Goal: Task Accomplishment & Management: Complete application form

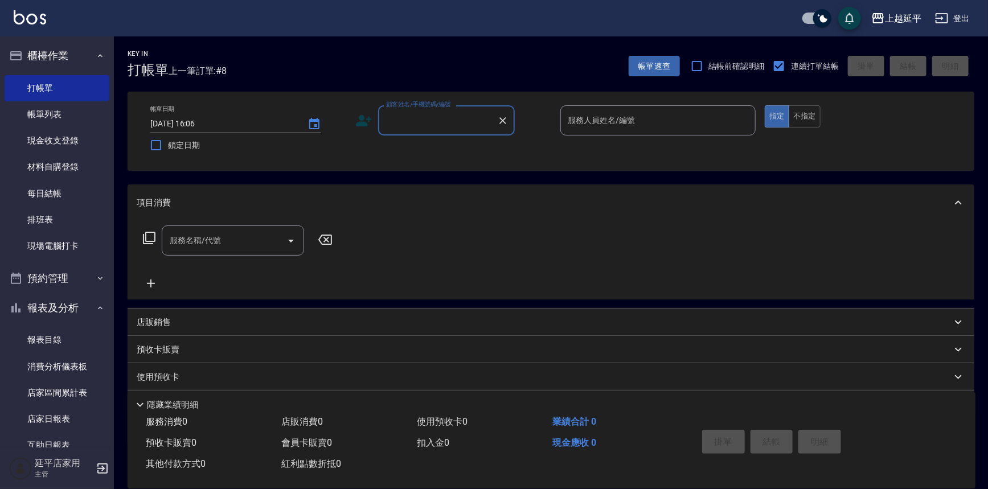
click at [416, 124] on input "顧客姓名/手機號碼/編號" at bounding box center [437, 120] width 109 height 20
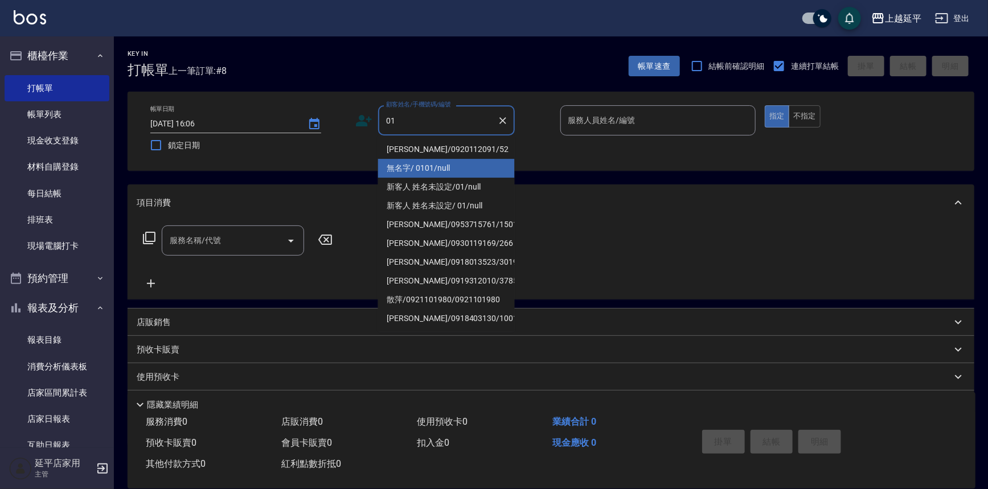
click at [440, 165] on li "無名字/ 0101/null" at bounding box center [446, 168] width 137 height 19
type input "無名字/ 0101/null"
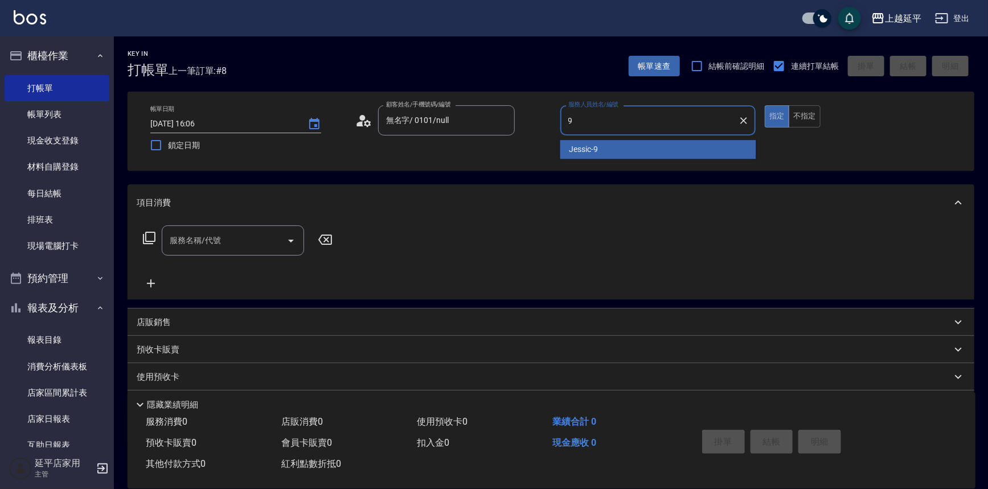
click at [605, 151] on div "Jessic -9" at bounding box center [658, 149] width 196 height 19
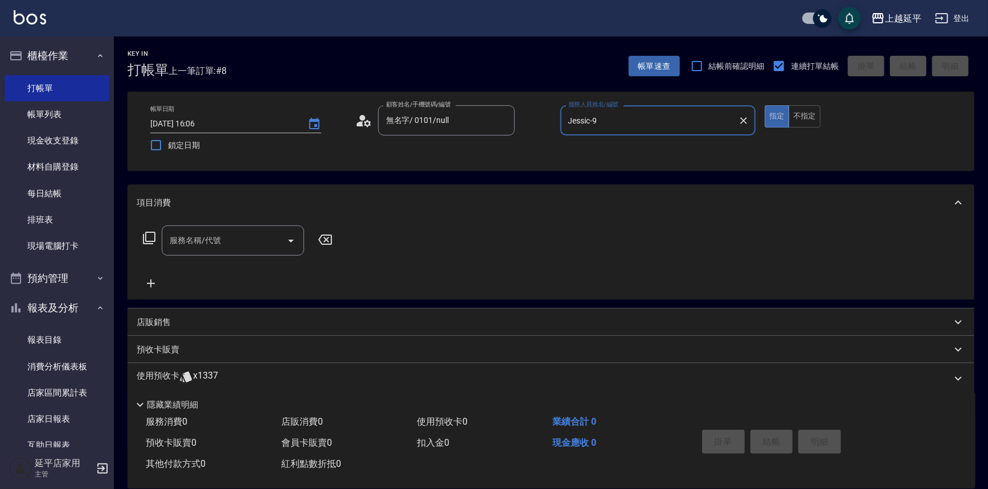
type input "Jessic-9"
click at [225, 236] on input "服務名稱/代號" at bounding box center [224, 241] width 115 height 20
click at [256, 264] on span "B級洗+剪 - 499" at bounding box center [233, 269] width 142 height 19
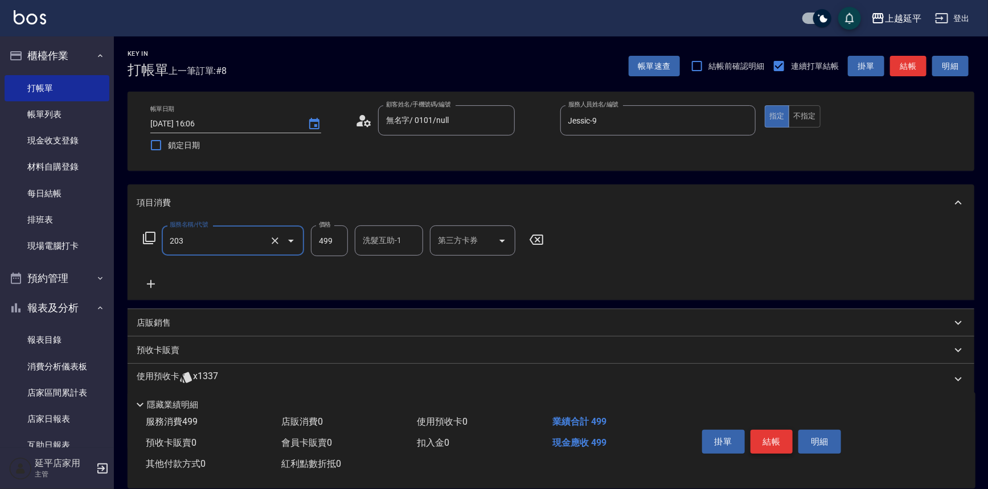
type input "B級洗+剪(203)"
click at [763, 433] on button "結帳" at bounding box center [771, 442] width 43 height 24
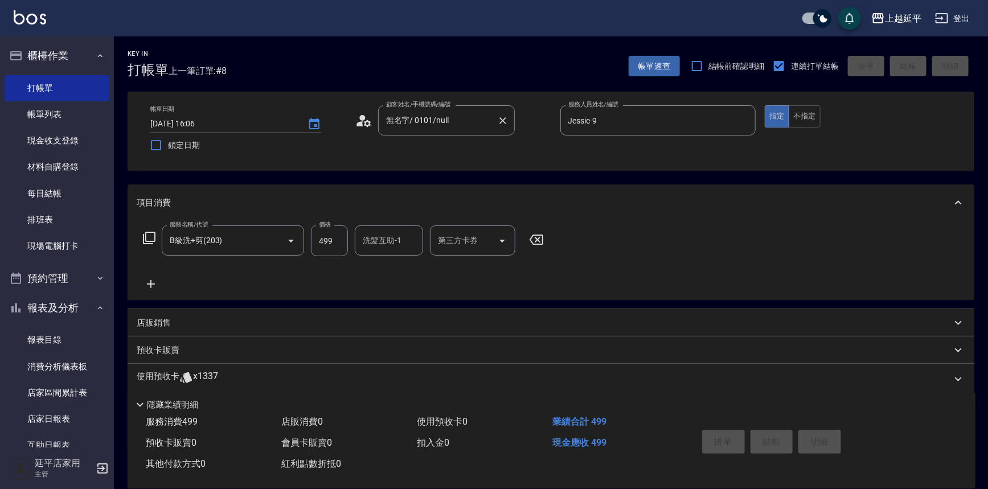
type input "[DATE] 17:08"
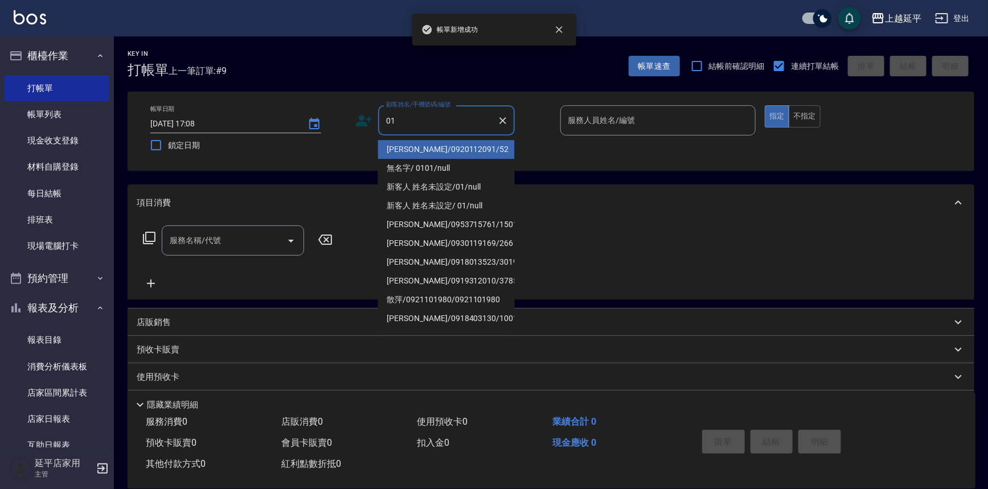
click at [438, 154] on li "[PERSON_NAME]/0920112091/52" at bounding box center [446, 149] width 137 height 19
type input "[PERSON_NAME]/0920112091/52"
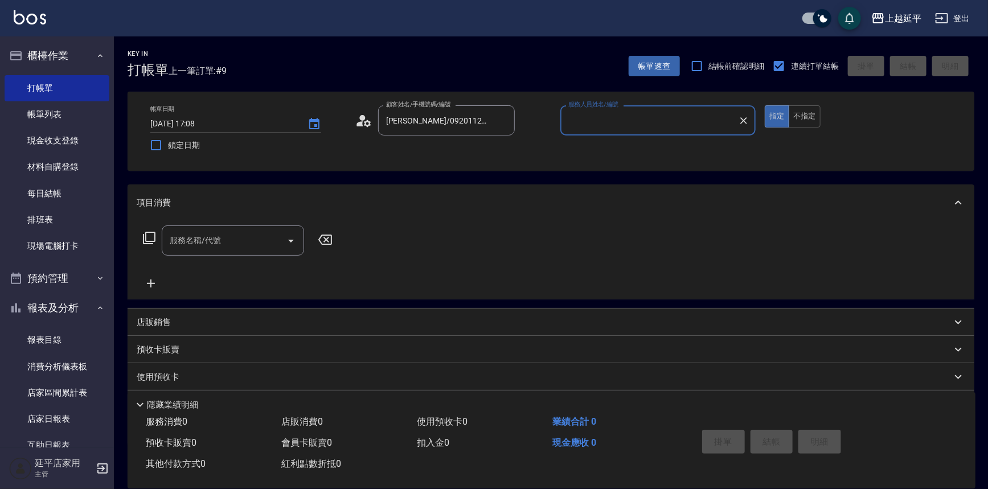
type input "[PERSON_NAME]-12"
click at [499, 121] on icon "Clear" at bounding box center [502, 120] width 11 height 11
click at [746, 120] on icon "Clear" at bounding box center [743, 120] width 11 height 11
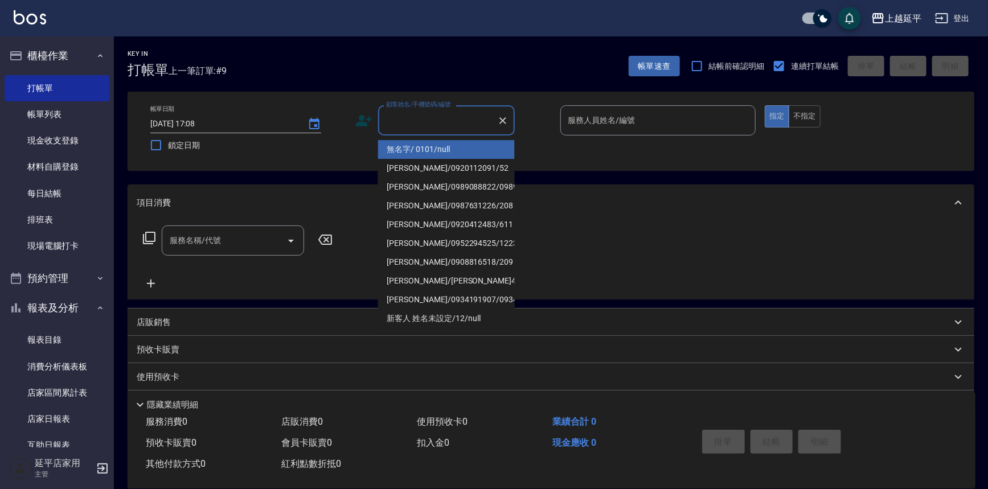
click at [435, 118] on input "顧客姓名/手機號碼/編號" at bounding box center [437, 120] width 109 height 20
click at [429, 152] on li "無名字/ 0101/null" at bounding box center [446, 149] width 137 height 19
type input "無名字/ 0101/null"
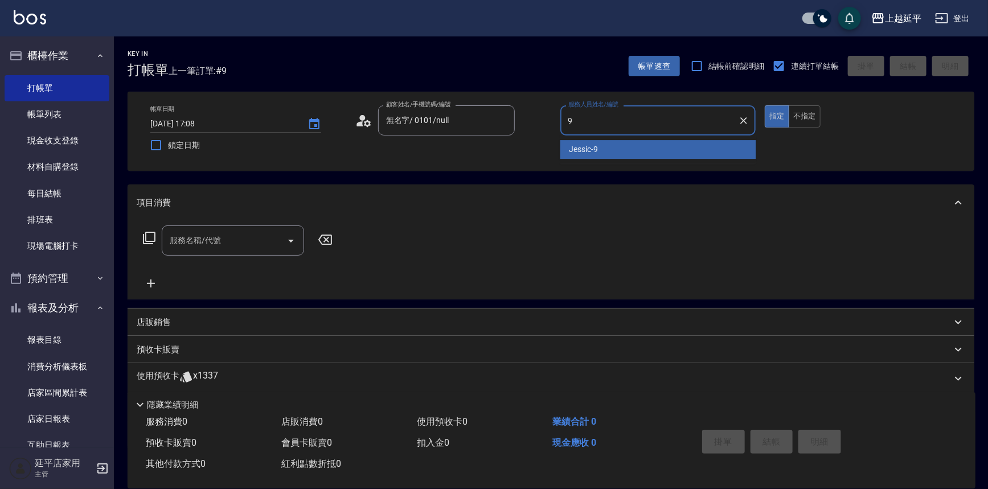
click at [600, 149] on div "Jessic -9" at bounding box center [658, 149] width 196 height 19
type input "Jessic-9"
click at [272, 247] on input "服務名稱/代號" at bounding box center [224, 241] width 115 height 20
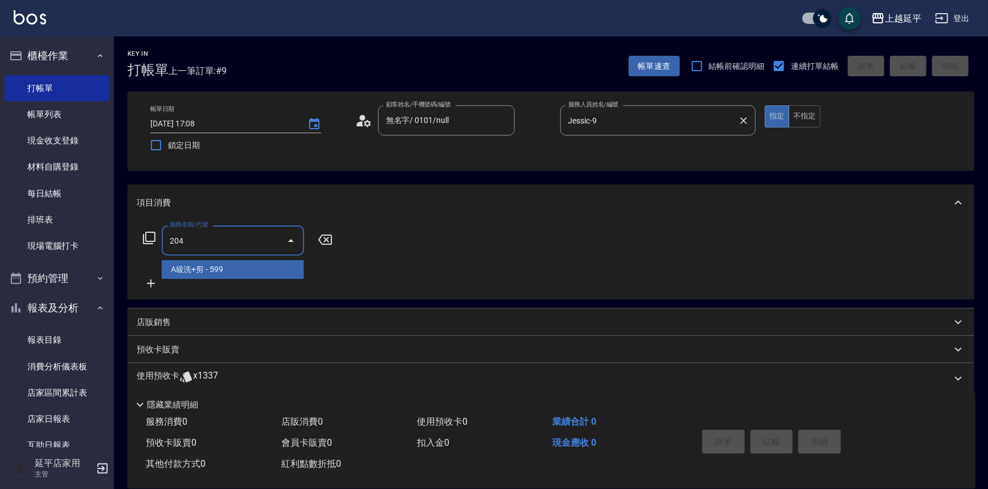
drag, startPoint x: 281, startPoint y: 268, endPoint x: 296, endPoint y: 269, distance: 14.2
click at [282, 266] on span "A級洗+剪 - 599" at bounding box center [233, 269] width 142 height 19
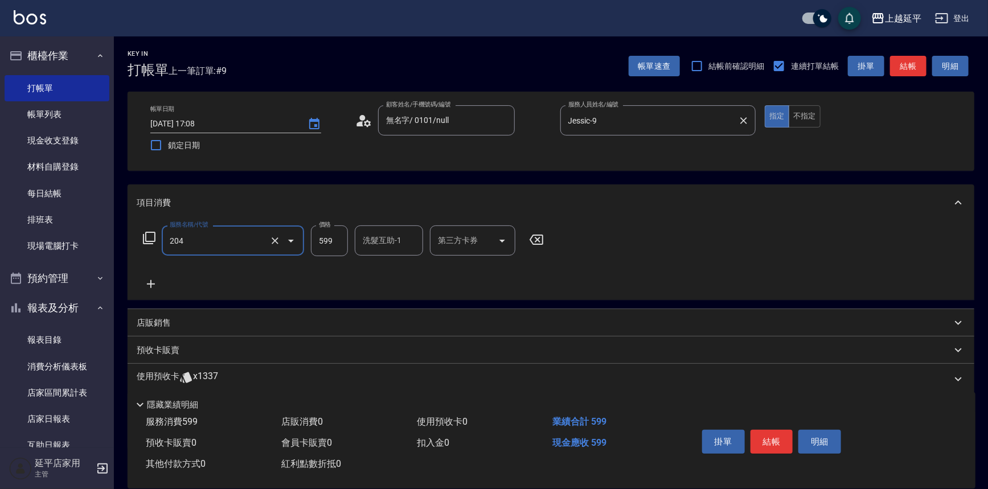
type input "A級洗+剪(204)"
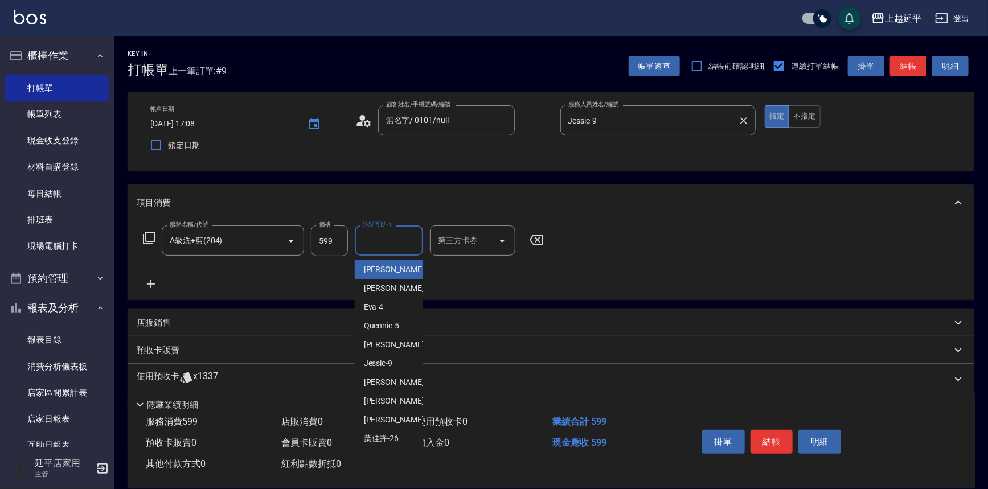
click at [388, 245] on input "洗髮互助-1" at bounding box center [389, 241] width 58 height 20
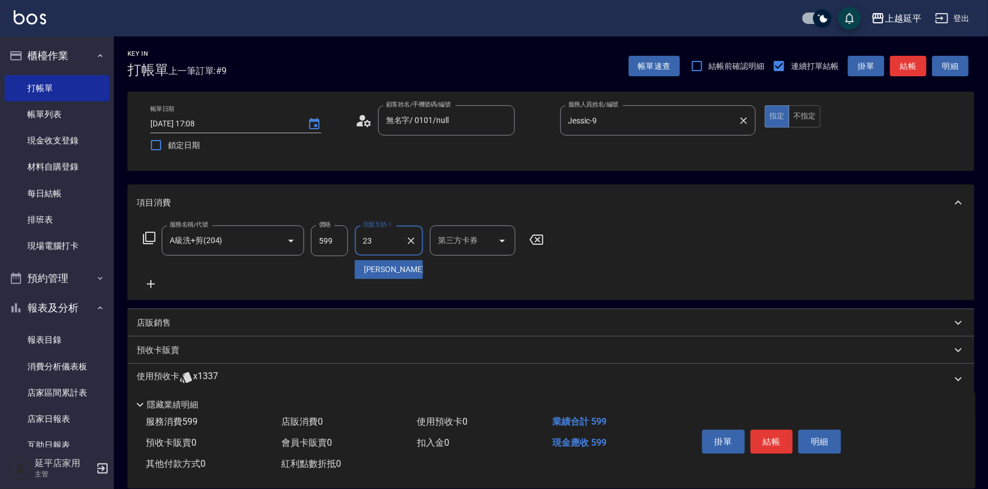
click at [386, 270] on span "恩恩 -23" at bounding box center [400, 270] width 72 height 12
type input "恩恩-23"
click at [772, 442] on button "結帳" at bounding box center [771, 442] width 43 height 24
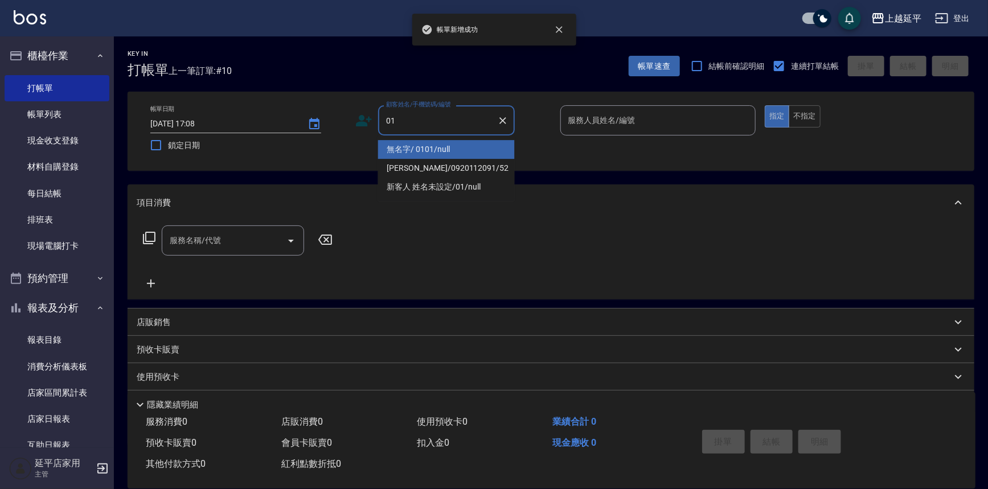
click at [435, 149] on li "無名字/ 0101/null" at bounding box center [446, 149] width 137 height 19
type input "無名字/ 0101/null"
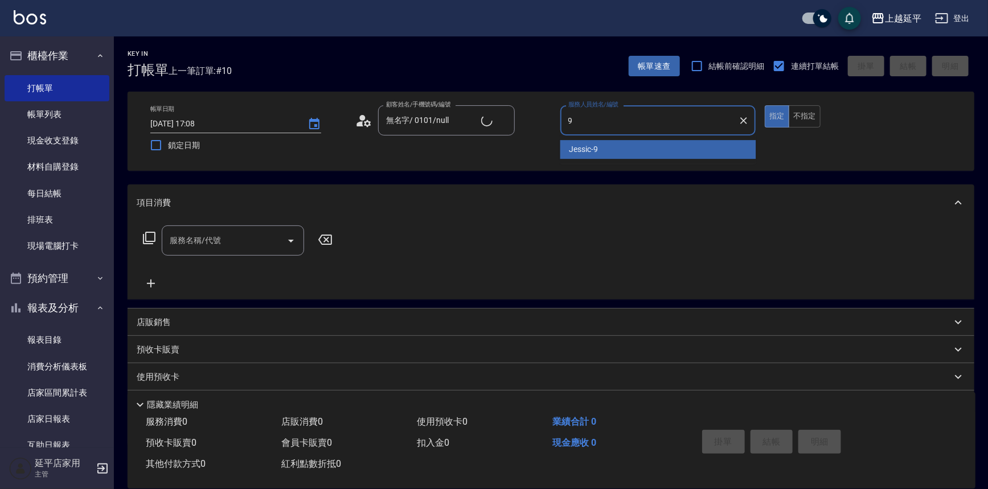
click at [564, 145] on div "Jessic -9" at bounding box center [658, 149] width 196 height 19
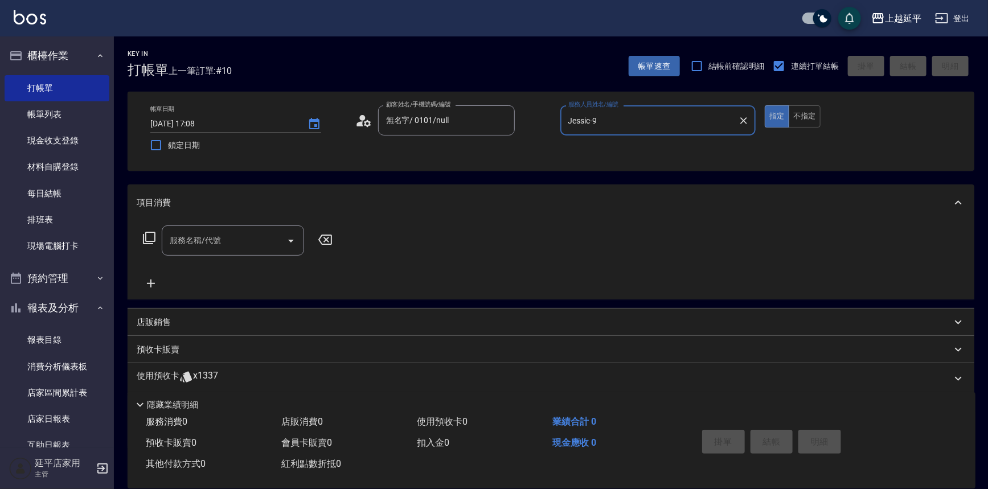
type input "Jessic-9"
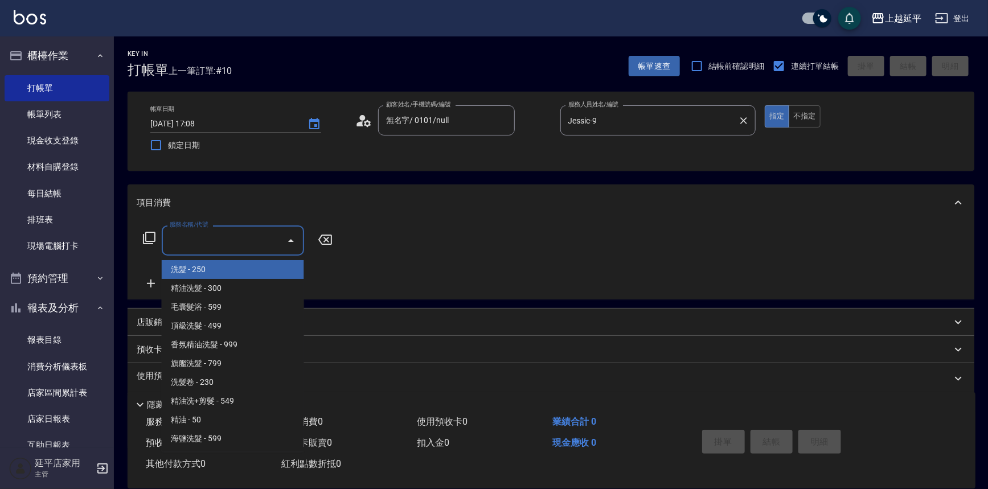
click at [247, 239] on input "服務名稱/代號" at bounding box center [224, 241] width 115 height 20
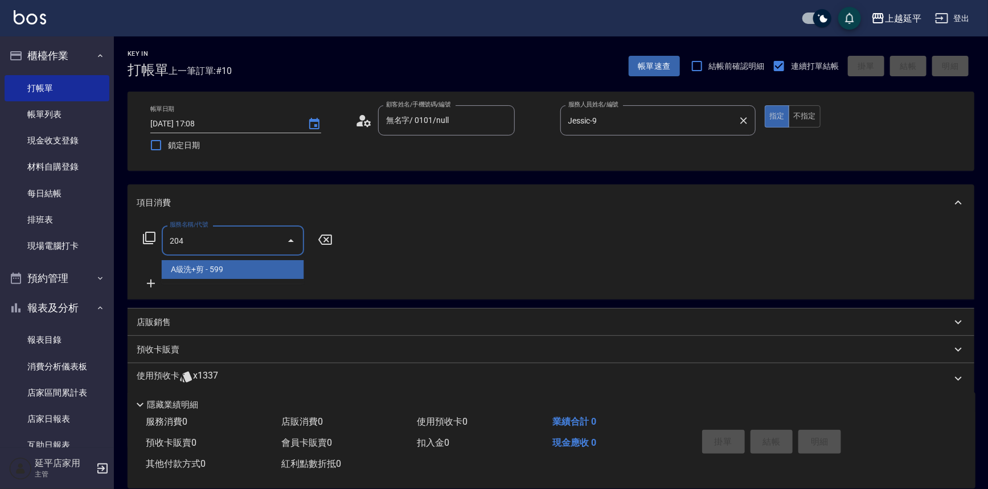
click at [257, 272] on span "A級洗+剪 - 599" at bounding box center [233, 269] width 142 height 19
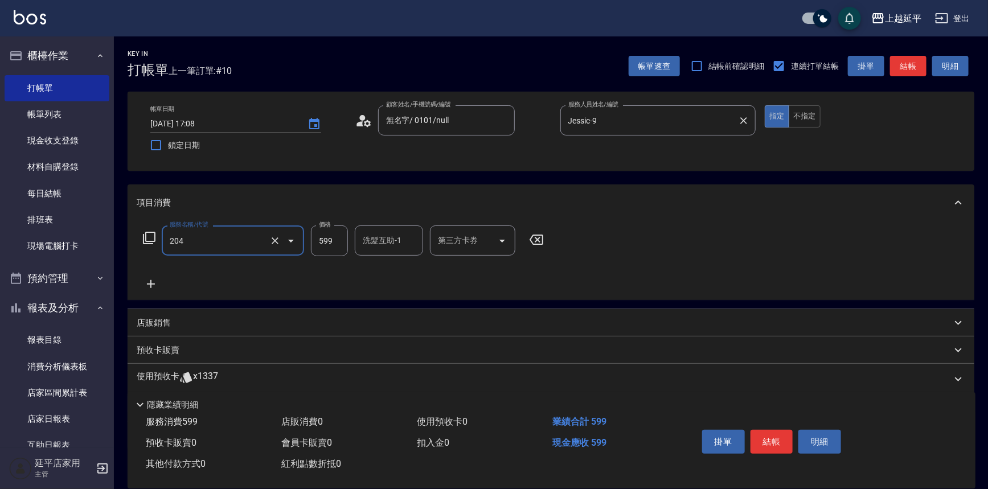
click at [375, 240] on div "洗髮互助-1 洗髮互助-1" at bounding box center [389, 240] width 68 height 30
type input "A級洗+剪(204)"
click at [378, 267] on span "[PERSON_NAME]-34" at bounding box center [381, 270] width 35 height 12
type input "[PERSON_NAME]-34"
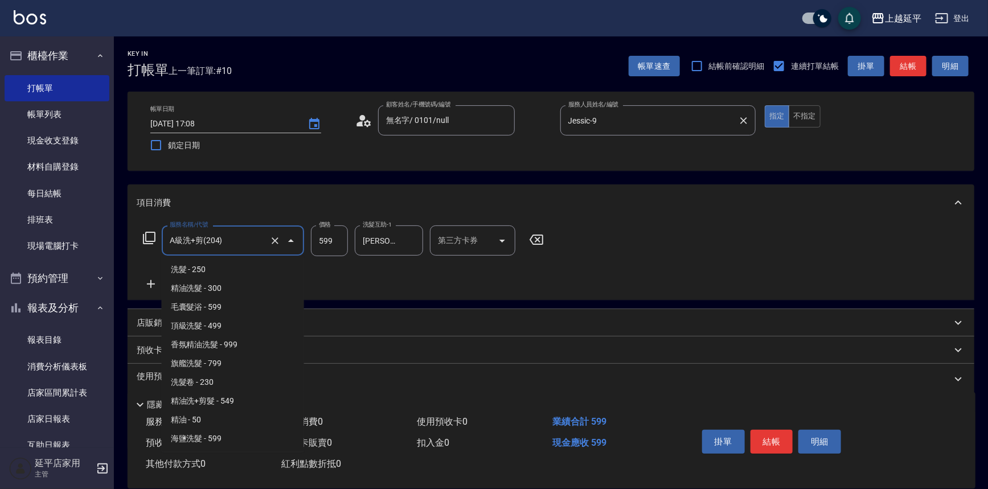
click at [259, 245] on input "A級洗+剪(204)" at bounding box center [217, 241] width 100 height 20
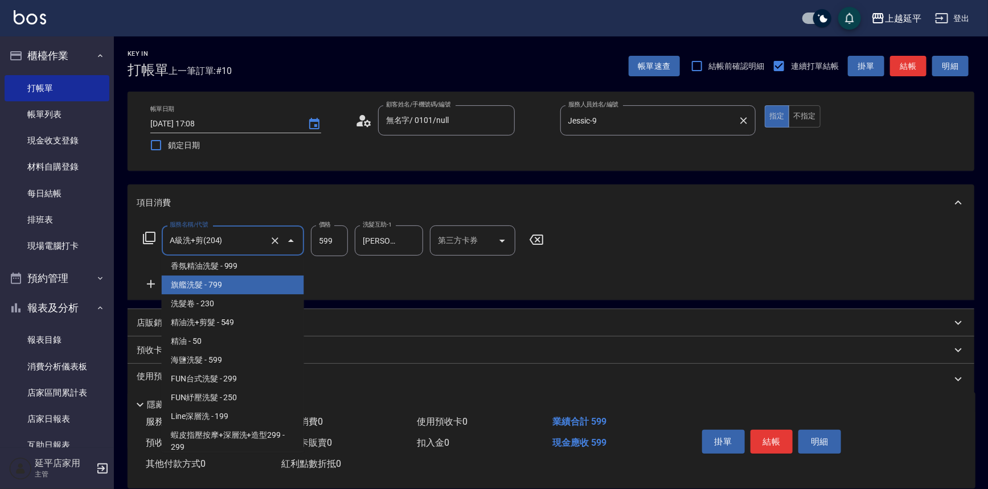
scroll to position [27, 0]
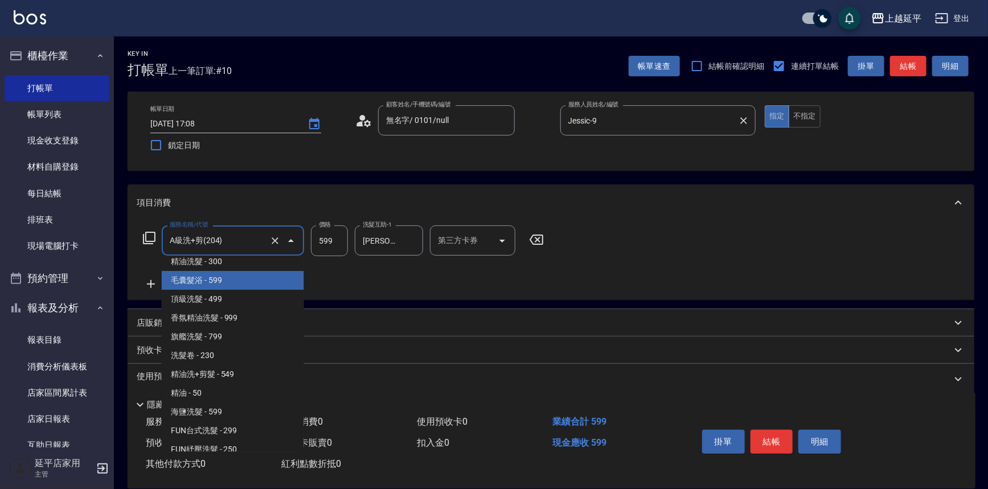
click at [232, 279] on span "毛囊髮浴 - 599" at bounding box center [233, 280] width 142 height 19
type input "毛囊髮浴(103)"
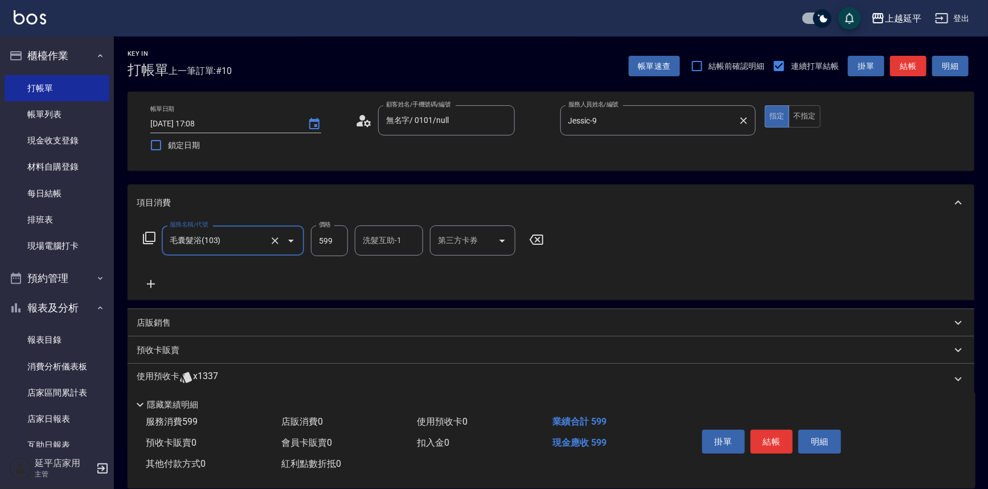
click at [383, 237] on div "洗髮互助-1 洗髮互助-1" at bounding box center [389, 240] width 68 height 30
click at [388, 269] on span "[PERSON_NAME]-34" at bounding box center [381, 270] width 35 height 12
type input "[PERSON_NAME]-34"
click at [776, 435] on button "結帳" at bounding box center [771, 442] width 43 height 24
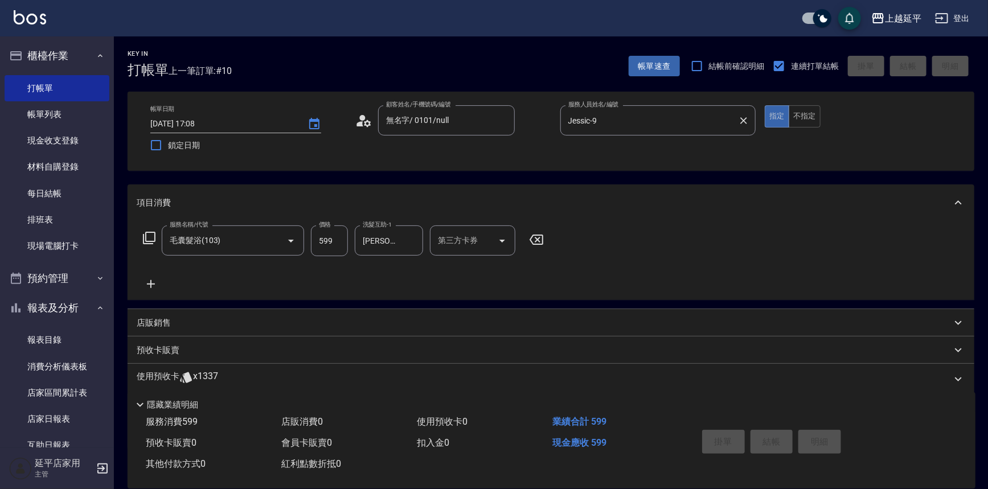
type input "[DATE] 17:09"
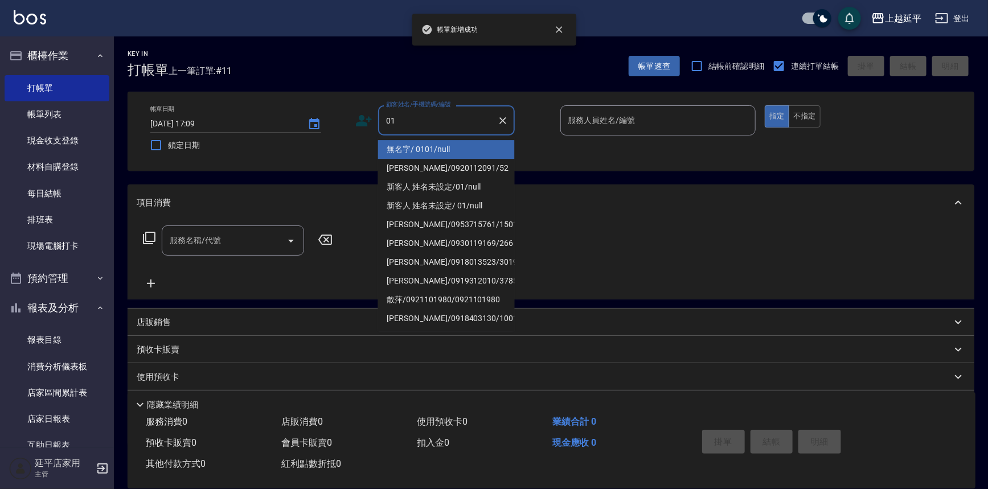
click at [411, 150] on li "無名字/ 0101/null" at bounding box center [446, 149] width 137 height 19
type input "無名字/ 0101/null"
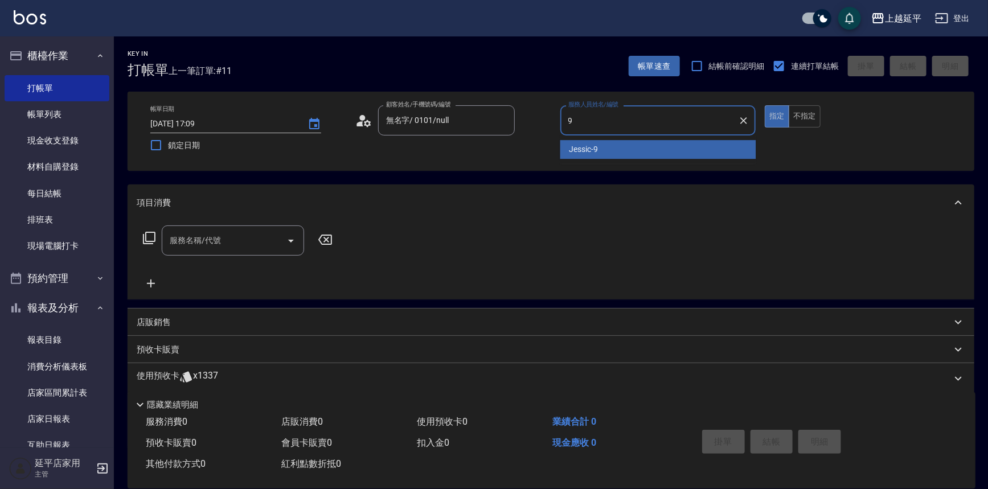
click at [595, 153] on span "Jessic -9" at bounding box center [583, 149] width 29 height 12
type input "Jessic-9"
click at [249, 236] on input "服務名稱/代號" at bounding box center [224, 241] width 115 height 20
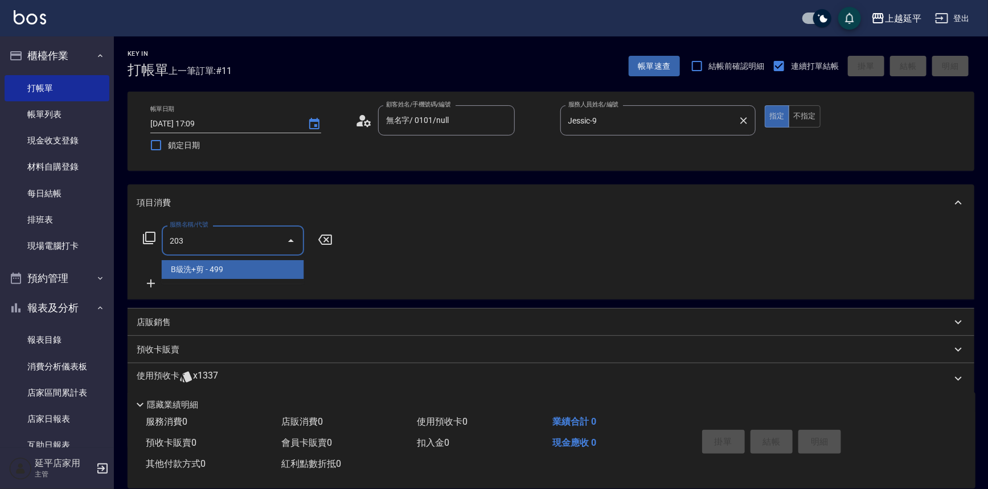
click at [261, 270] on span "B級洗+剪 - 499" at bounding box center [233, 269] width 142 height 19
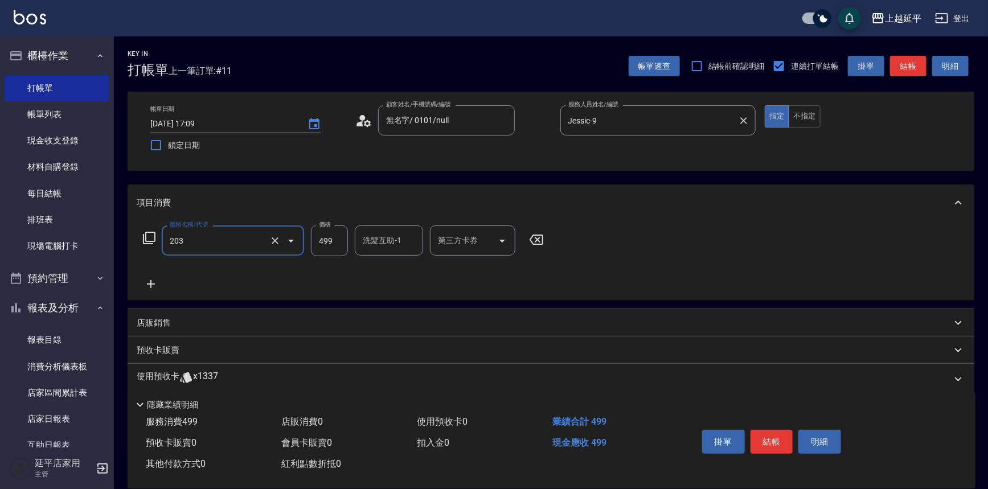
type input "B級洗+剪(203)"
click at [150, 285] on icon at bounding box center [151, 284] width 8 height 8
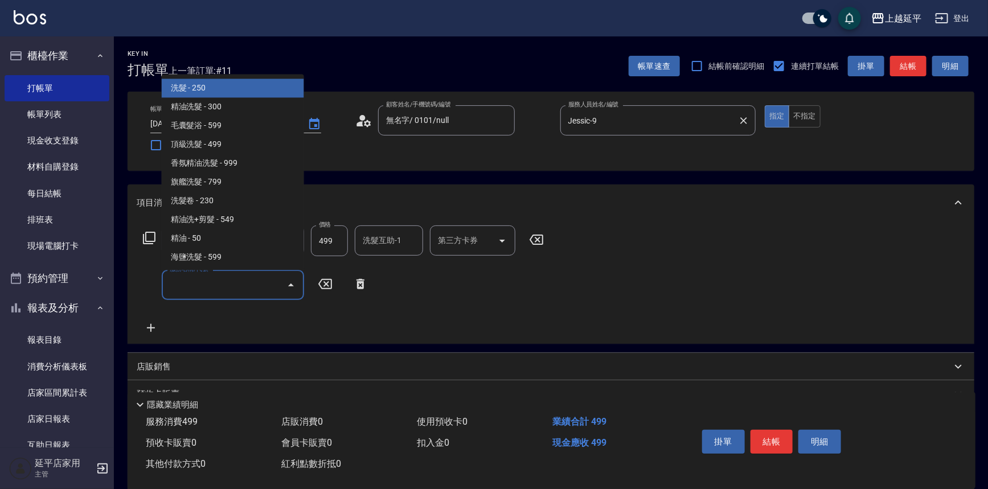
click at [185, 287] on input "服務名稱/代號" at bounding box center [224, 285] width 115 height 20
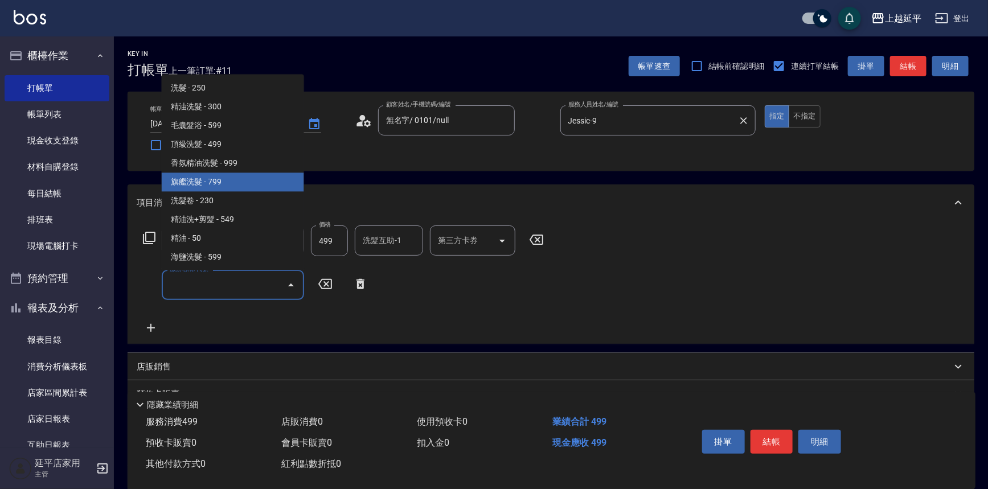
click at [208, 184] on span "旗艦洗髮 - 799" at bounding box center [233, 182] width 142 height 19
type input "旗艦洗髮(106)"
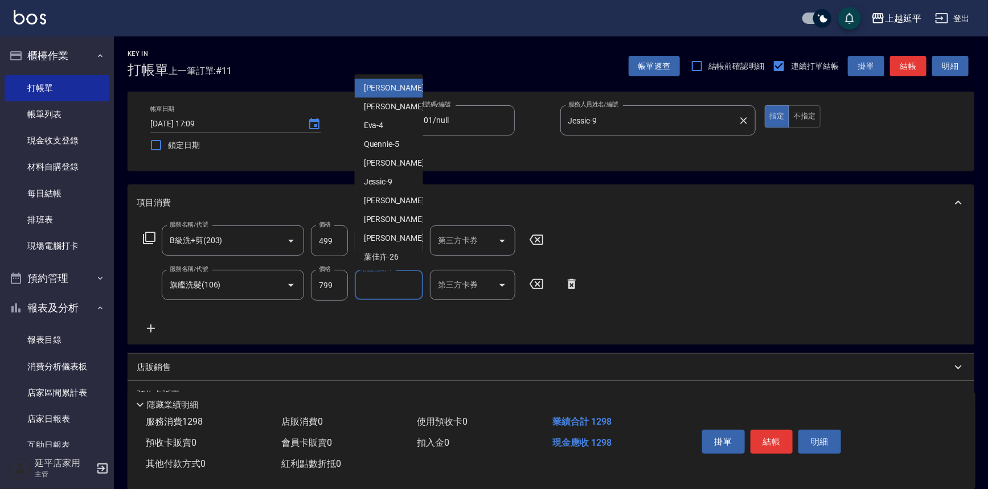
click at [377, 285] on div "洗髮互助-1 洗髮互助-1" at bounding box center [389, 285] width 68 height 30
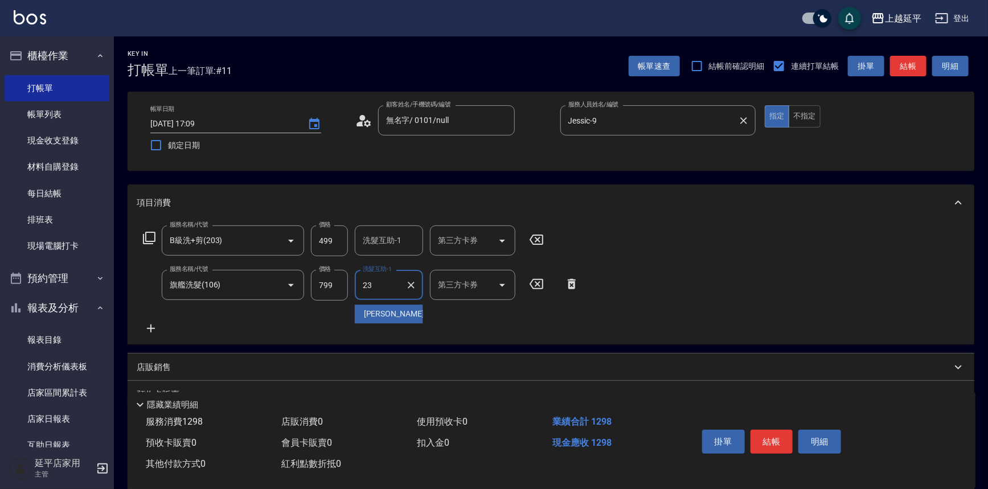
drag, startPoint x: 385, startPoint y: 309, endPoint x: 395, endPoint y: 315, distance: 11.2
click at [385, 311] on span "恩恩 -23" at bounding box center [400, 314] width 72 height 12
type input "恩恩-23"
click at [781, 444] on button "結帳" at bounding box center [771, 442] width 43 height 24
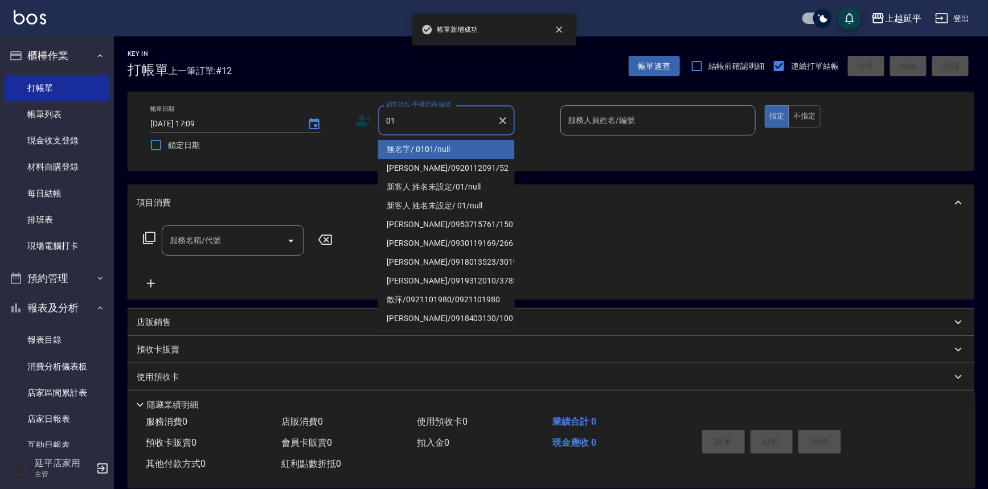
click at [458, 149] on li "無名字/ 0101/null" at bounding box center [446, 149] width 137 height 19
type input "無名字/ 0101/null"
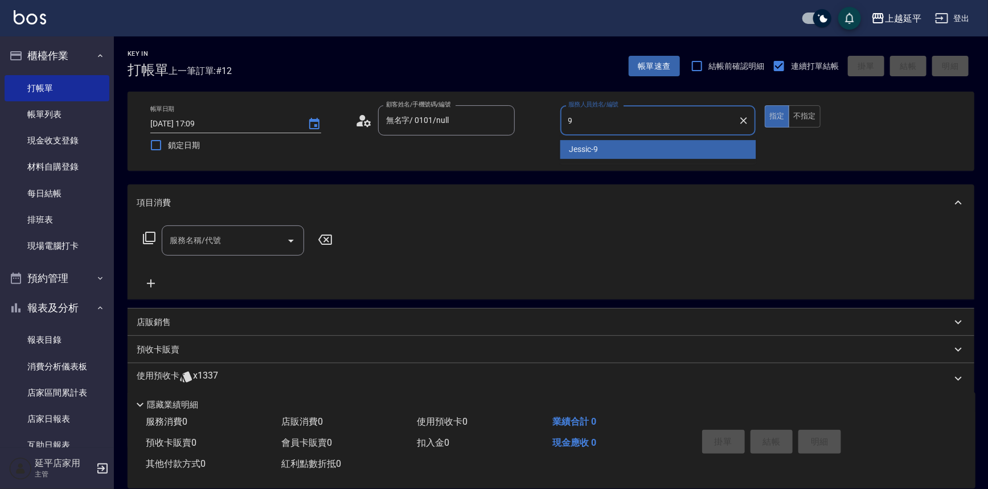
click at [592, 153] on span "Jessic -9" at bounding box center [583, 149] width 29 height 12
type input "Jessic-9"
click at [207, 242] on div "服務名稱/代號 服務名稱/代號" at bounding box center [233, 240] width 142 height 30
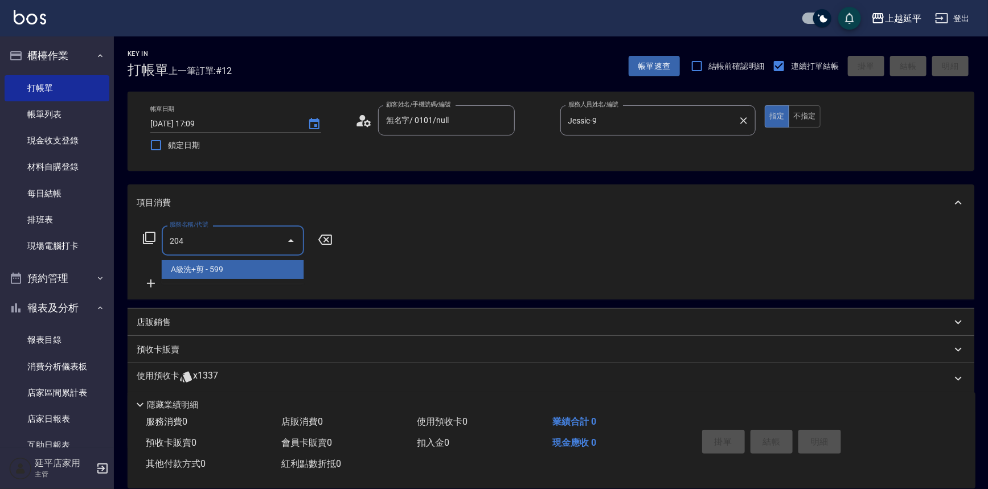
click at [230, 276] on span "A級洗+剪 - 599" at bounding box center [233, 269] width 142 height 19
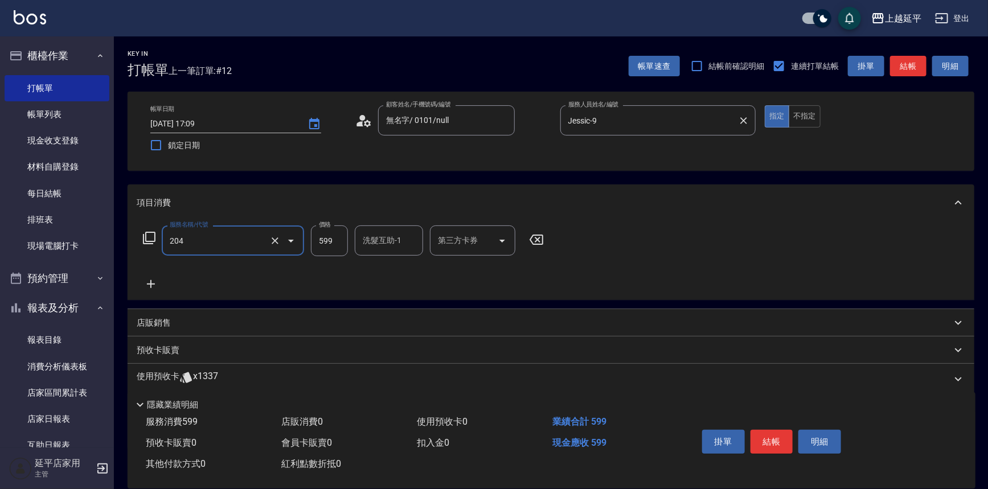
click at [374, 248] on input "洗髮互助-1" at bounding box center [389, 241] width 58 height 20
type input "A級洗+剪(204)"
click at [375, 269] on span "恩恩 -23" at bounding box center [400, 270] width 72 height 12
type input "恩恩-23"
click at [780, 440] on button "結帳" at bounding box center [771, 442] width 43 height 24
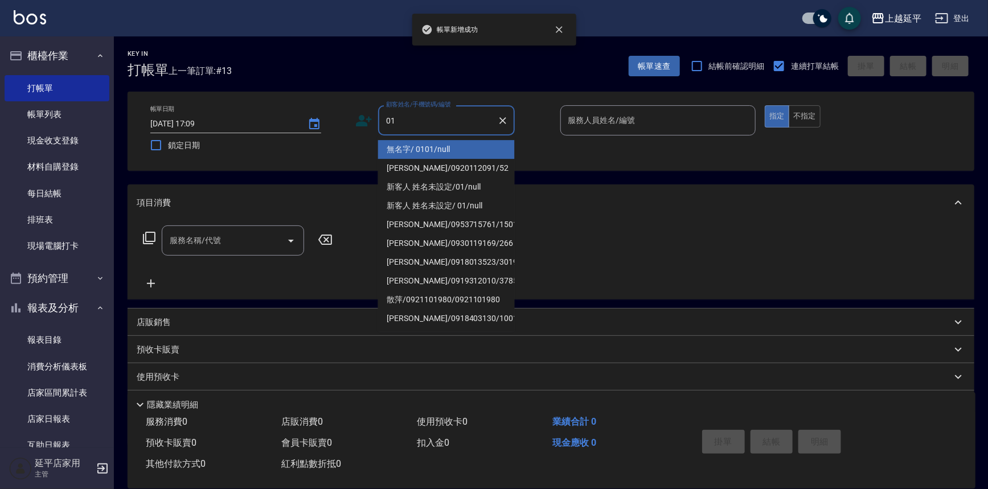
click at [418, 151] on li "無名字/ 0101/null" at bounding box center [446, 149] width 137 height 19
type input "無名字/ 0101/null"
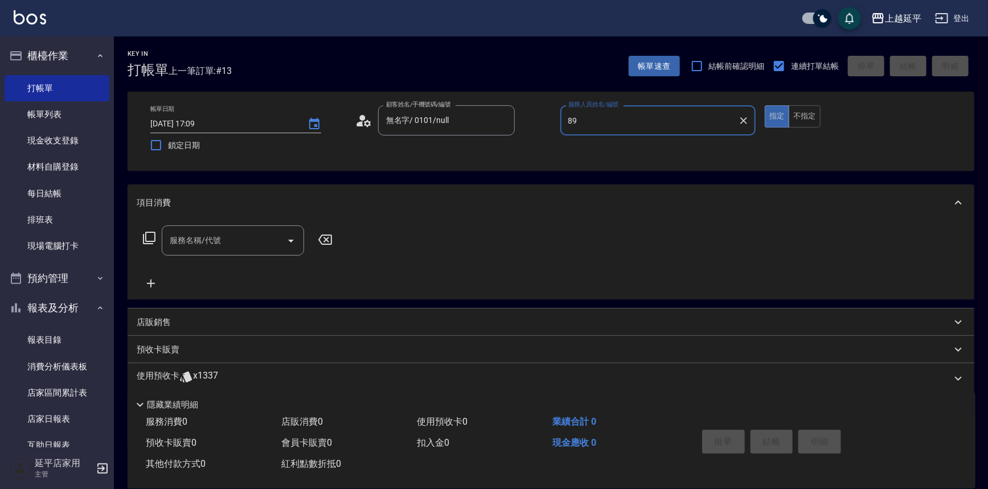
type input "8"
click at [592, 146] on span "Jessic -9" at bounding box center [583, 149] width 29 height 12
type input "Jessic-9"
click at [229, 245] on input "服務名稱/代號" at bounding box center [224, 241] width 115 height 20
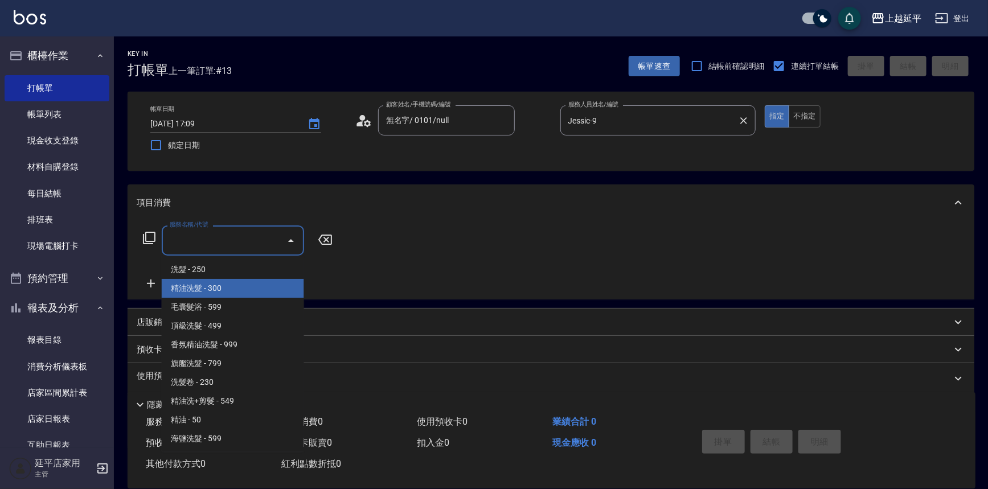
click at [233, 289] on span "精油洗髮 - 300" at bounding box center [233, 288] width 142 height 19
type input "精油洗髮(102)"
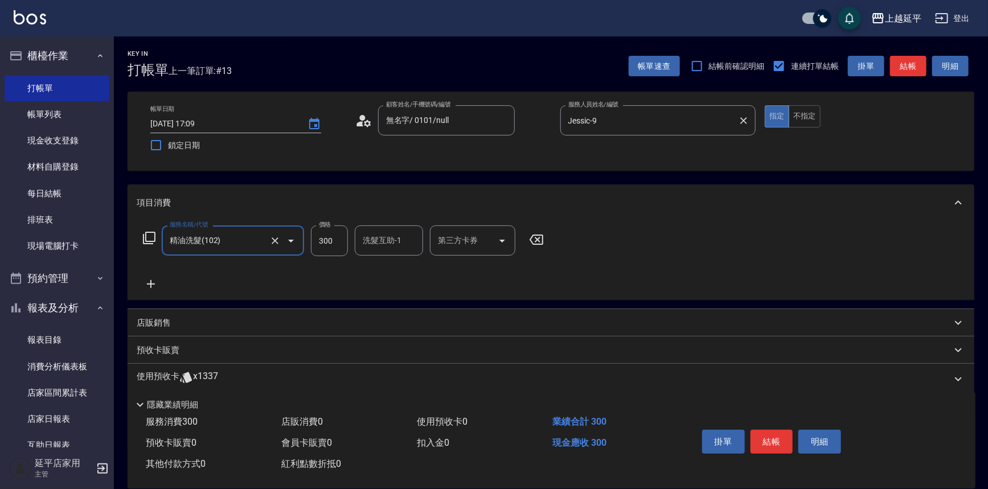
click at [368, 238] on div "洗髮互助-1 洗髮互助-1" at bounding box center [389, 240] width 68 height 30
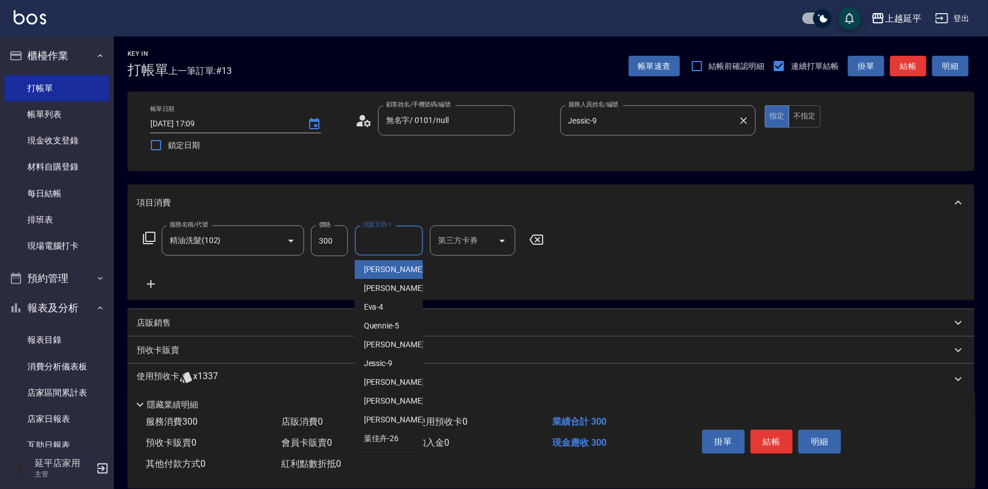
type input "3"
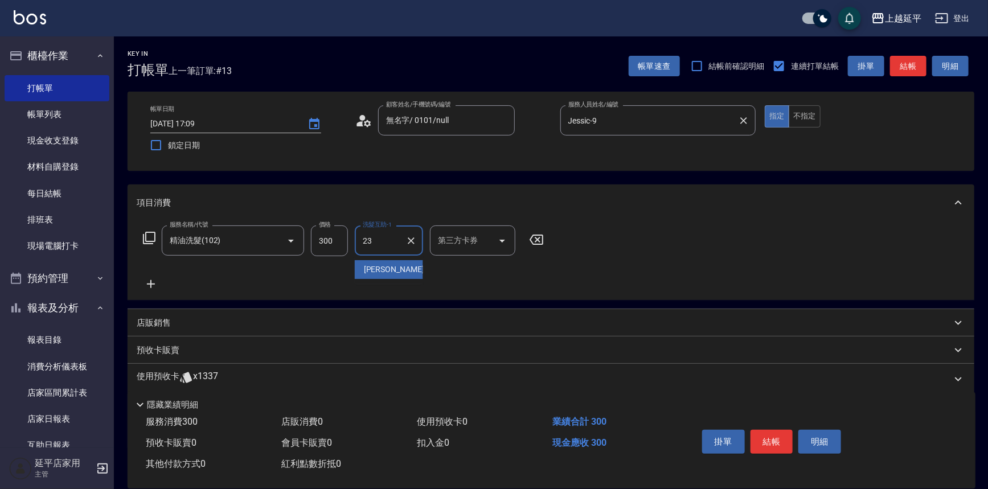
click at [373, 268] on span "恩恩 -23" at bounding box center [400, 270] width 72 height 12
type input "恩恩-23"
click at [776, 433] on button "結帳" at bounding box center [771, 442] width 43 height 24
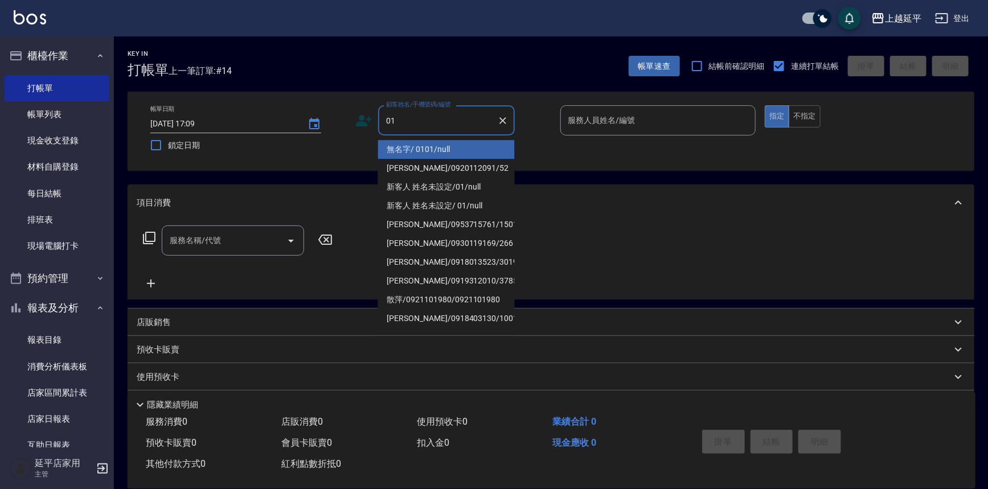
click at [439, 139] on ul "無名字/ 0101/null [PERSON_NAME]/0920112091/52 新客人 姓名未設定/01/null 新客人 姓名未設定/ 01/null…" at bounding box center [446, 234] width 137 height 196
click at [479, 148] on li "無名字/ 0101/null" at bounding box center [446, 149] width 137 height 19
type input "無名字/ 0101/null"
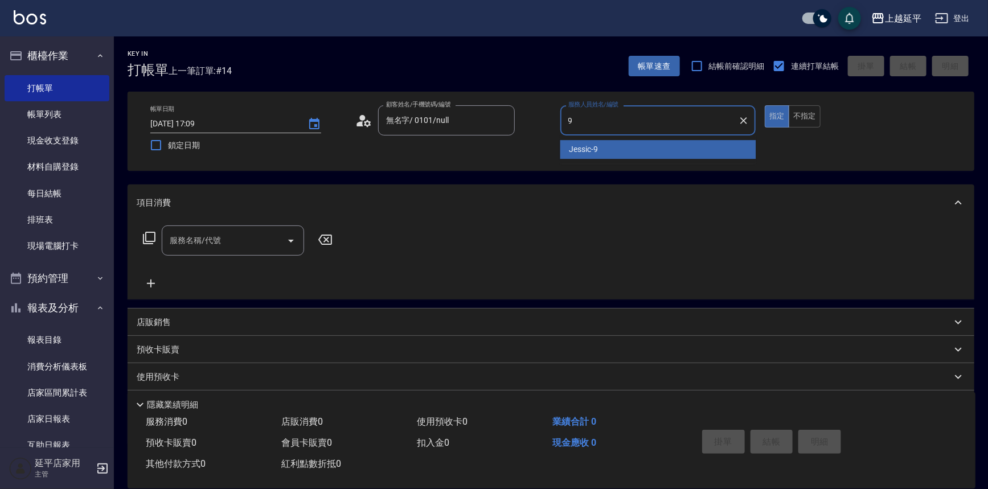
click at [592, 151] on span "Jessic -9" at bounding box center [583, 149] width 29 height 12
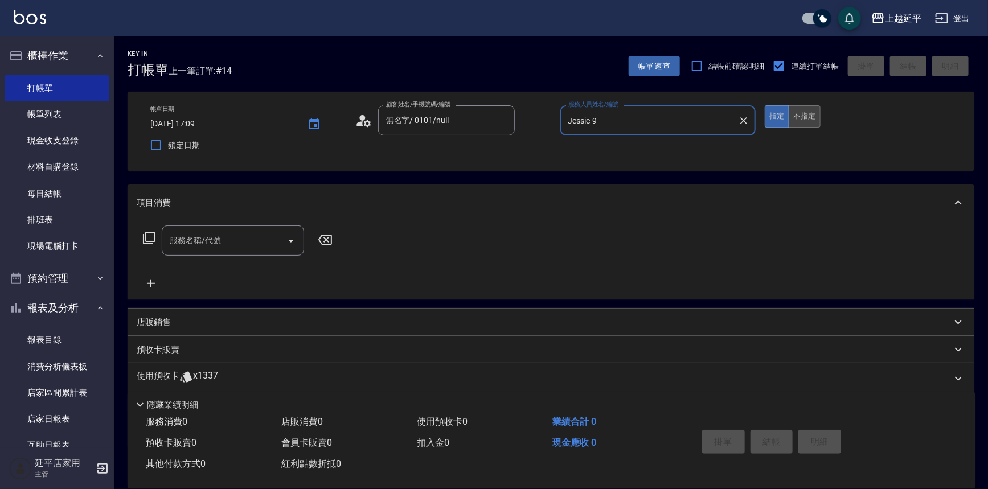
type input "Jessic-9"
click at [803, 120] on button "不指定" at bounding box center [805, 116] width 32 height 22
click at [239, 240] on input "服務名稱/代號" at bounding box center [224, 241] width 115 height 20
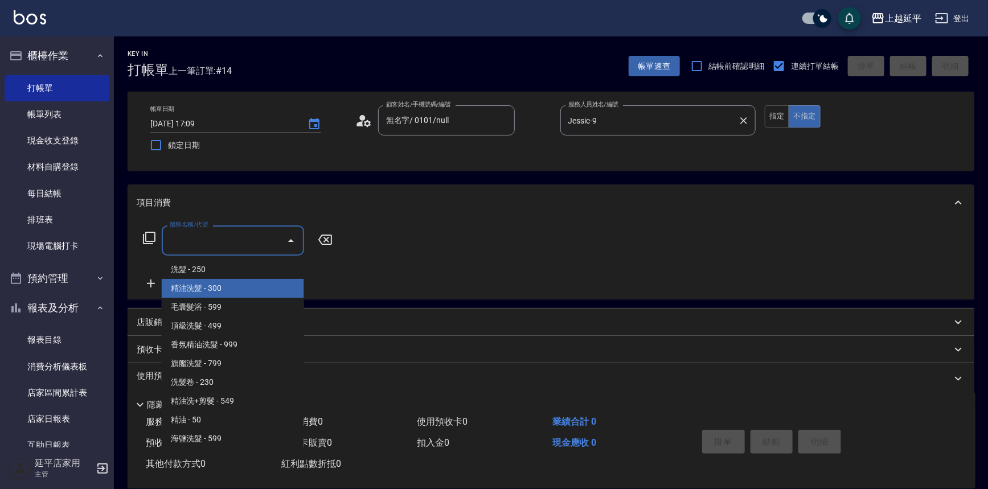
click at [235, 284] on span "精油洗髮 - 300" at bounding box center [233, 288] width 142 height 19
type input "精油洗髮(102)"
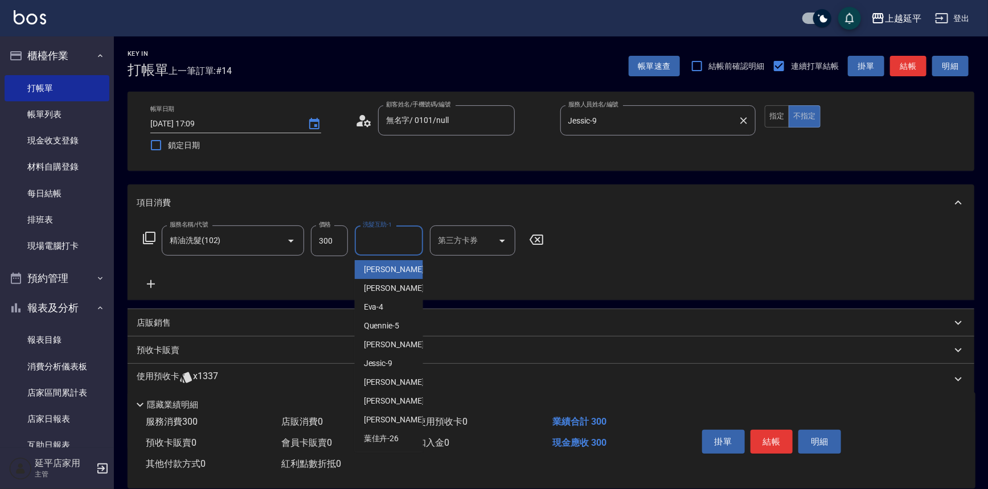
click at [365, 239] on div "洗髮互助-1 洗髮互助-1" at bounding box center [389, 240] width 68 height 30
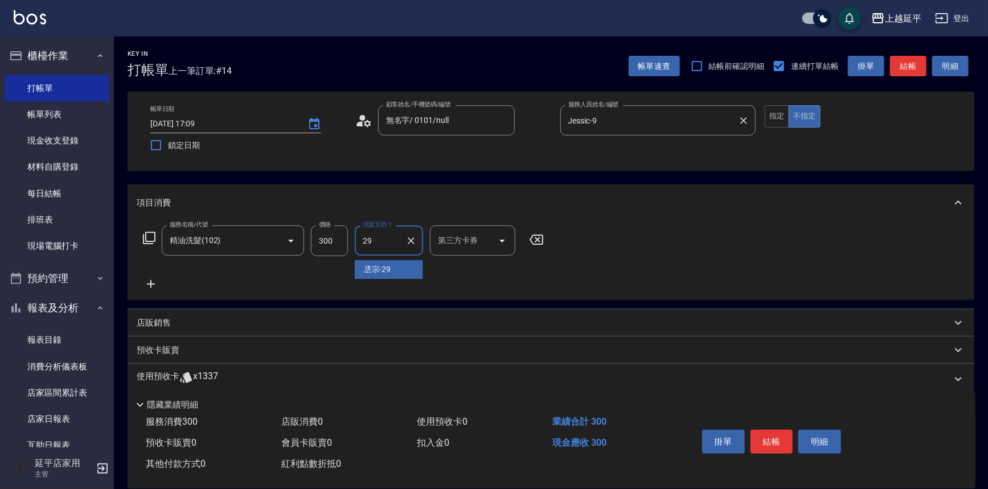
click at [378, 273] on span "丞宗 -29" at bounding box center [377, 270] width 27 height 12
type input "丞宗-29"
click at [753, 435] on button "結帳" at bounding box center [771, 442] width 43 height 24
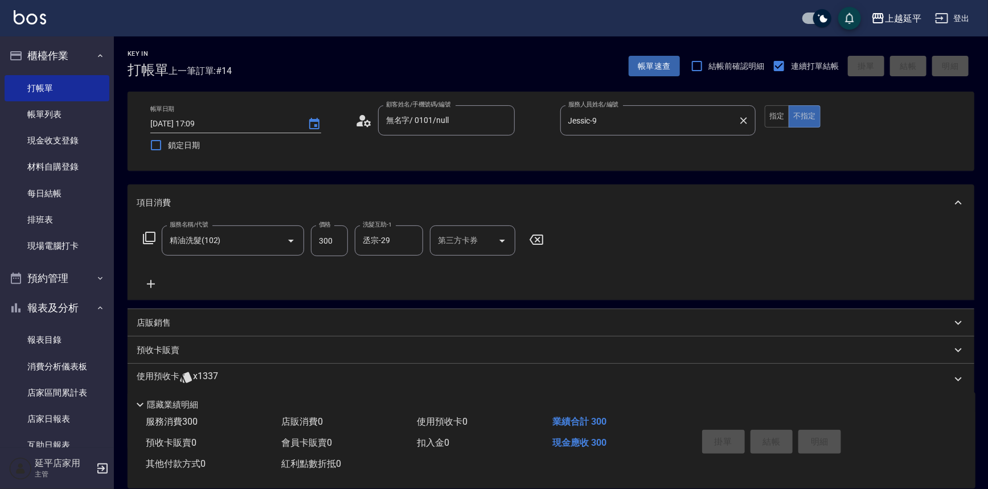
type input "[DATE] 17:10"
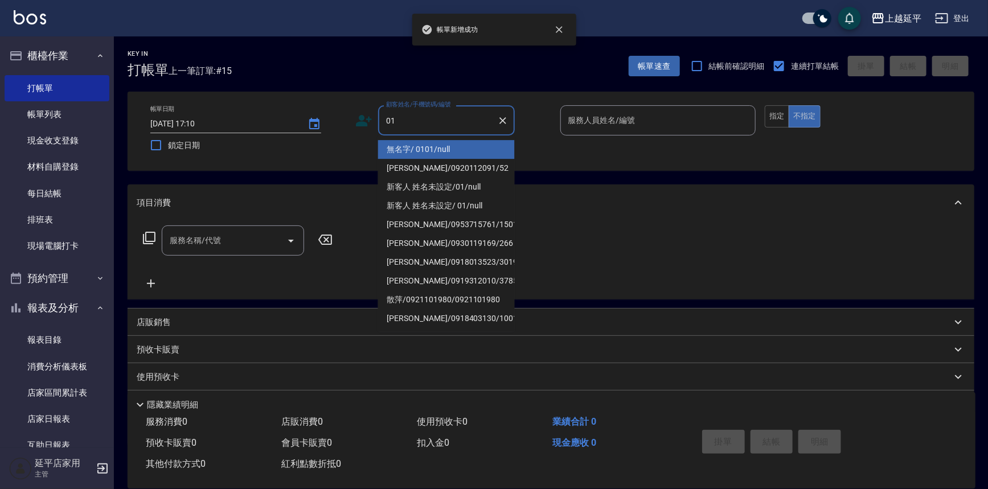
click at [406, 147] on li "無名字/ 0101/null" at bounding box center [446, 149] width 137 height 19
type input "無名字/ 0101/null"
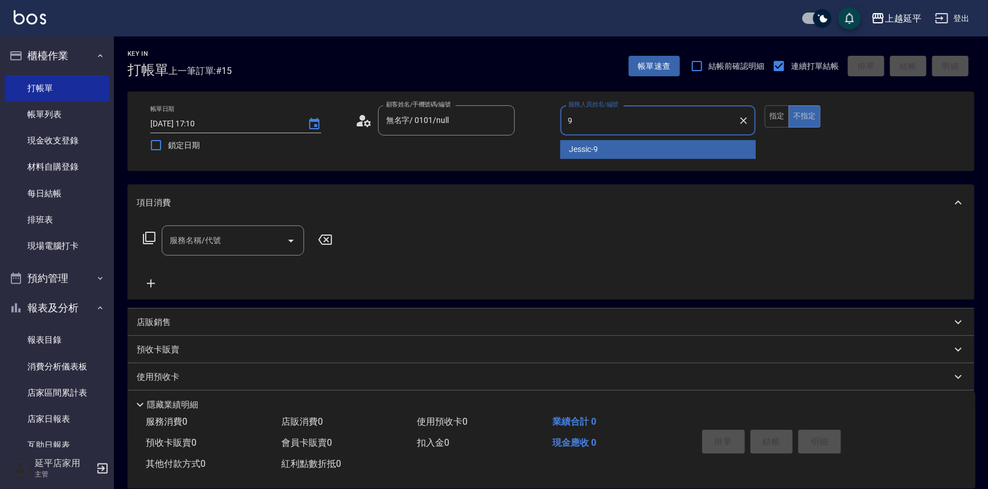
click at [598, 147] on span "Jessic -9" at bounding box center [583, 149] width 29 height 12
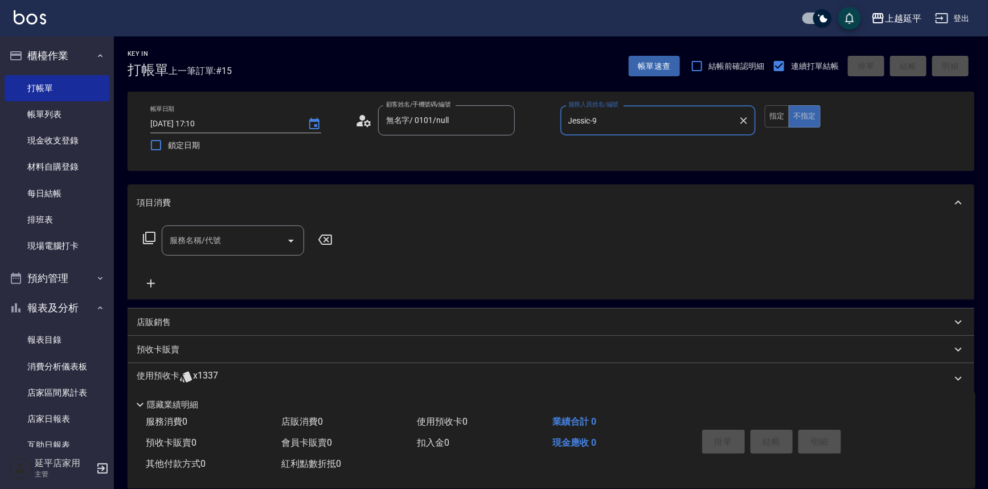
type input "Jessic-9"
click at [256, 237] on input "服務名稱/代號" at bounding box center [224, 241] width 115 height 20
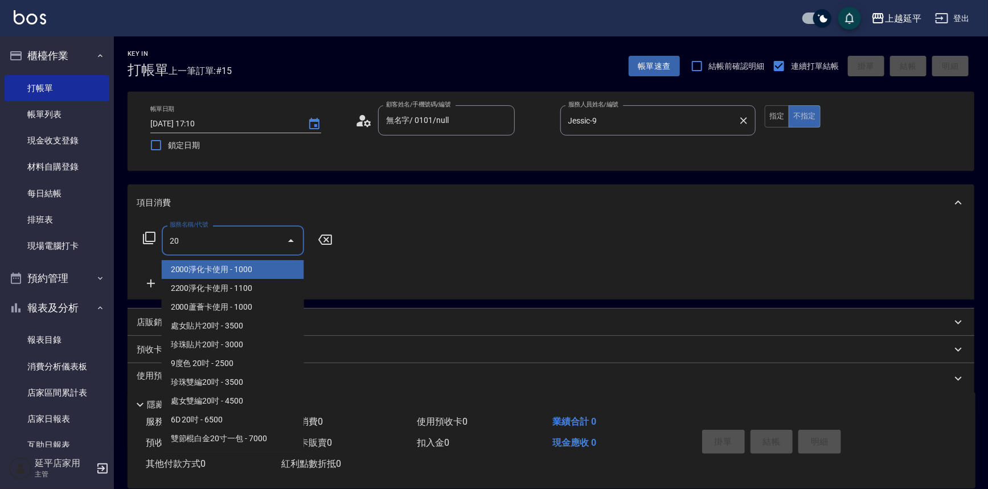
type input "203"
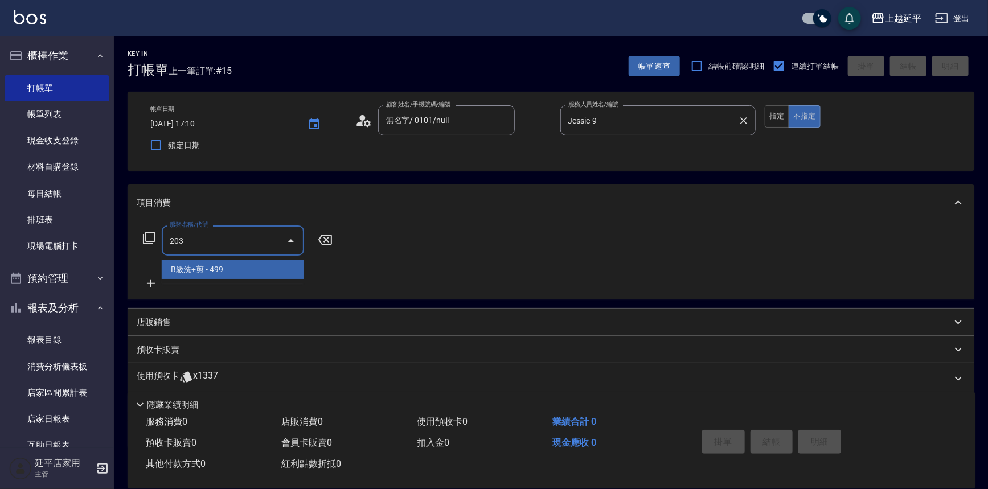
click at [244, 271] on span "B級洗+剪 - 499" at bounding box center [233, 269] width 142 height 19
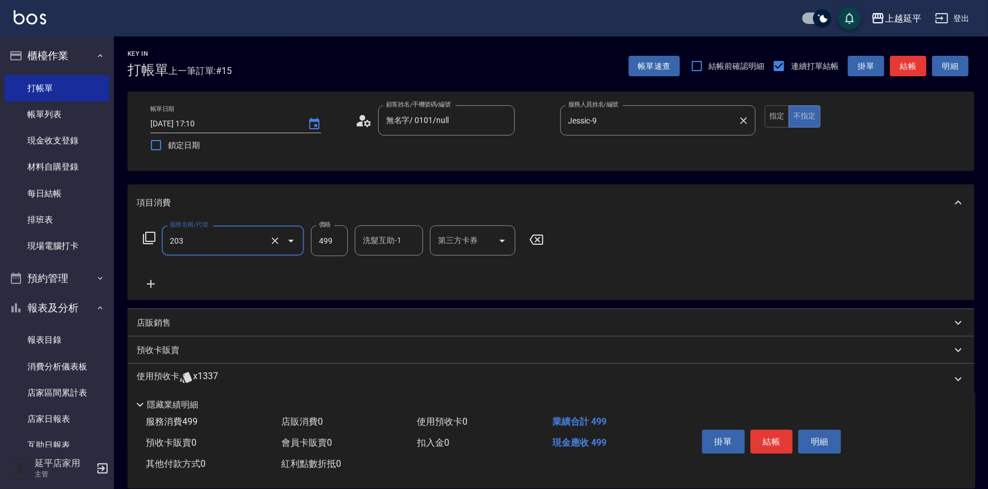
click at [238, 234] on input "203" at bounding box center [217, 241] width 100 height 20
click at [271, 233] on button "Clear" at bounding box center [275, 241] width 16 height 16
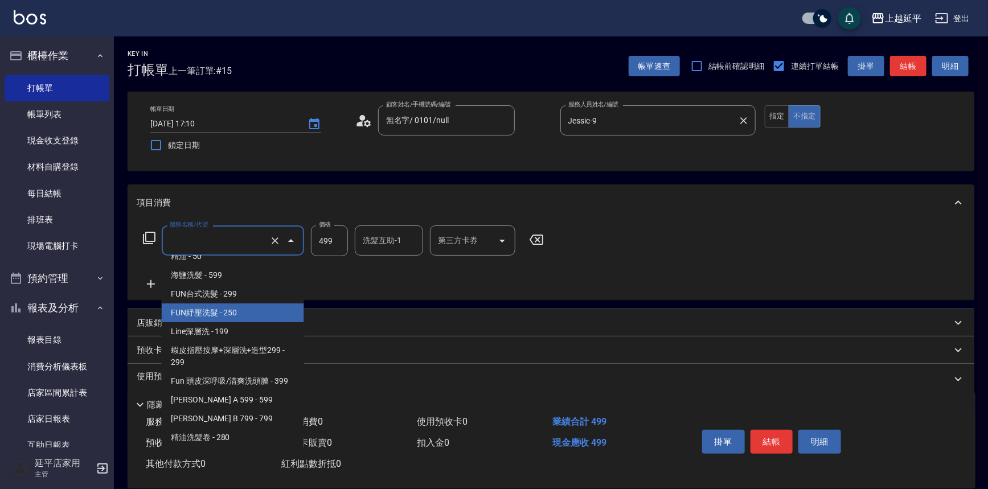
scroll to position [112, 0]
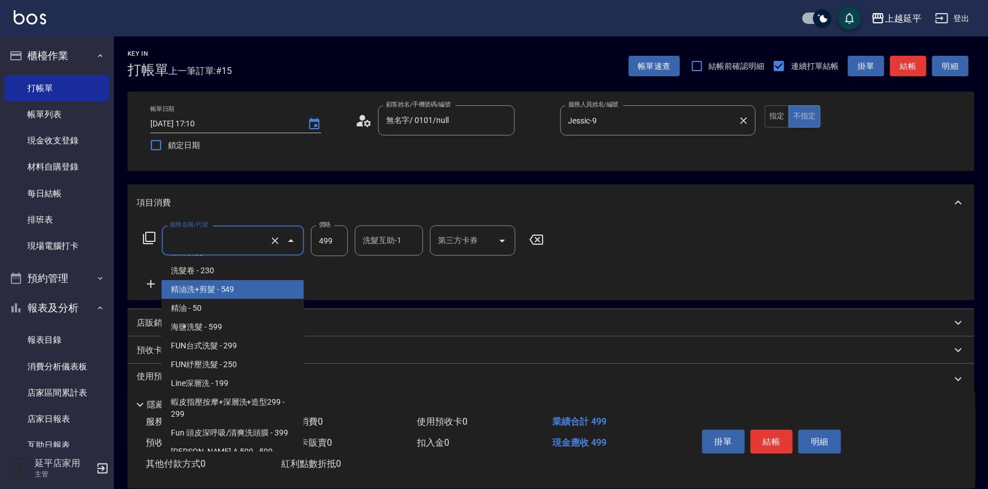
click at [244, 286] on span "精油洗+剪髮 - 549" at bounding box center [233, 289] width 142 height 19
type input "精油洗+剪髮(108)"
type input "549"
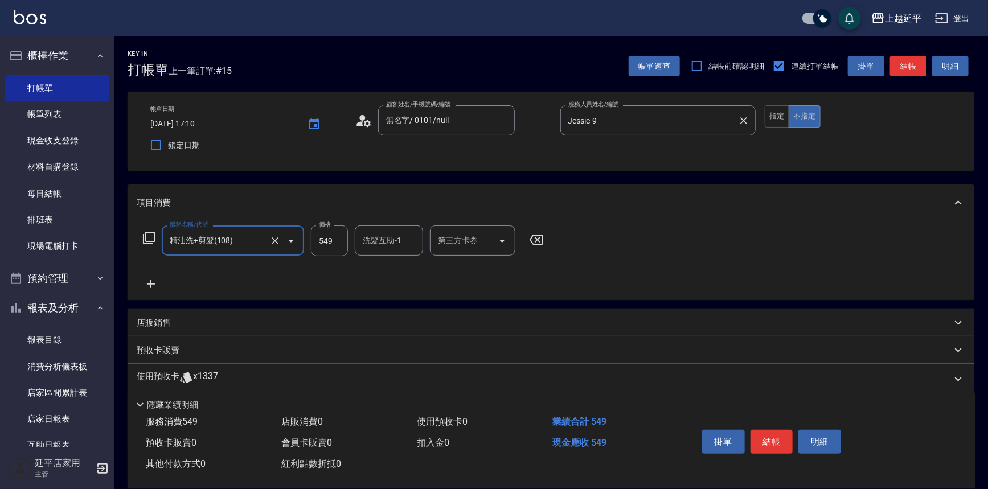
type input "精油洗+剪髮(108)"
click at [374, 242] on div "洗髮互助-1 洗髮互助-1" at bounding box center [389, 240] width 68 height 30
click at [372, 276] on div "恩恩 -23" at bounding box center [389, 269] width 68 height 19
type input "恩恩-23"
click at [766, 431] on button "結帳" at bounding box center [771, 442] width 43 height 24
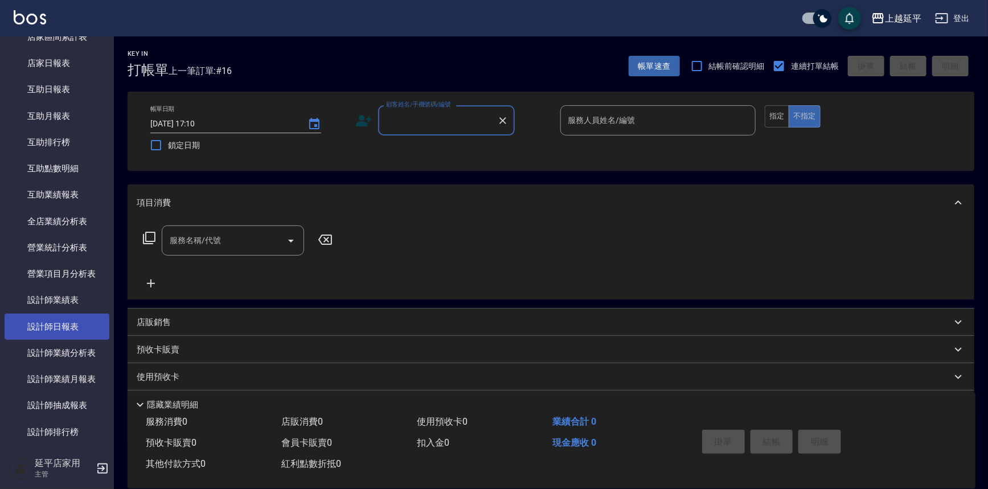
scroll to position [362, 0]
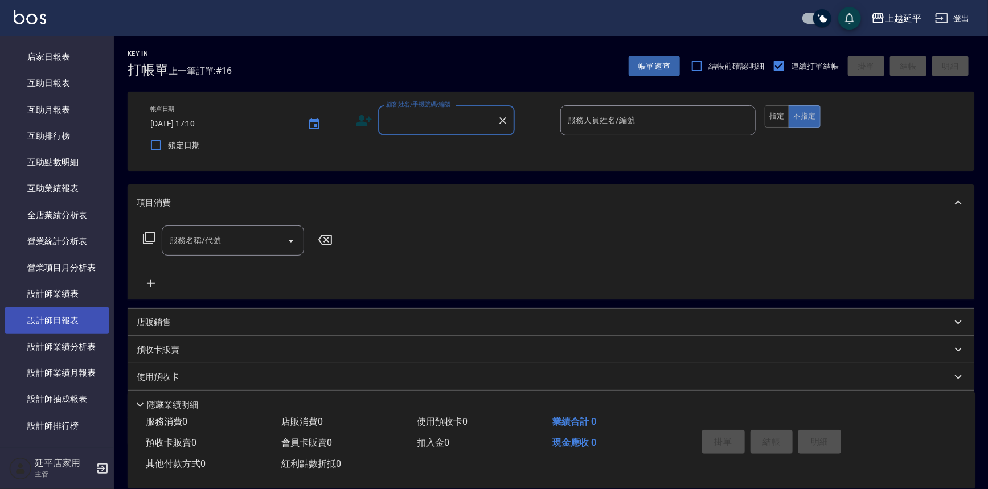
click at [76, 314] on link "設計師日報表" at bounding box center [57, 320] width 105 height 26
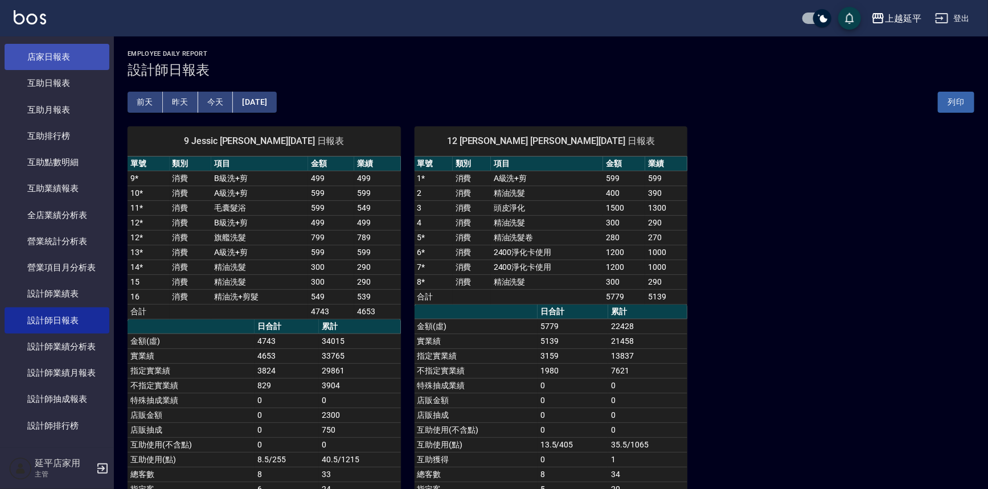
click at [79, 51] on link "店家日報表" at bounding box center [57, 57] width 105 height 26
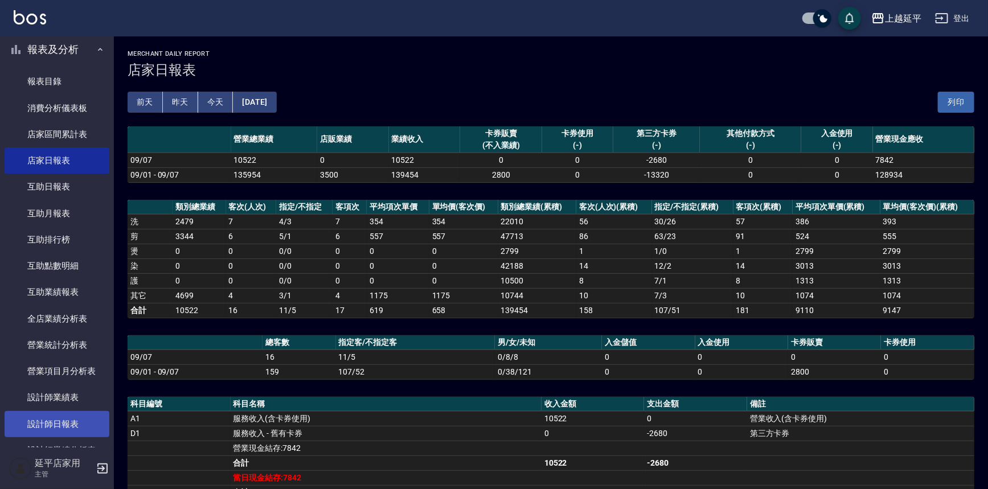
scroll to position [310, 0]
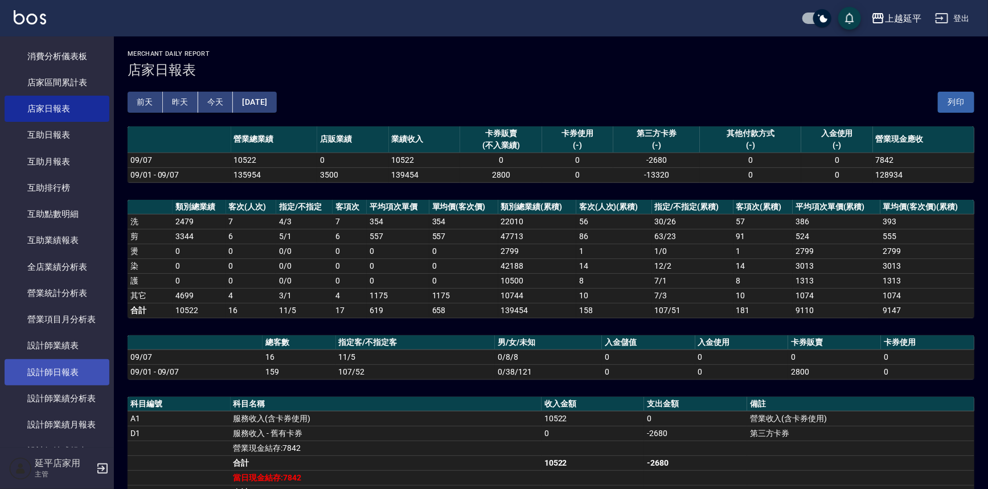
click at [51, 364] on link "設計師日報表" at bounding box center [57, 372] width 105 height 26
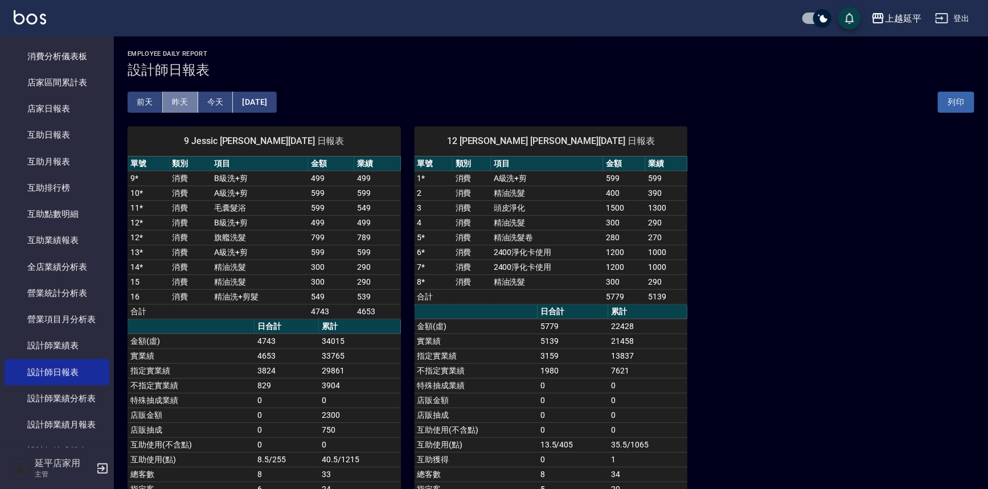
click at [176, 101] on button "昨天" at bounding box center [180, 102] width 35 height 21
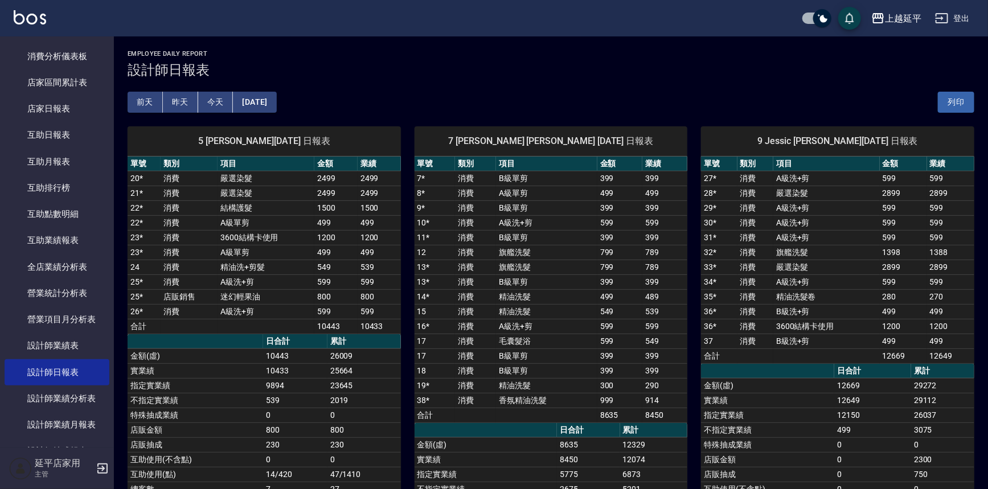
click at [151, 101] on button "前天" at bounding box center [145, 102] width 35 height 21
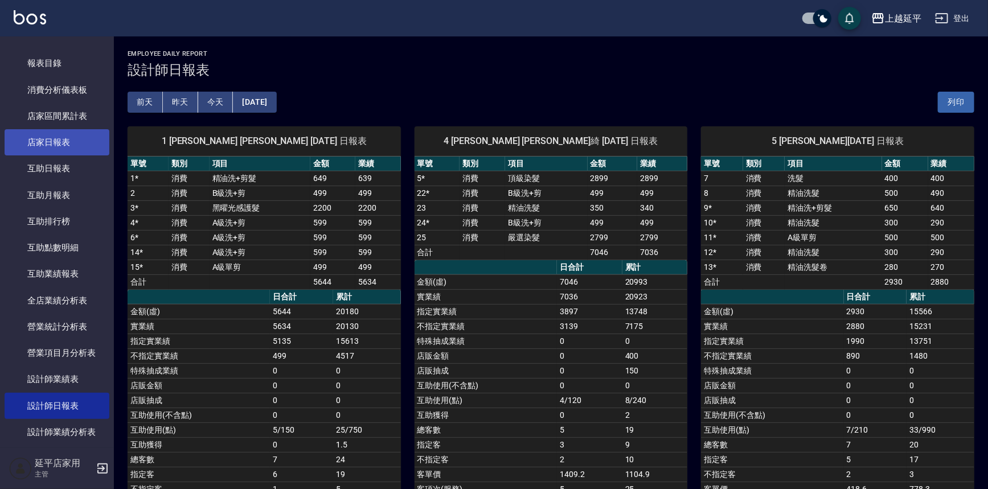
scroll to position [259, 0]
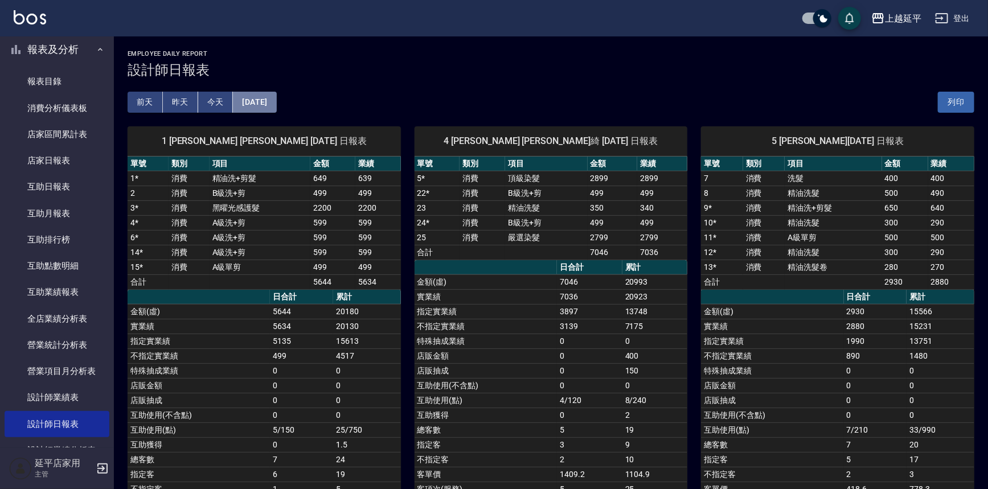
click at [255, 99] on button "[DATE]" at bounding box center [254, 102] width 43 height 21
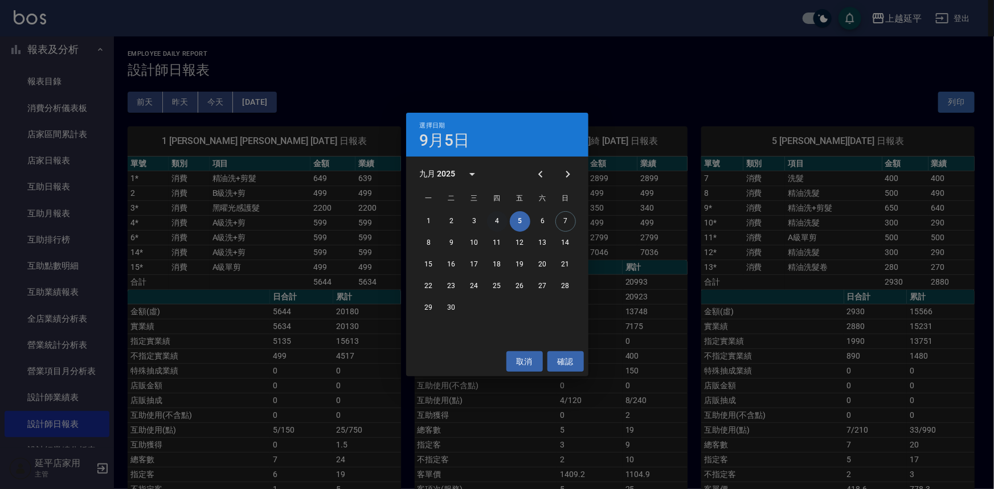
click at [496, 220] on button "4" at bounding box center [497, 221] width 20 height 20
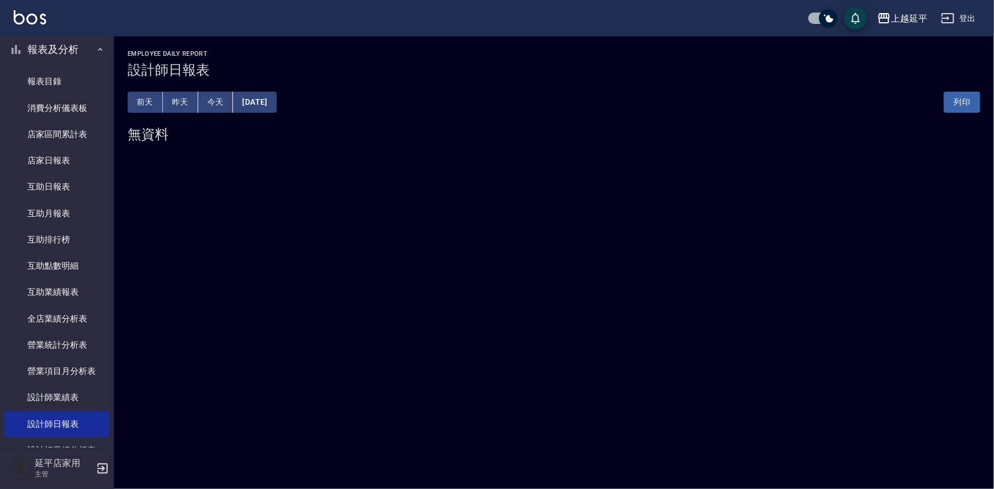
click at [264, 101] on button "[DATE]" at bounding box center [254, 102] width 43 height 21
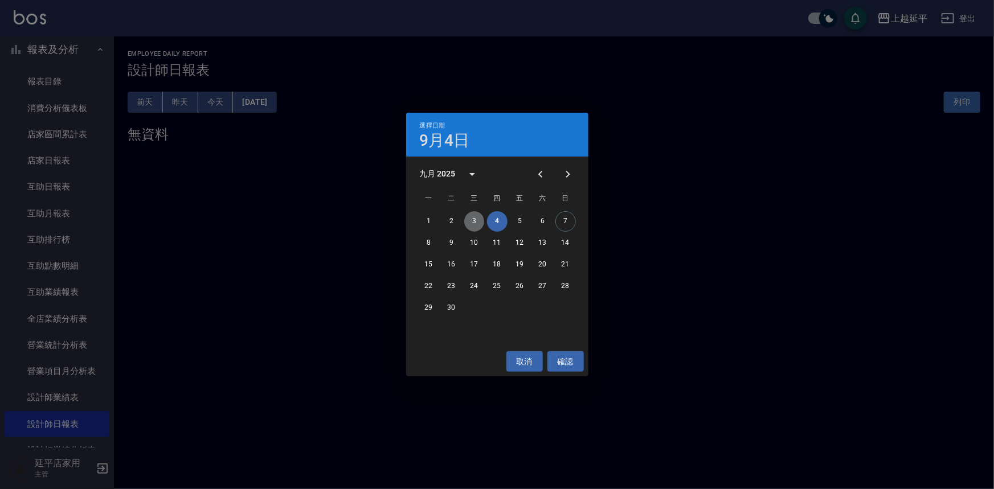
click at [472, 222] on button "3" at bounding box center [474, 221] width 20 height 20
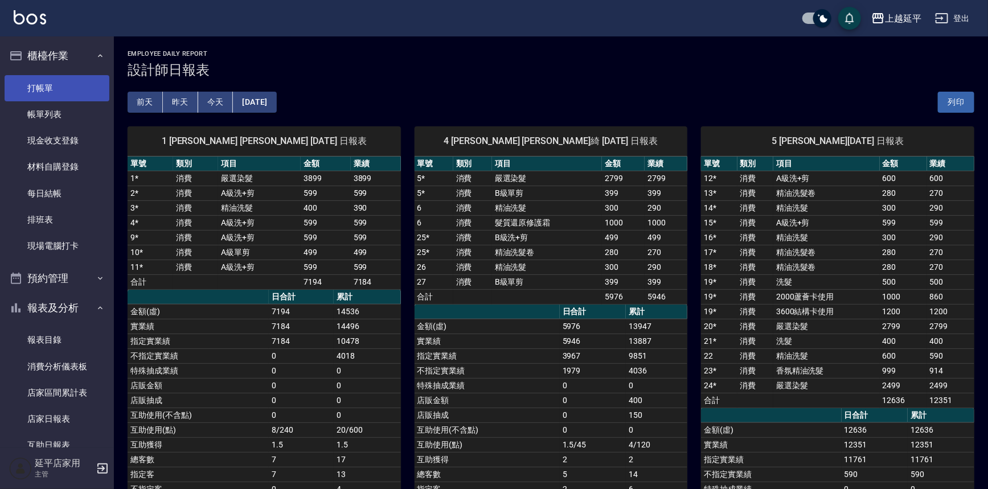
click at [43, 90] on link "打帳單" at bounding box center [57, 88] width 105 height 26
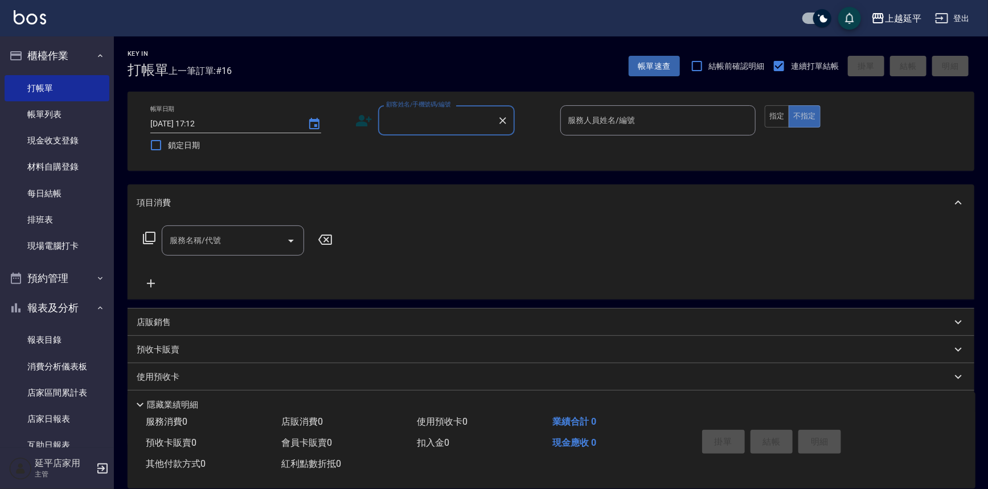
click at [434, 113] on input "顧客姓名/手機號碼/編號" at bounding box center [437, 120] width 109 height 20
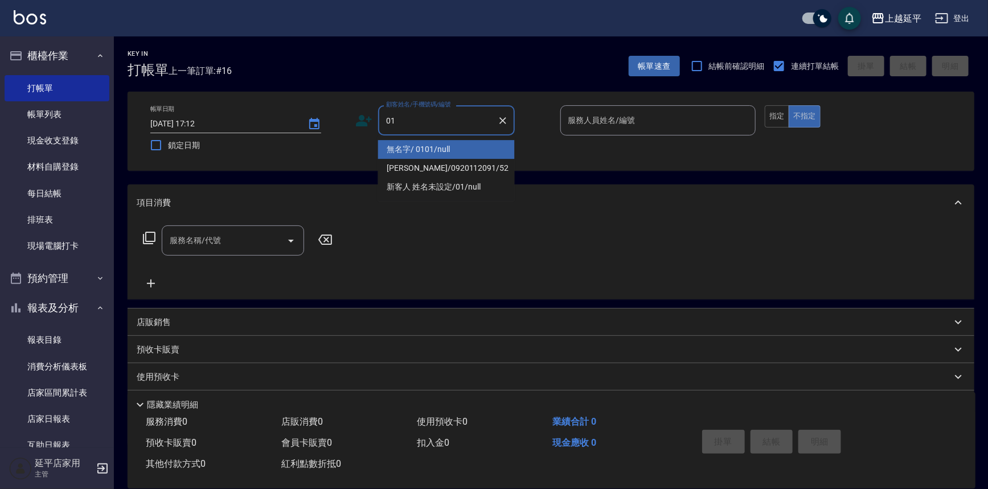
drag, startPoint x: 467, startPoint y: 149, endPoint x: 607, endPoint y: 125, distance: 142.2
click at [467, 149] on li "無名字/ 0101/null" at bounding box center [446, 149] width 137 height 19
type input "無名字/ 0101/null"
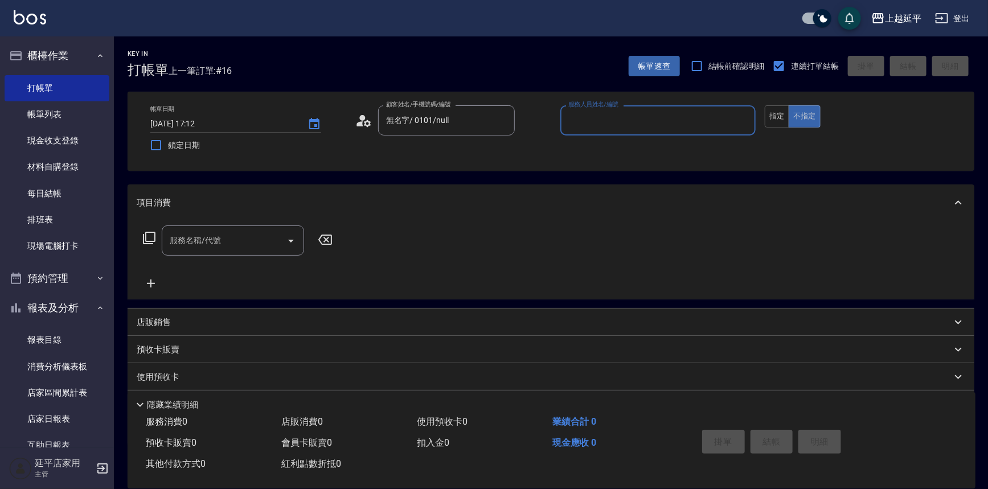
click at [608, 121] on input "服務人員姓名/編號" at bounding box center [658, 120] width 186 height 20
click at [602, 155] on div "[PERSON_NAME] -4" at bounding box center [658, 149] width 196 height 19
click at [240, 229] on div "服務名稱/代號" at bounding box center [233, 240] width 142 height 30
type input "[PERSON_NAME]-4"
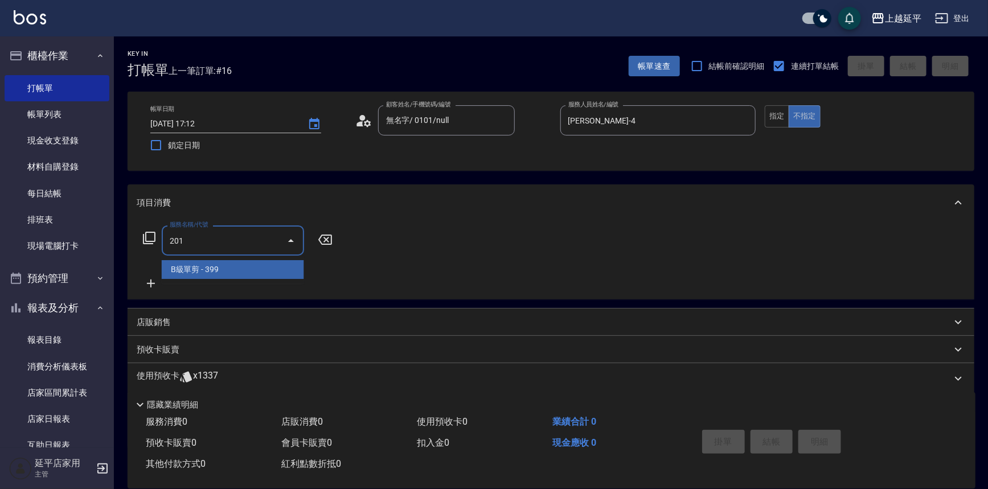
click at [239, 263] on span "B級單剪 - 399" at bounding box center [233, 269] width 142 height 19
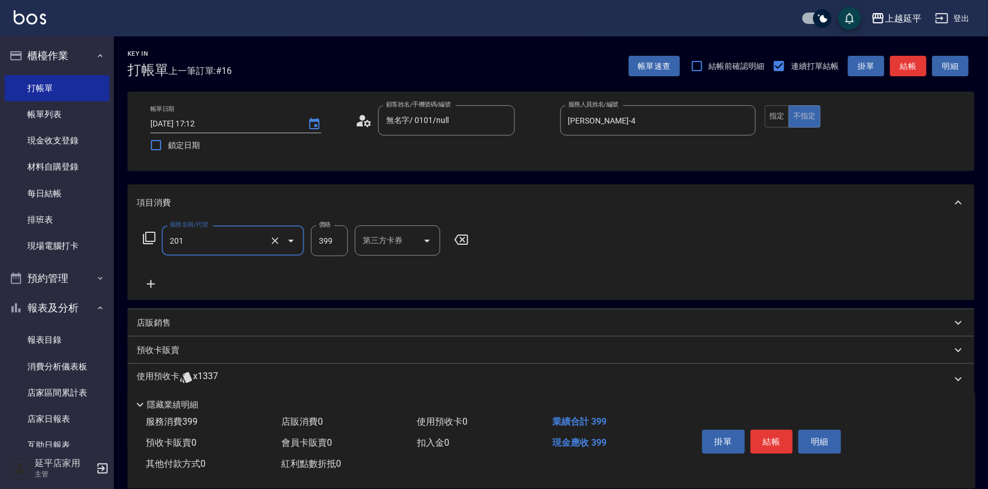
type input "B級單剪(201)"
click at [142, 282] on icon at bounding box center [151, 284] width 28 height 14
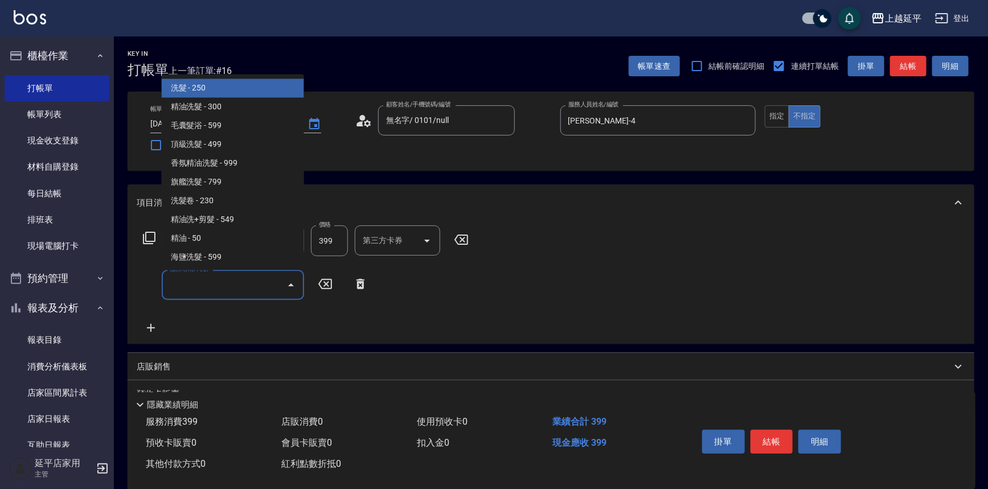
click at [193, 280] on input "服務名稱/代號" at bounding box center [224, 285] width 115 height 20
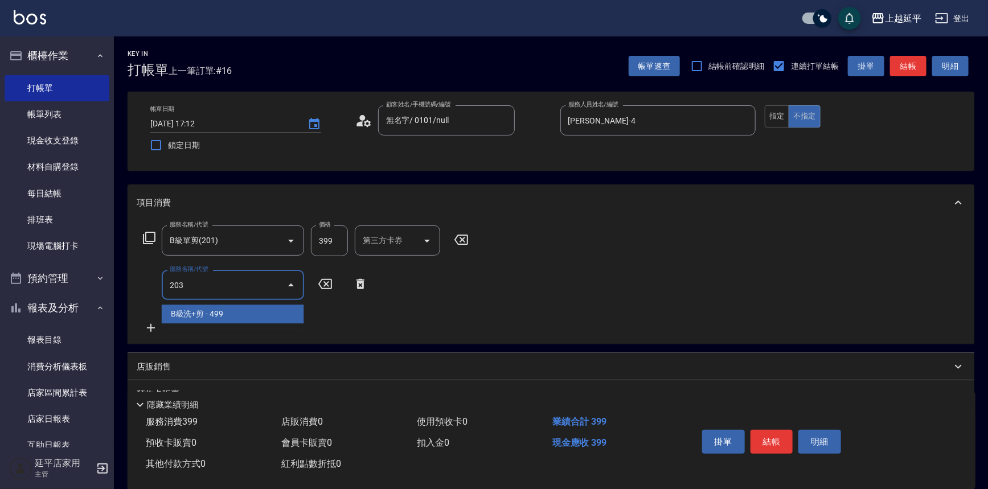
click at [225, 317] on span "B級洗+剪 - 499" at bounding box center [233, 314] width 142 height 19
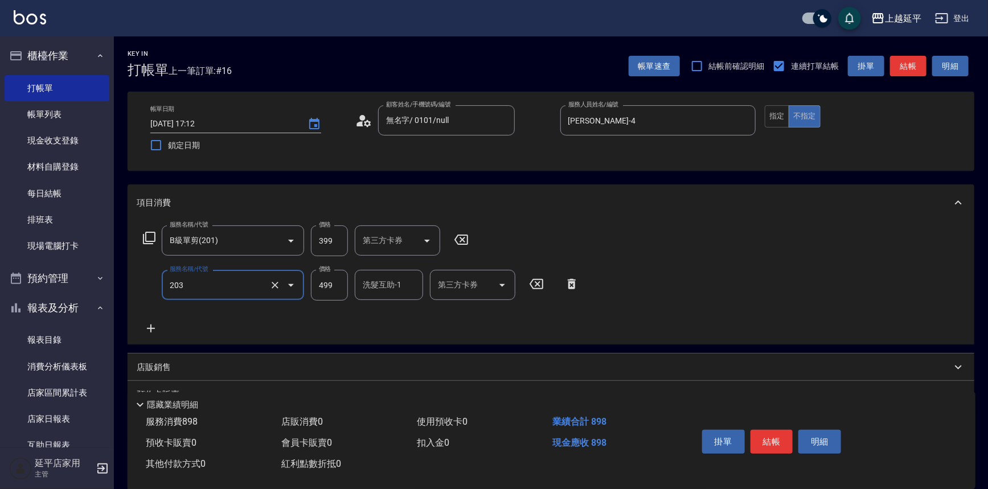
type input "B級洗+剪(203)"
click at [920, 69] on button "結帳" at bounding box center [908, 66] width 36 height 21
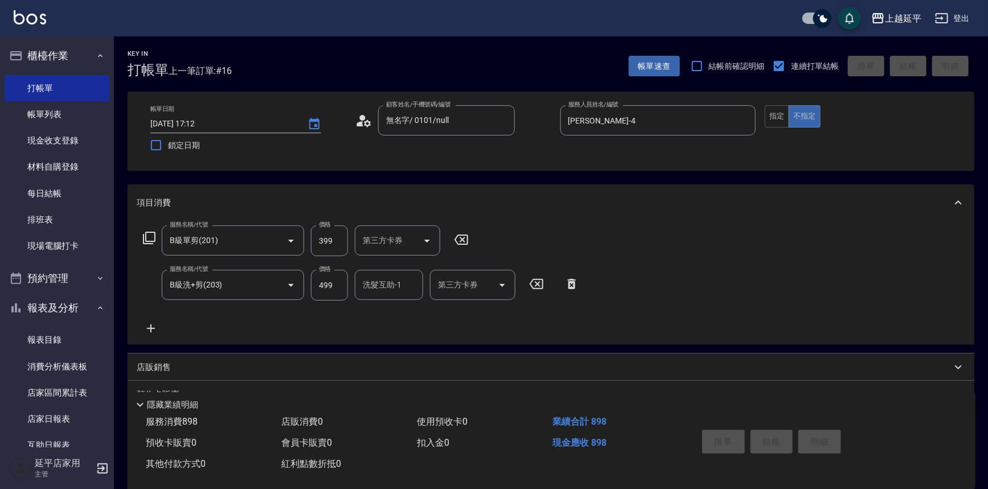
type input "[DATE] 17:14"
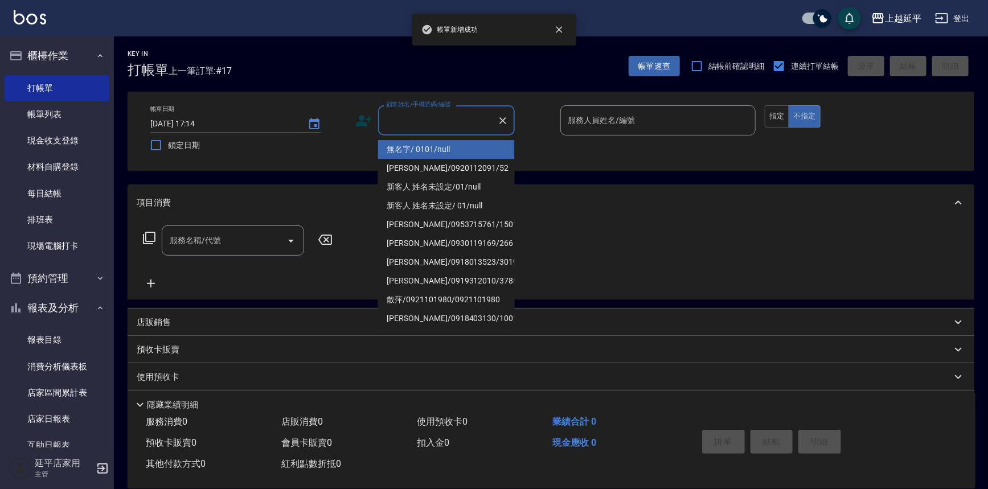
click at [467, 120] on input "顧客姓名/手機號碼/編號" at bounding box center [437, 120] width 109 height 20
click at [464, 155] on li "無名字/ 0101/null" at bounding box center [446, 149] width 137 height 19
type input "無名字/ 0101/null"
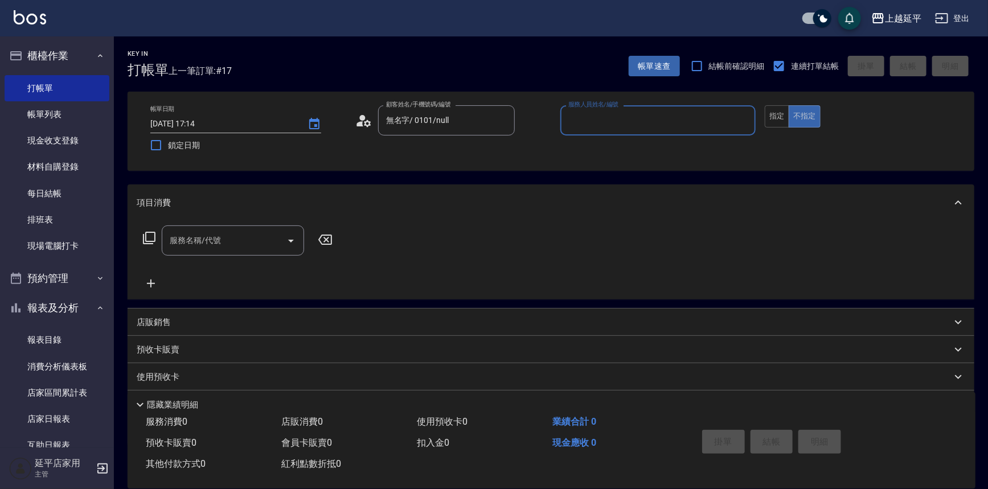
click at [592, 123] on input "服務人員姓名/編號" at bounding box center [658, 120] width 186 height 20
click at [592, 150] on div "[PERSON_NAME] -4" at bounding box center [658, 149] width 196 height 19
type input "[PERSON_NAME]-4"
click at [223, 241] on input "服務名稱/代號" at bounding box center [224, 241] width 115 height 20
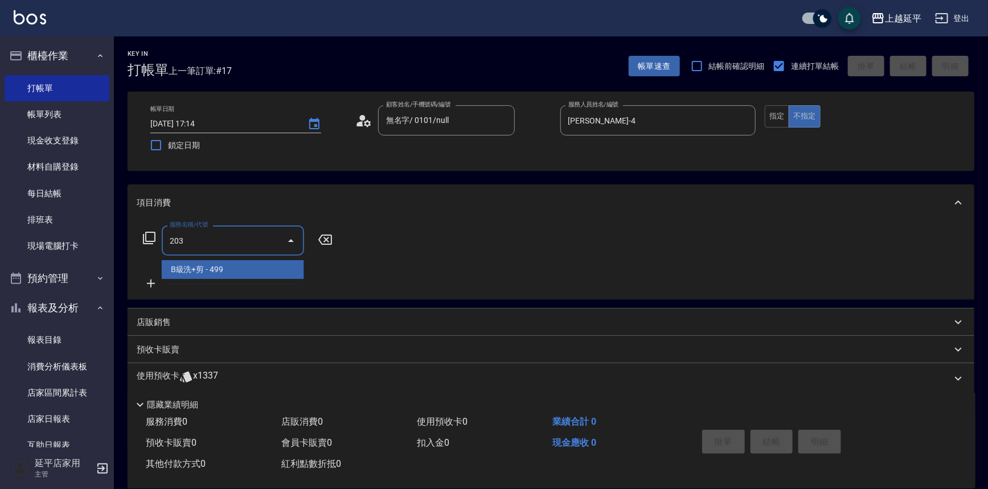
click at [219, 271] on span "B級洗+剪 - 499" at bounding box center [233, 269] width 142 height 19
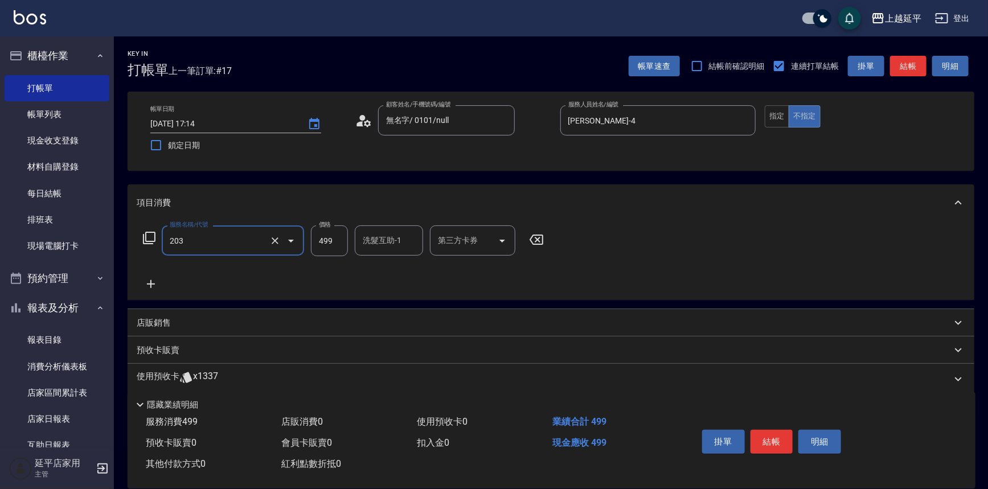
type input "B級洗+剪(203)"
click at [152, 289] on icon at bounding box center [151, 284] width 28 height 14
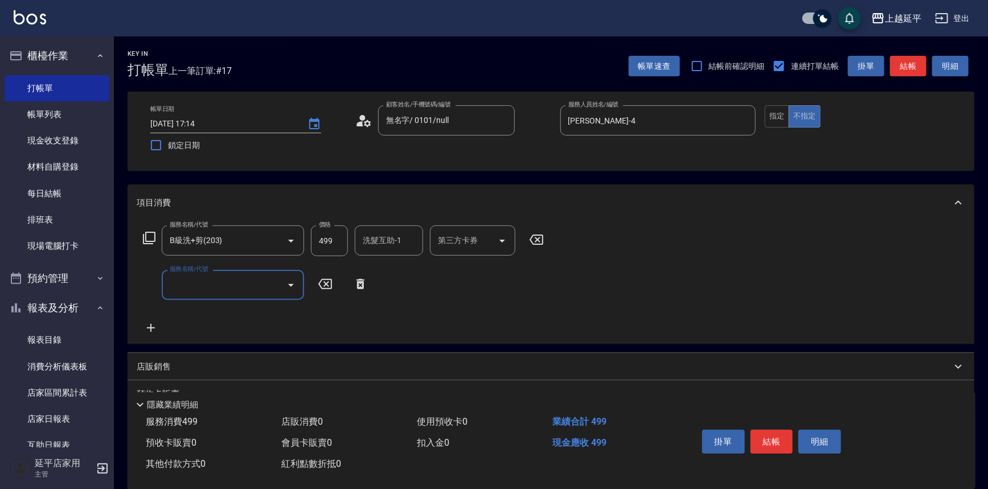
click at [209, 286] on input "服務名稱/代號" at bounding box center [224, 285] width 115 height 20
click at [217, 311] on span "精油洗髮 - 300" at bounding box center [233, 314] width 142 height 19
type input "精油洗髮(102)"
click at [159, 326] on icon at bounding box center [151, 329] width 28 height 14
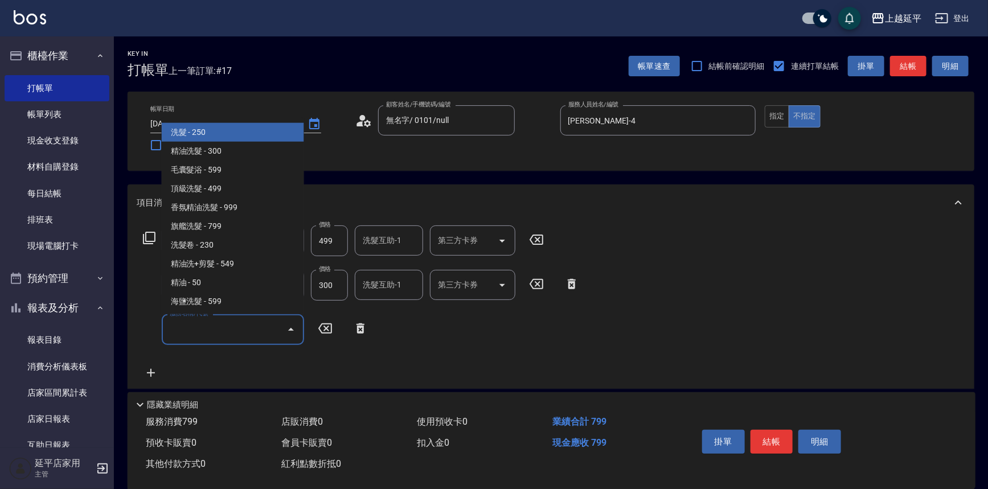
click at [219, 325] on input "服務名稱/代號" at bounding box center [224, 329] width 115 height 20
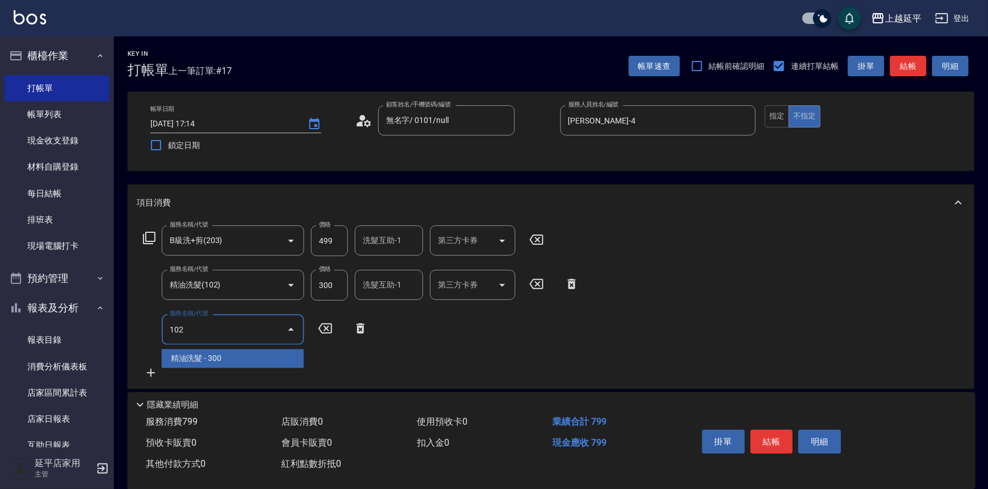
click at [232, 357] on span "精油洗髮 - 300" at bounding box center [233, 358] width 142 height 19
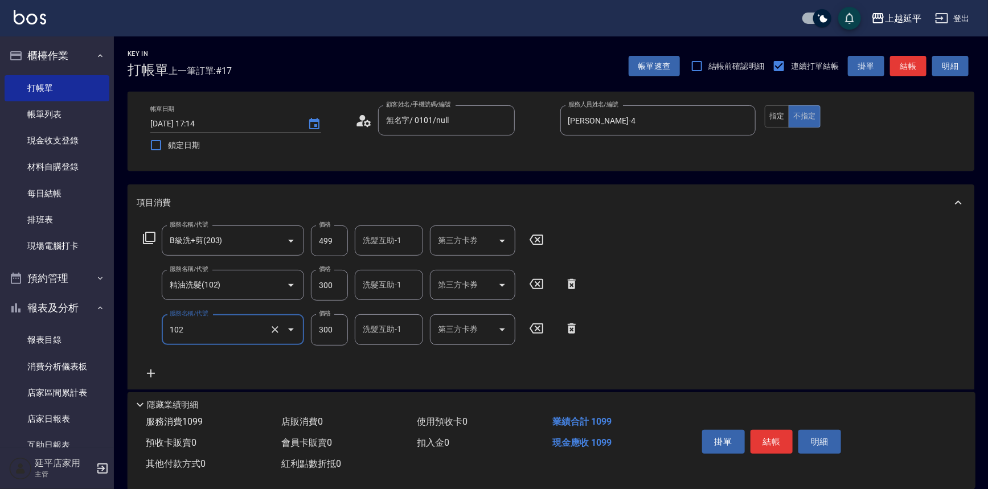
click at [391, 289] on div "洗髮互助-1 洗髮互助-1" at bounding box center [389, 285] width 68 height 30
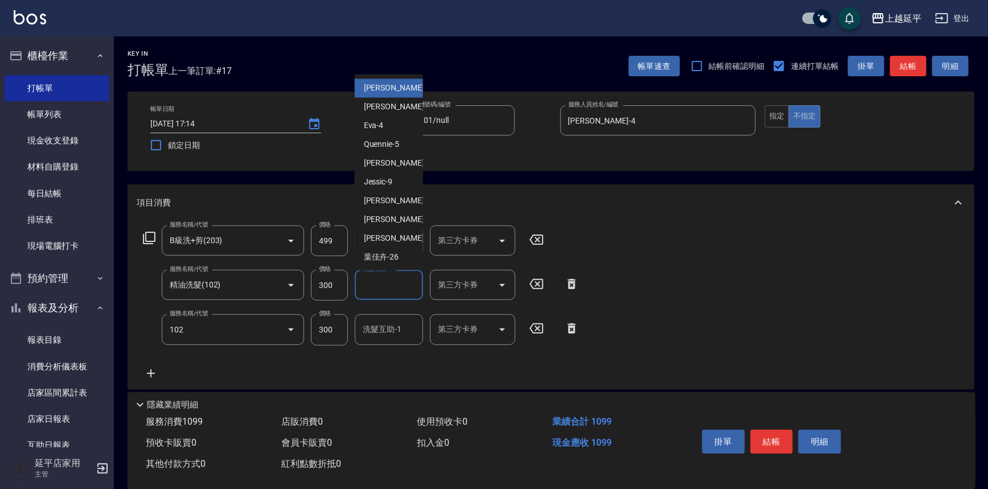
type input "精油洗髮(102)"
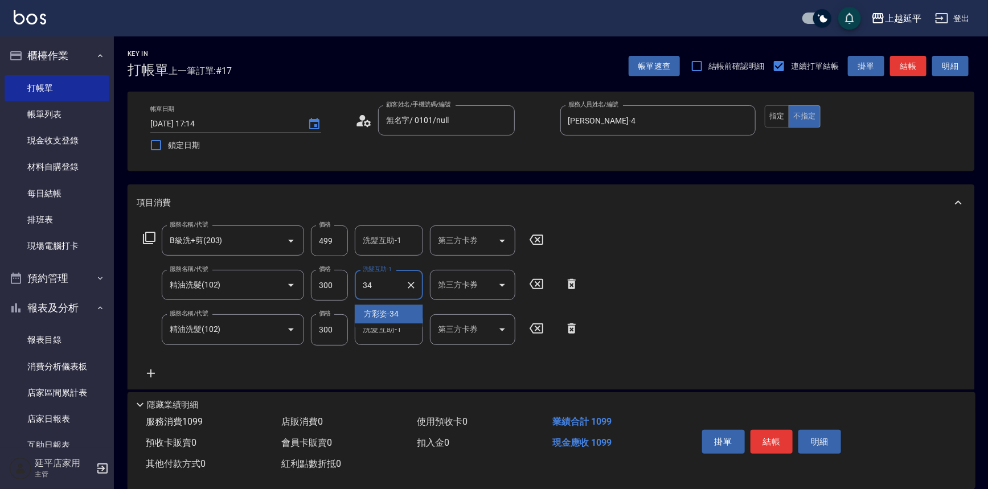
click at [401, 314] on div "[PERSON_NAME]-34" at bounding box center [389, 314] width 68 height 19
type input "[PERSON_NAME]-34"
click at [397, 330] on input "洗髮互助-1" at bounding box center [389, 329] width 58 height 20
click at [395, 354] on div "恩恩 -23" at bounding box center [389, 358] width 68 height 19
type input "恩恩-23"
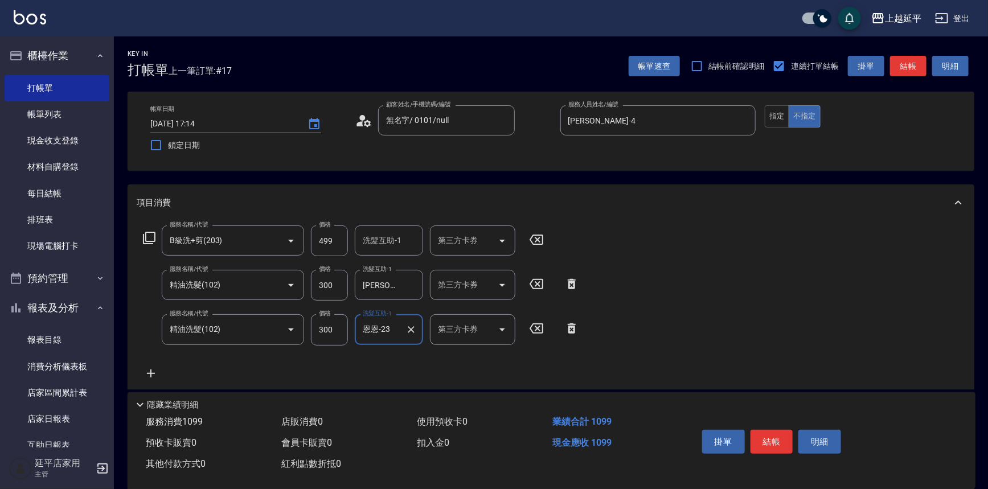
click at [911, 68] on button "結帳" at bounding box center [908, 66] width 36 height 21
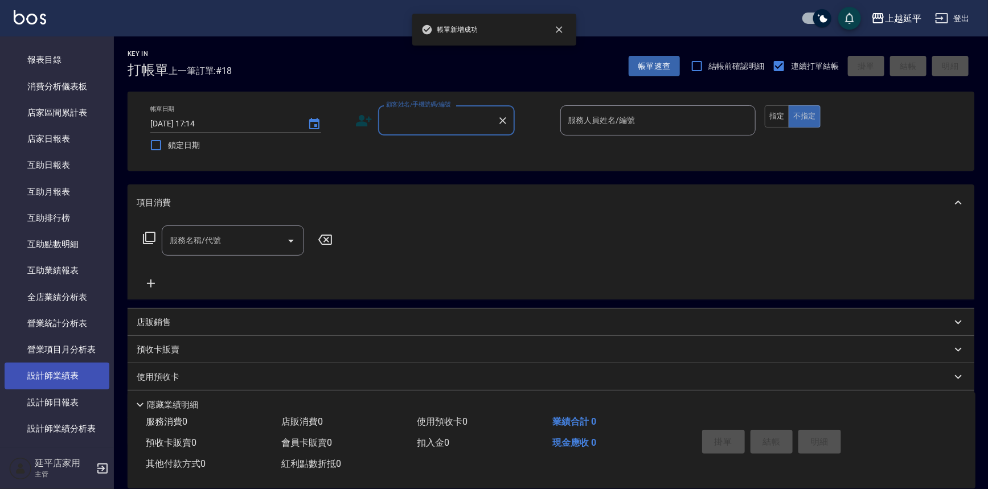
scroll to position [310, 0]
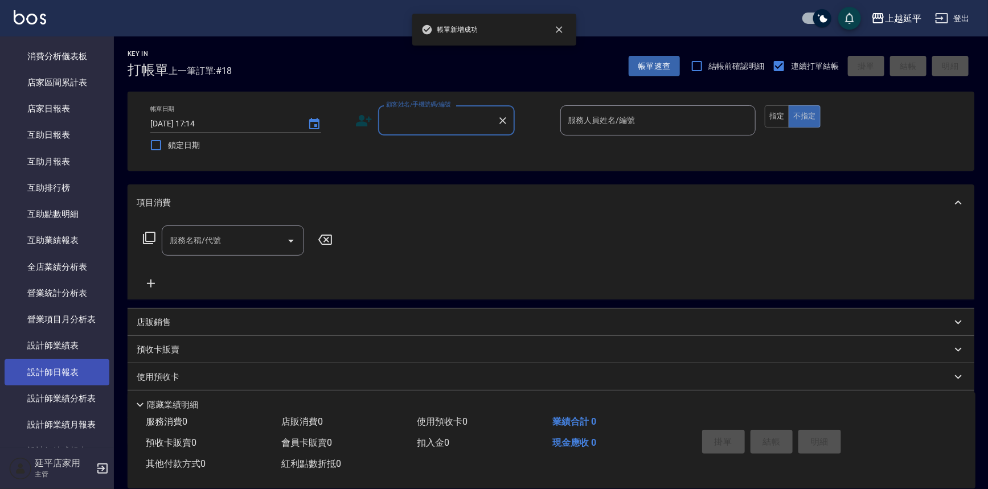
click at [68, 372] on link "設計師日報表" at bounding box center [57, 372] width 105 height 26
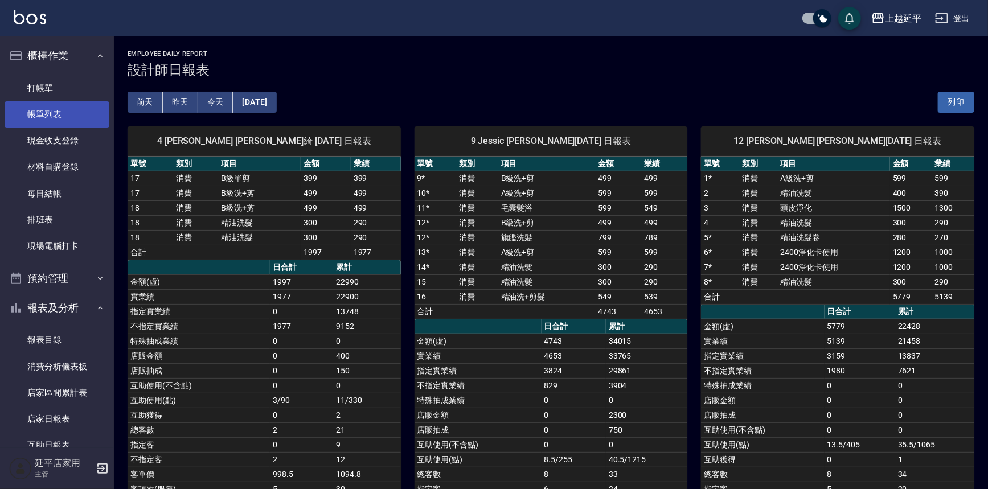
click at [47, 114] on link "帳單列表" at bounding box center [57, 114] width 105 height 26
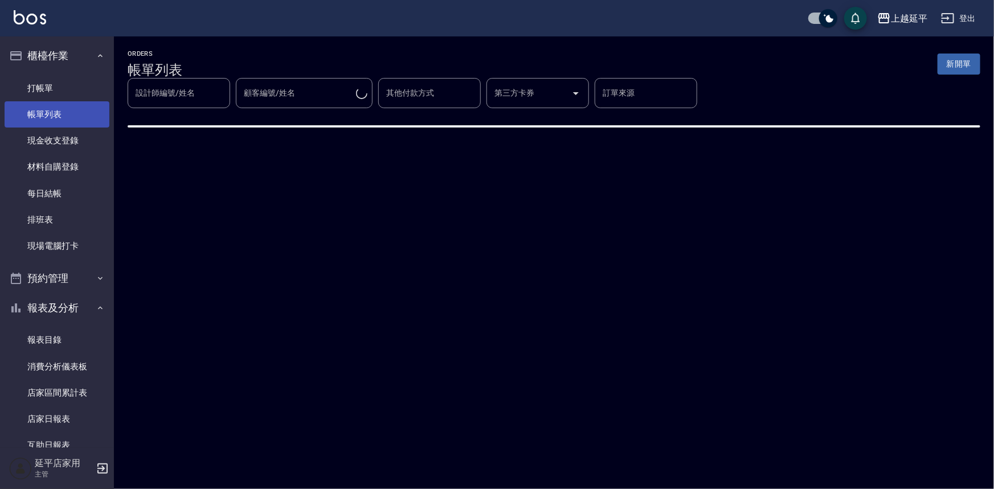
click at [55, 115] on link "帳單列表" at bounding box center [57, 114] width 105 height 26
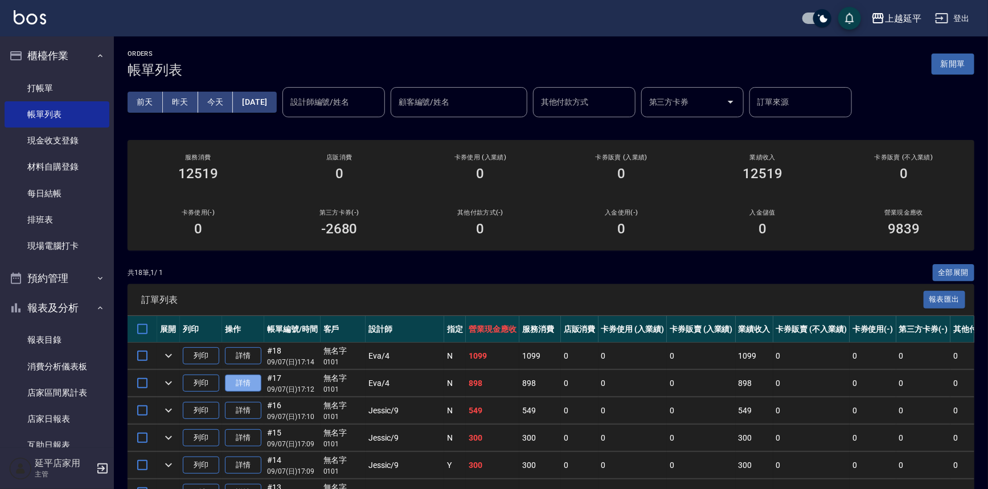
click at [233, 382] on link "詳情" at bounding box center [243, 384] width 36 height 18
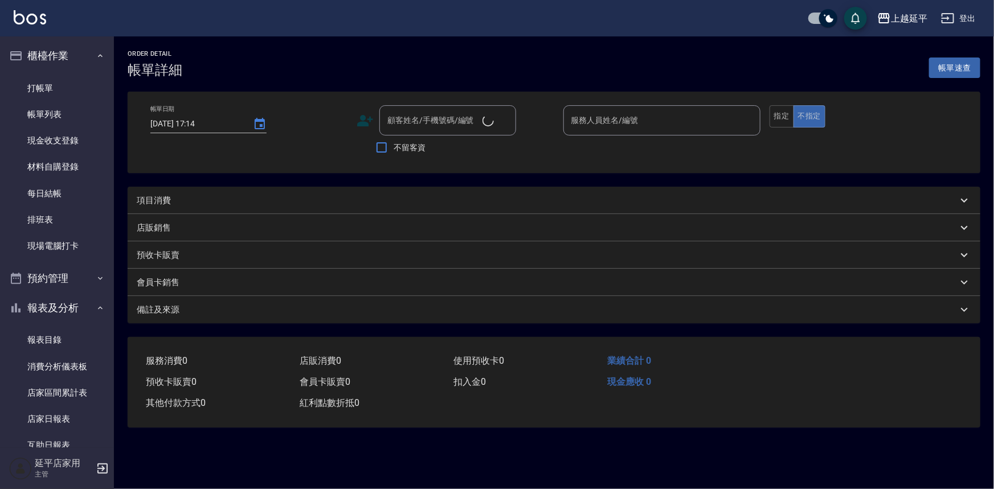
type input "[DATE] 17:12"
type input "[PERSON_NAME]-4"
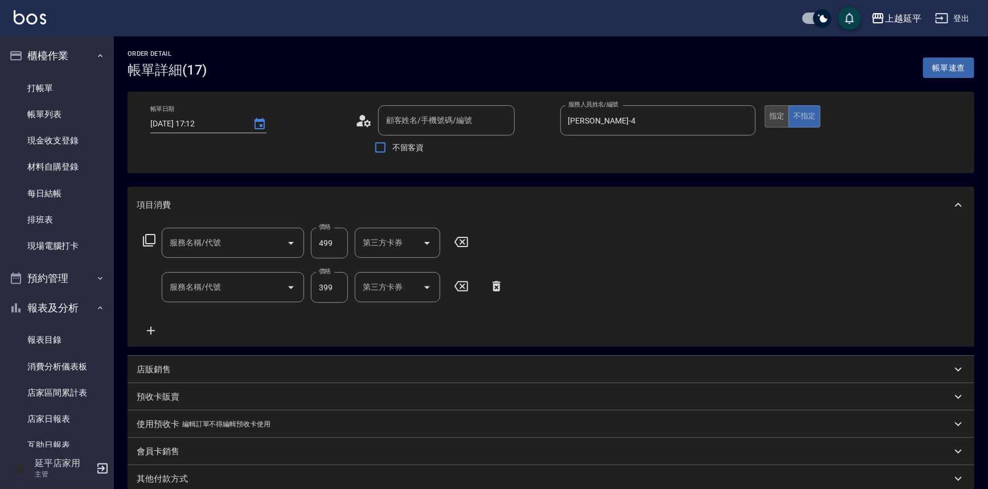
click at [780, 117] on button "指定" at bounding box center [777, 116] width 24 height 22
type input "無名字/ 0101/null"
type input "B級洗+剪(203)"
type input "B級單剪(201)"
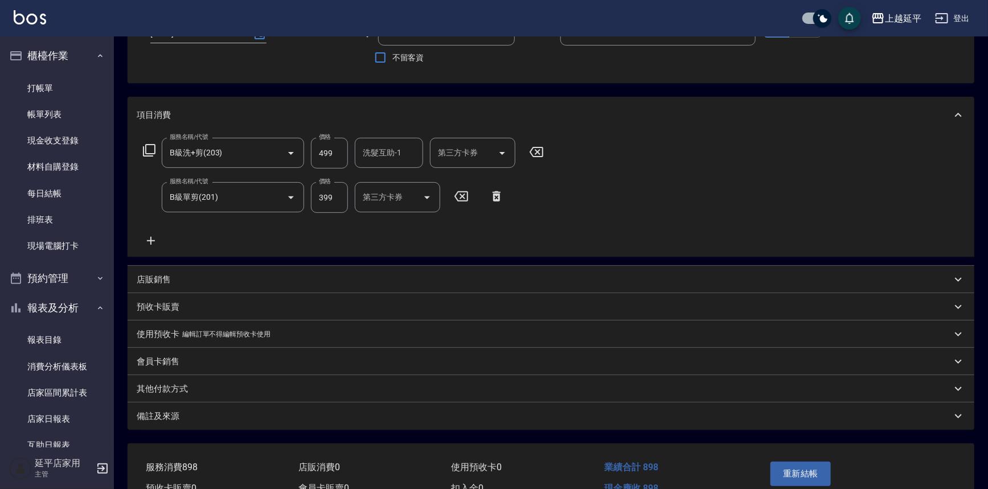
scroll to position [151, 0]
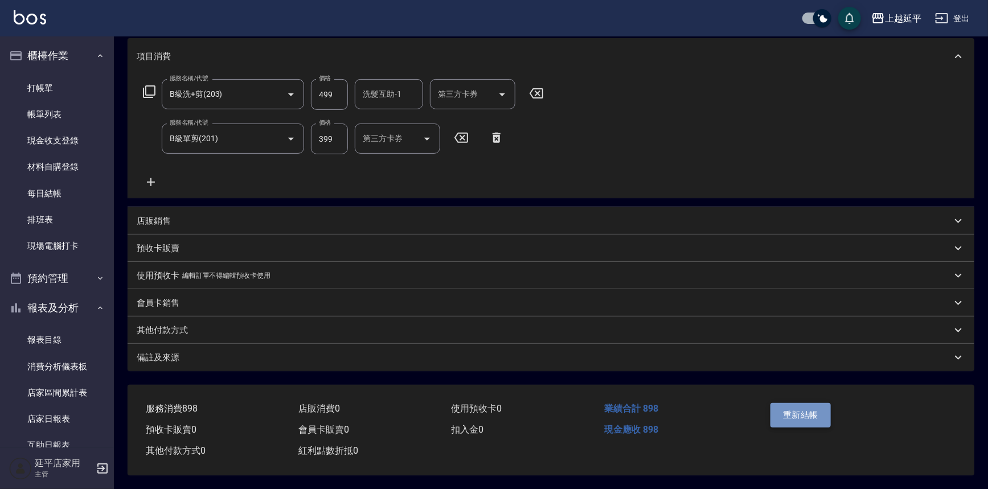
click at [826, 405] on button "重新結帳" at bounding box center [800, 415] width 60 height 24
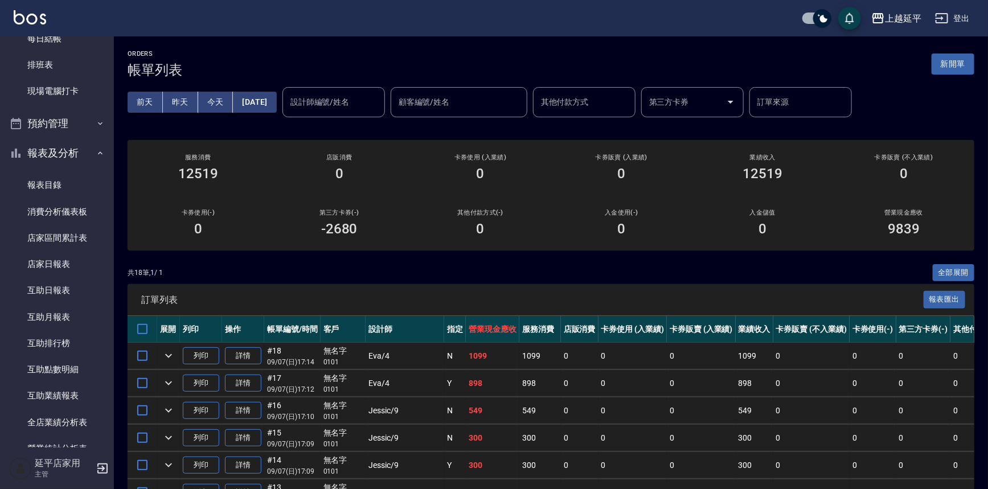
scroll to position [362, 0]
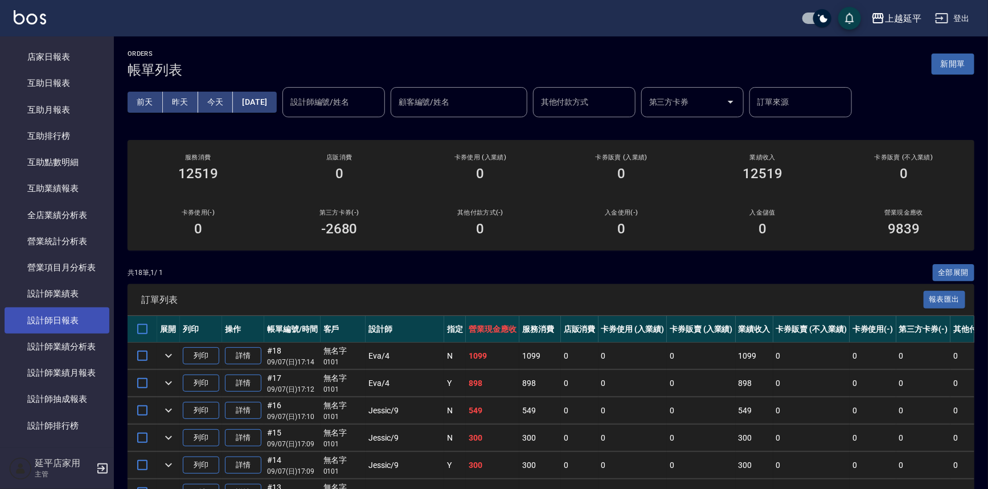
click at [62, 319] on link "設計師日報表" at bounding box center [57, 320] width 105 height 26
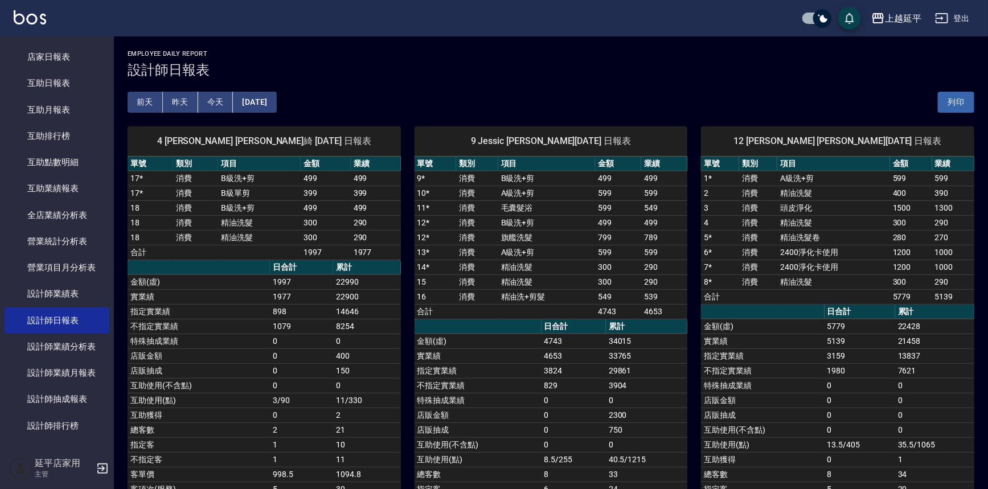
drag, startPoint x: 627, startPoint y: 399, endPoint x: 569, endPoint y: 391, distance: 58.0
click at [569, 393] on td "0" at bounding box center [574, 400] width 64 height 15
drag, startPoint x: 404, startPoint y: 375, endPoint x: 393, endPoint y: 376, distance: 11.4
click at [393, 378] on td "0" at bounding box center [367, 385] width 68 height 15
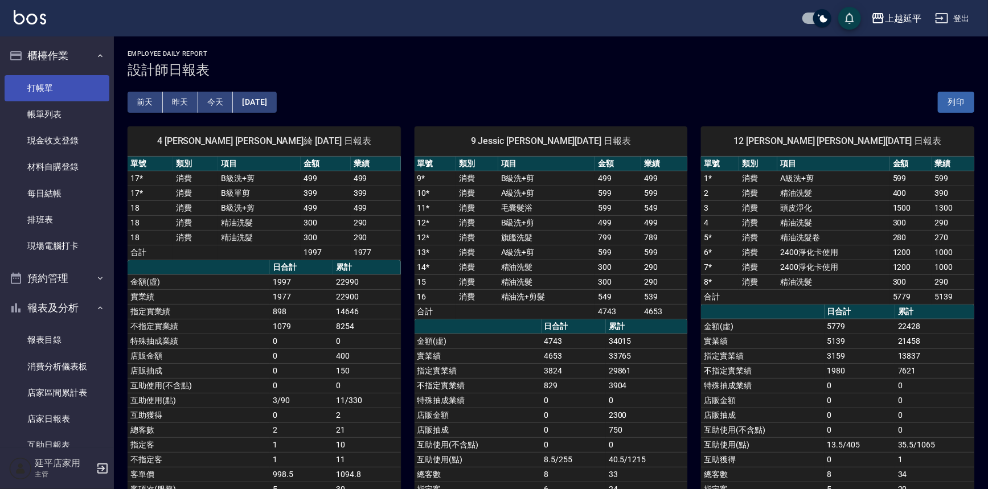
click at [53, 90] on link "打帳單" at bounding box center [57, 88] width 105 height 26
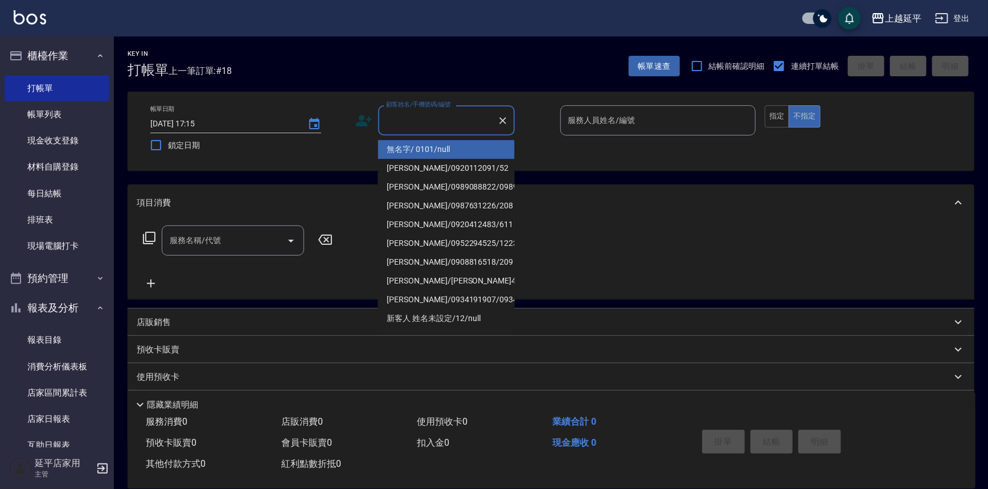
click at [418, 114] on input "顧客姓名/手機號碼/編號" at bounding box center [437, 120] width 109 height 20
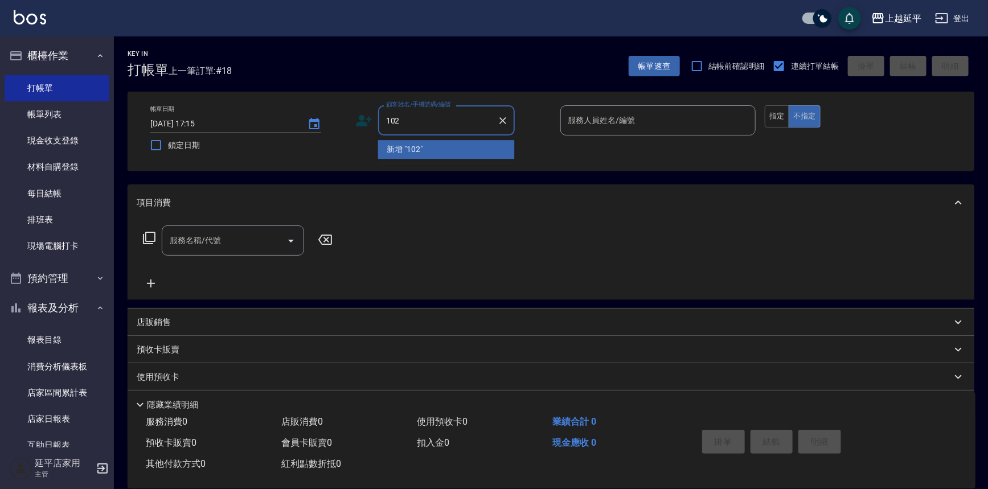
click at [440, 153] on li "新增 "102"" at bounding box center [446, 149] width 137 height 19
type input "102"
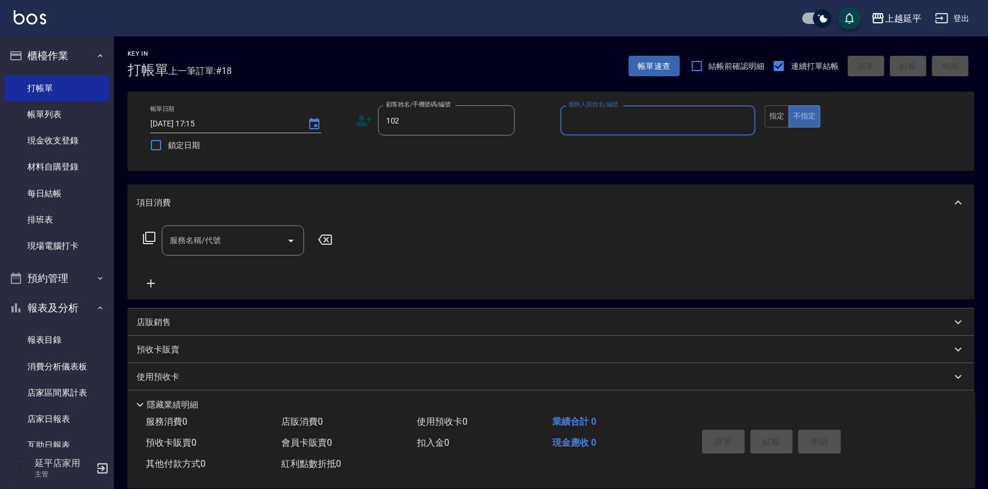
click at [605, 132] on div "服務人員姓名/編號" at bounding box center [658, 120] width 196 height 30
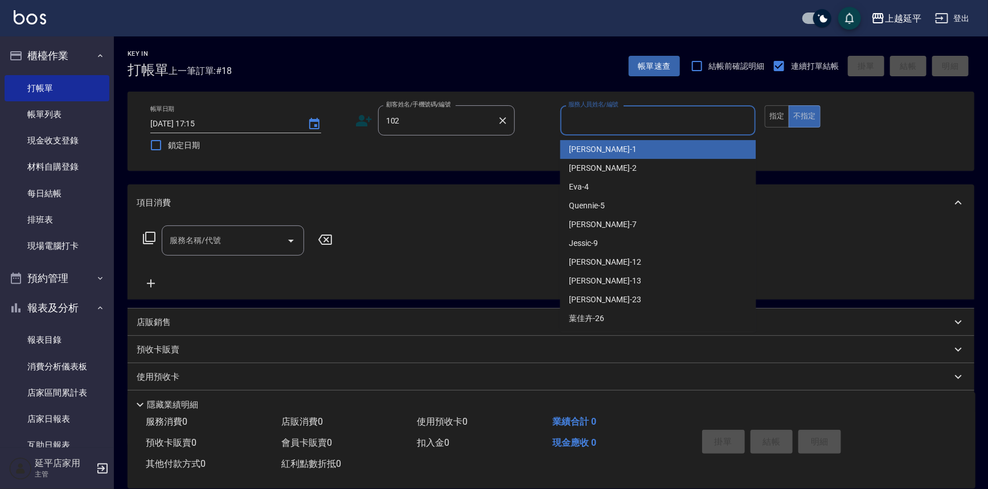
click at [512, 121] on div "102 顧客姓名/手機號碼/編號" at bounding box center [446, 120] width 137 height 30
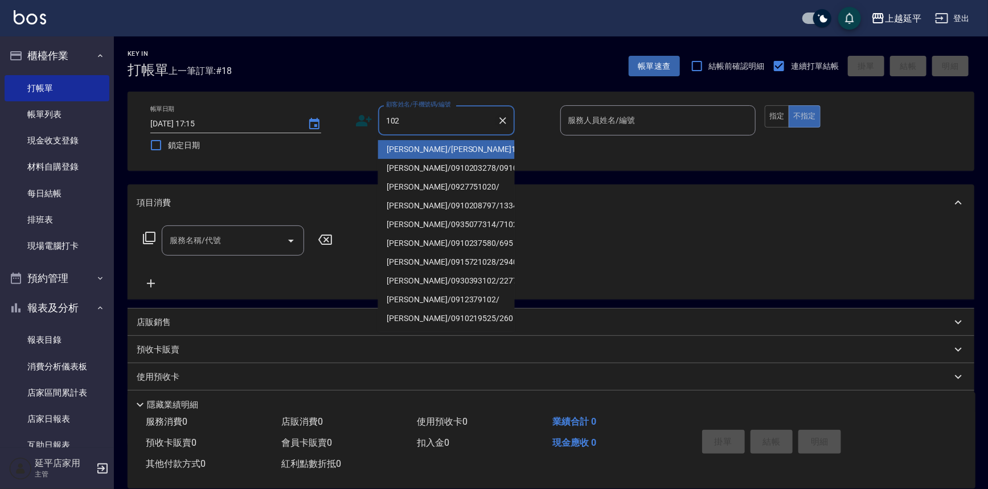
click at [505, 123] on icon "Clear" at bounding box center [502, 120] width 7 height 7
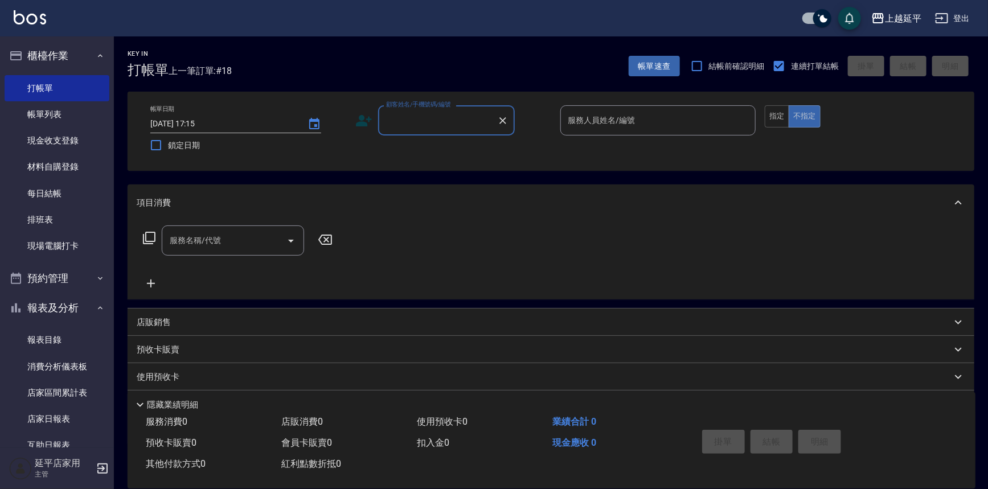
click at [435, 122] on input "顧客姓名/手機號碼/編號" at bounding box center [437, 120] width 109 height 20
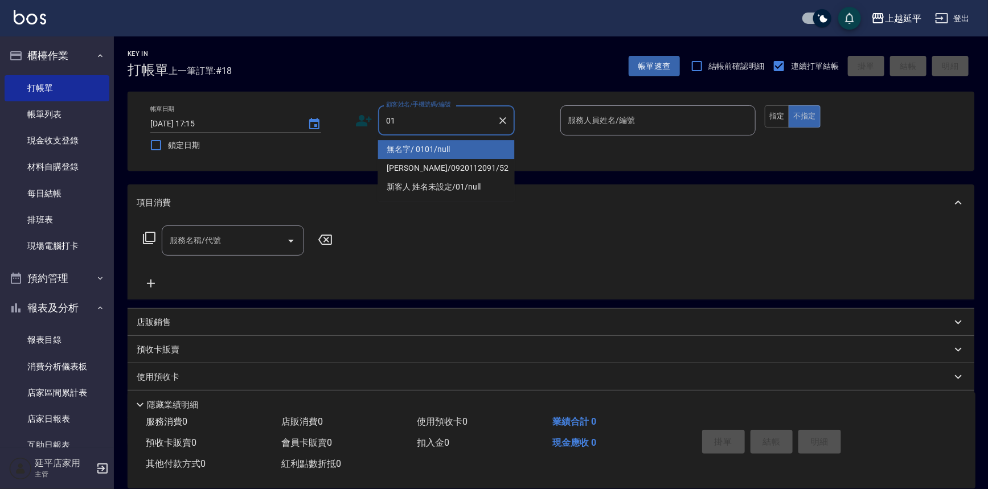
click at [439, 149] on li "無名字/ 0101/null" at bounding box center [446, 149] width 137 height 19
type input "無名字/ 0101/null"
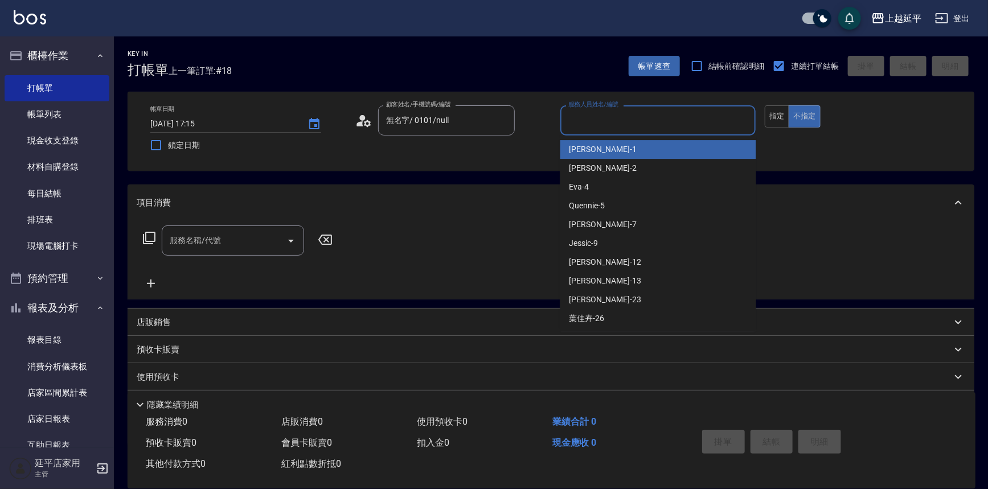
click at [645, 126] on input "服務人員姓名/編號" at bounding box center [658, 120] width 186 height 20
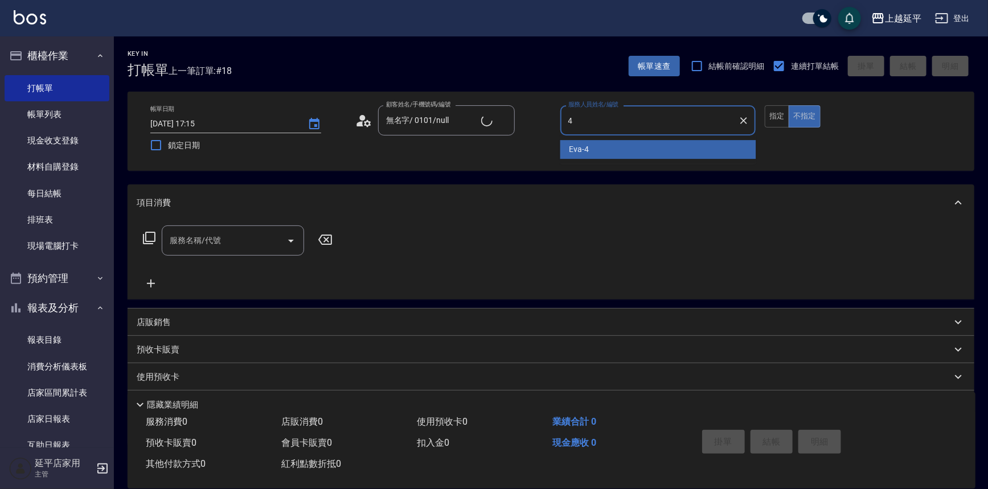
click at [626, 148] on div "[PERSON_NAME] -4" at bounding box center [658, 149] width 196 height 19
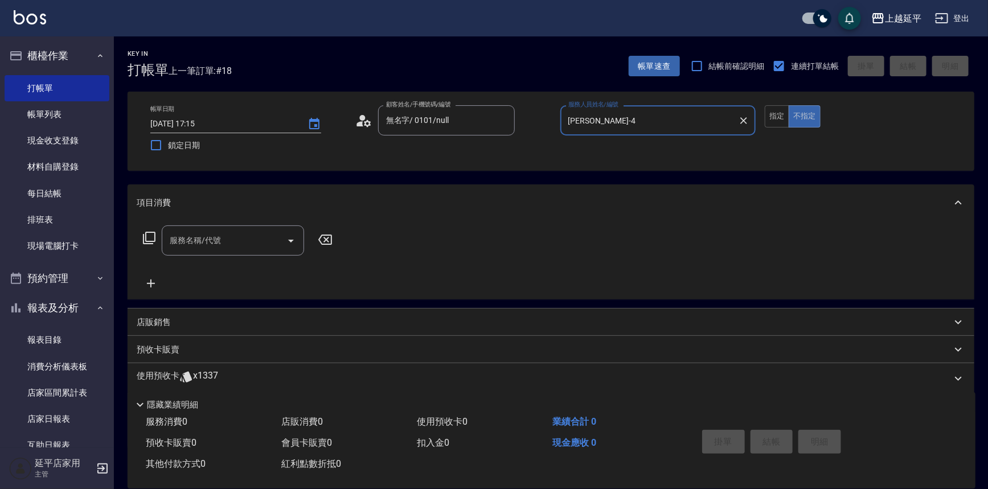
type input "[PERSON_NAME]-4"
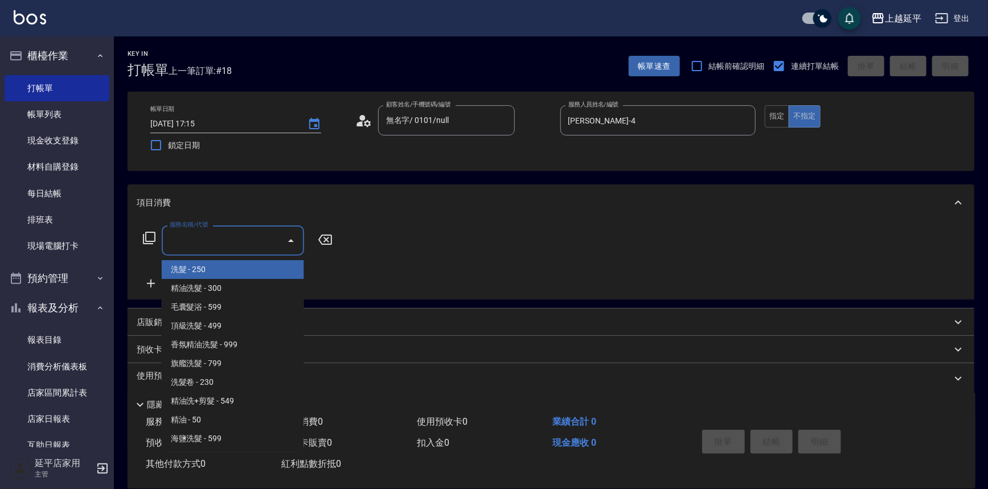
click at [225, 244] on input "服務名稱/代號" at bounding box center [224, 241] width 115 height 20
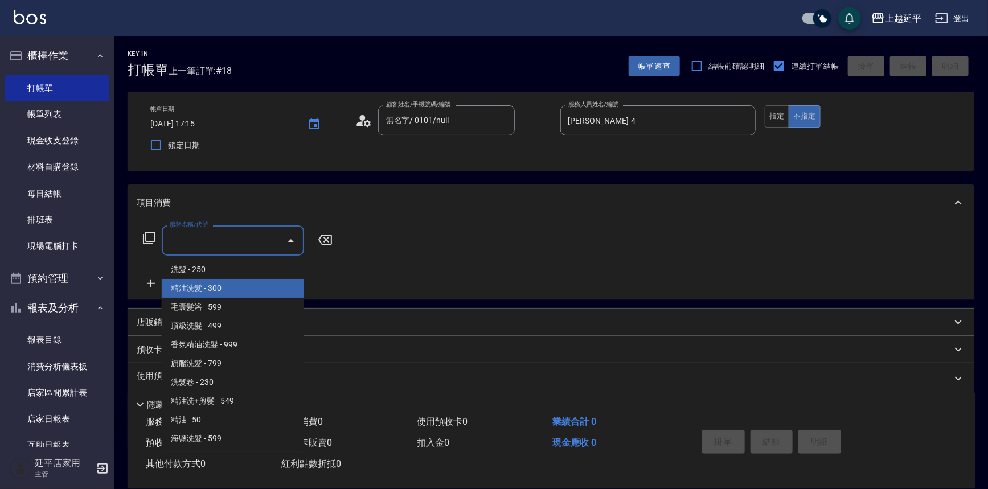
click at [209, 284] on span "精油洗髮 - 300" at bounding box center [233, 288] width 142 height 19
type input "精油洗髮(102)"
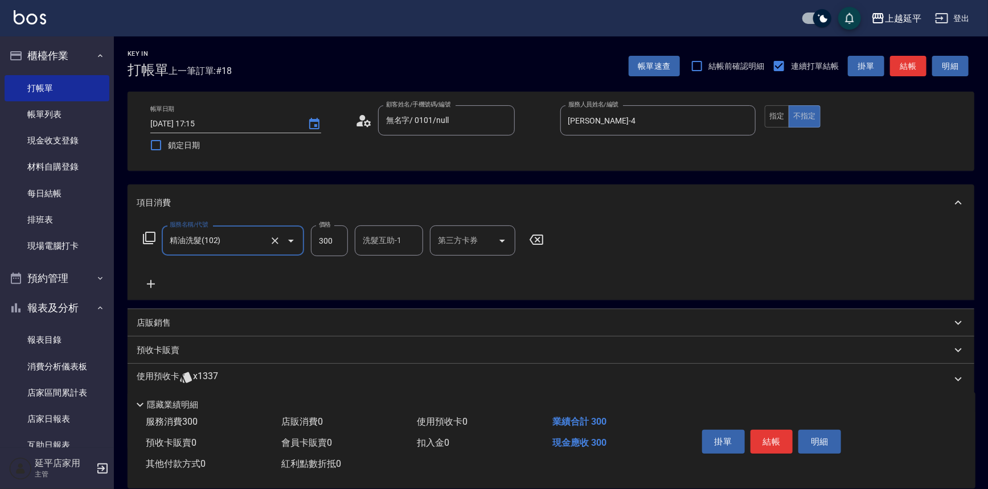
click at [400, 244] on div "洗髮互助-1 洗髮互助-1" at bounding box center [389, 240] width 68 height 30
click at [392, 268] on span "[PERSON_NAME]-34" at bounding box center [381, 270] width 35 height 12
type input "[PERSON_NAME]-34"
click at [765, 108] on button "指定" at bounding box center [777, 116] width 24 height 22
click at [916, 66] on button "結帳" at bounding box center [908, 66] width 36 height 21
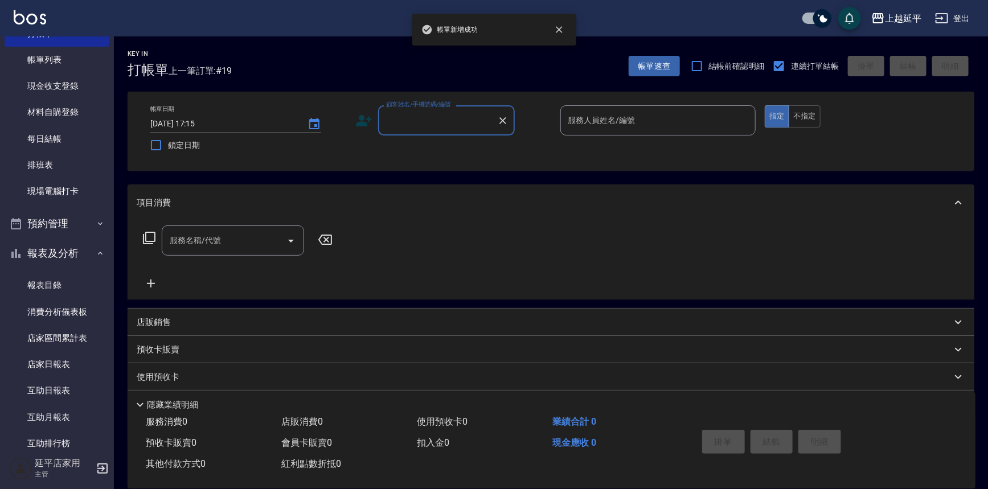
scroll to position [51, 0]
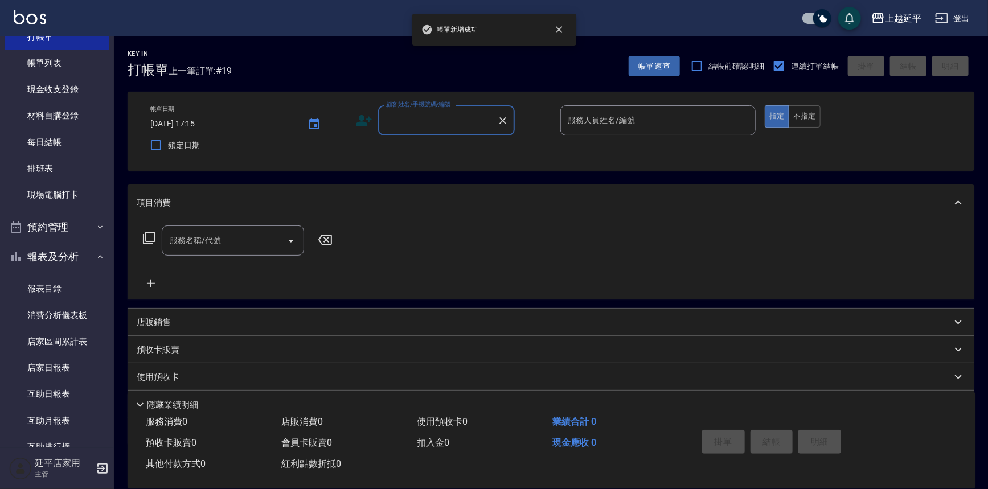
click at [415, 108] on div "顧客姓名/手機號碼/編號 顧客姓名/手機號碼/編號" at bounding box center [446, 120] width 137 height 30
click at [425, 114] on input "顧客姓名/手機號碼/編號" at bounding box center [437, 120] width 109 height 20
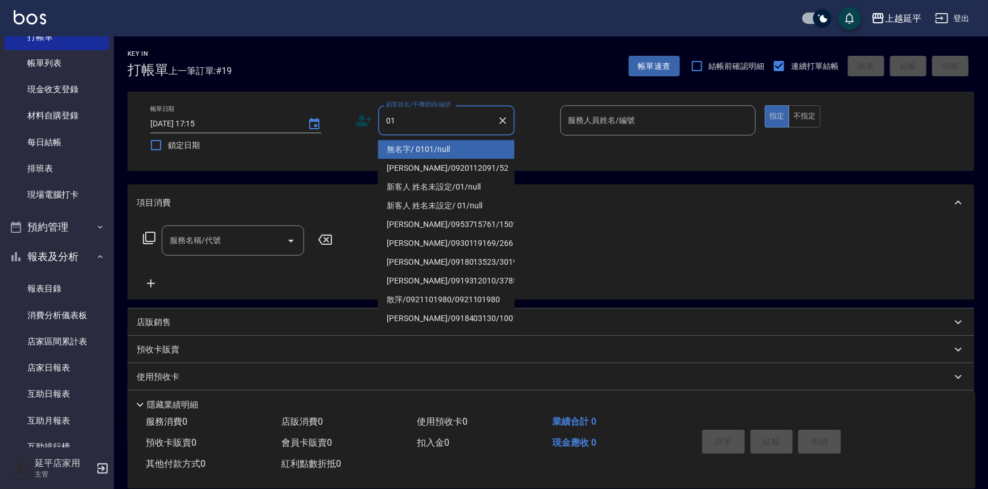
drag, startPoint x: 448, startPoint y: 152, endPoint x: 580, endPoint y: 130, distance: 134.4
click at [451, 153] on li "無名字/ 0101/null" at bounding box center [446, 149] width 137 height 19
type input "無名字/ 0101/null"
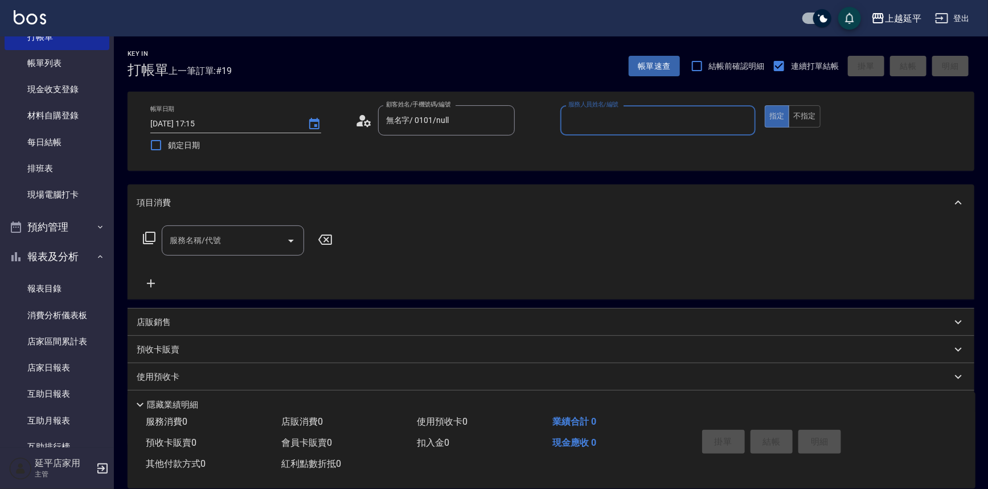
click at [588, 125] on input "服務人員姓名/編號" at bounding box center [658, 120] width 186 height 20
click at [587, 146] on span "[PERSON_NAME] -4" at bounding box center [579, 149] width 20 height 12
type input "[PERSON_NAME]-4"
click at [267, 233] on input "服務名稱/代號" at bounding box center [224, 241] width 115 height 20
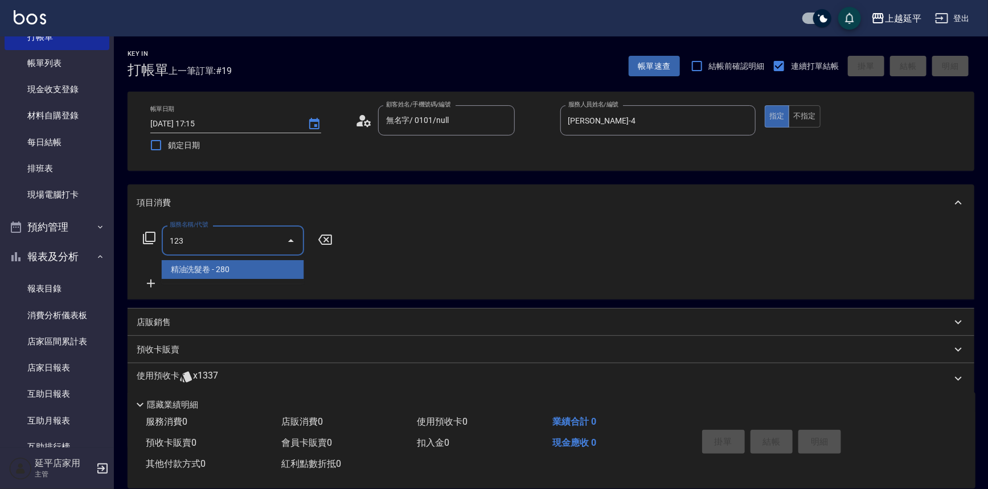
click at [232, 272] on span "精油洗髮卷 - 280" at bounding box center [233, 269] width 142 height 19
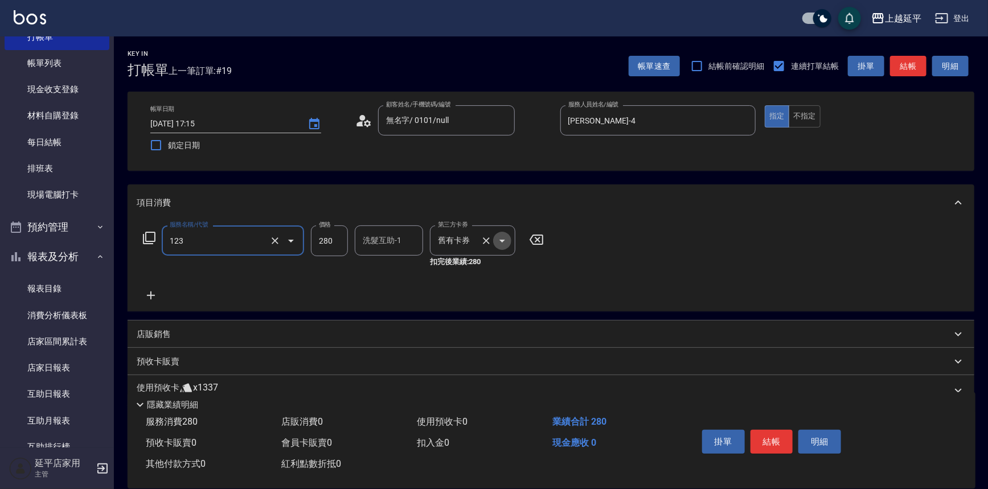
click at [502, 243] on icon "Open" at bounding box center [502, 241] width 14 height 14
type input "精油洗髮卷(123)"
click at [493, 270] on span "舊有卡券" at bounding box center [472, 269] width 85 height 19
click at [808, 122] on button "不指定" at bounding box center [805, 116] width 32 height 22
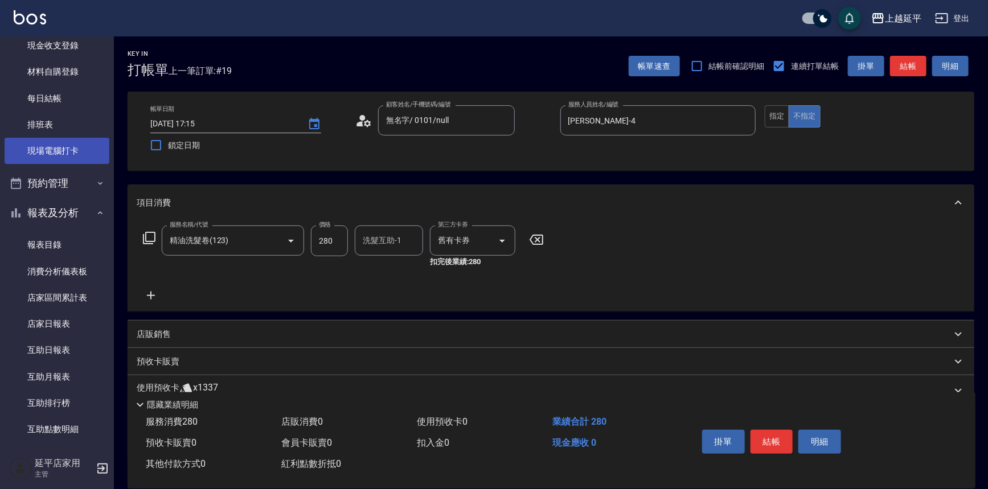
scroll to position [0, 0]
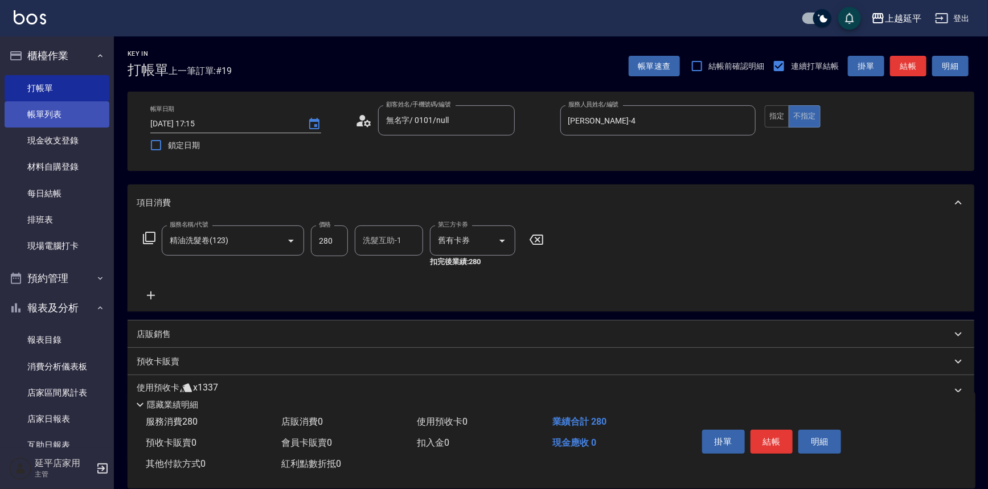
click at [45, 116] on link "帳單列表" at bounding box center [57, 114] width 105 height 26
click at [58, 87] on link "打帳單" at bounding box center [57, 88] width 105 height 26
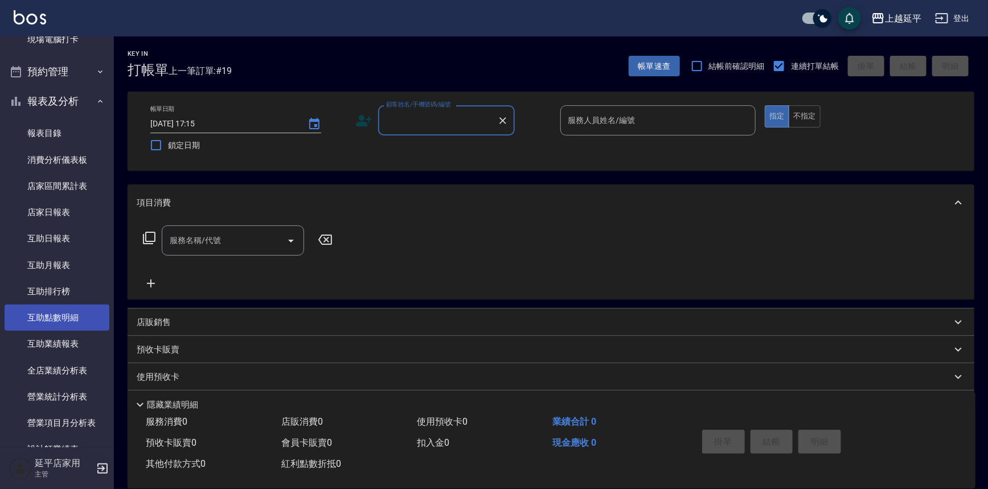
scroll to position [259, 0]
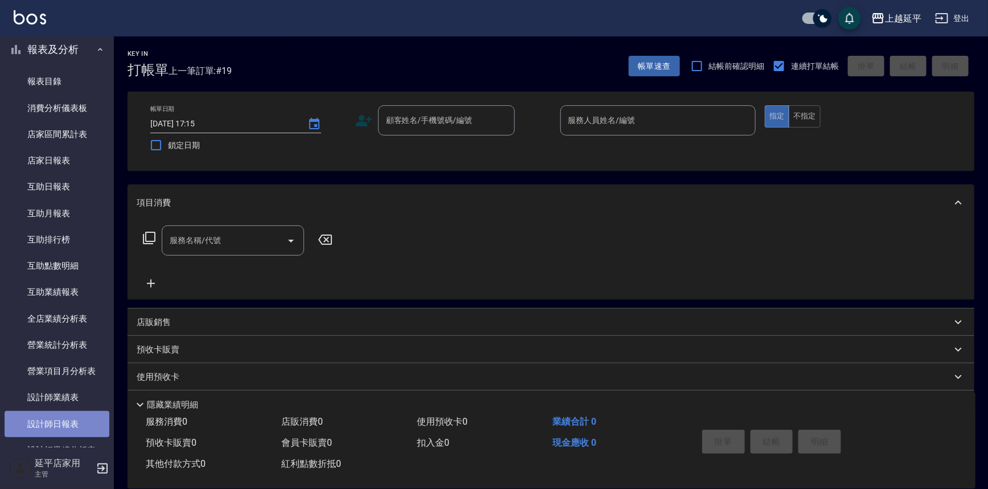
click at [58, 414] on link "設計師日報表" at bounding box center [57, 424] width 105 height 26
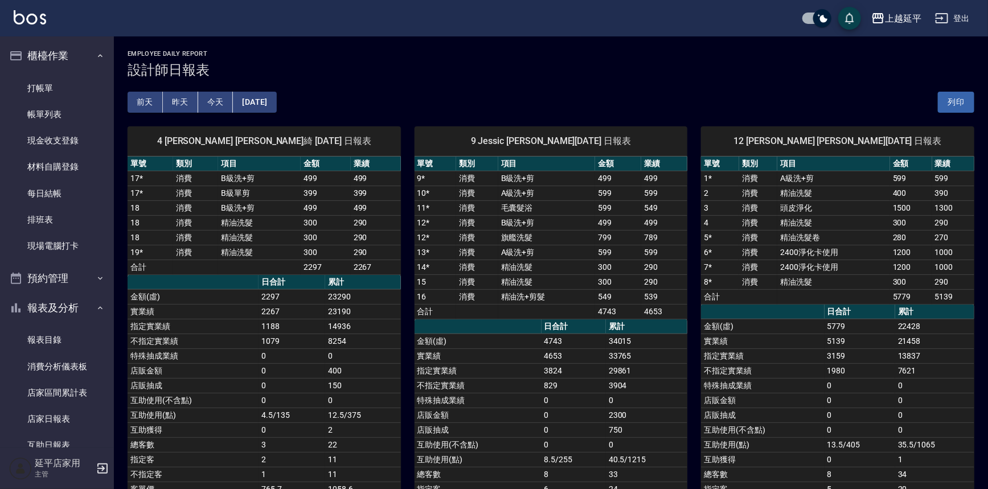
click at [276, 96] on button "[DATE]" at bounding box center [254, 102] width 43 height 21
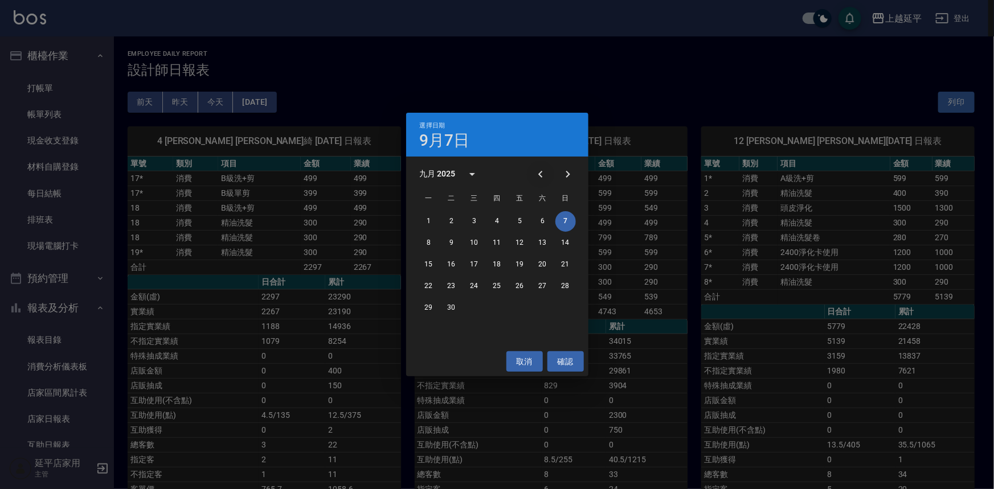
click at [548, 171] on button "Previous month" at bounding box center [540, 174] width 27 height 27
click at [499, 243] on button "7" at bounding box center [497, 243] width 20 height 20
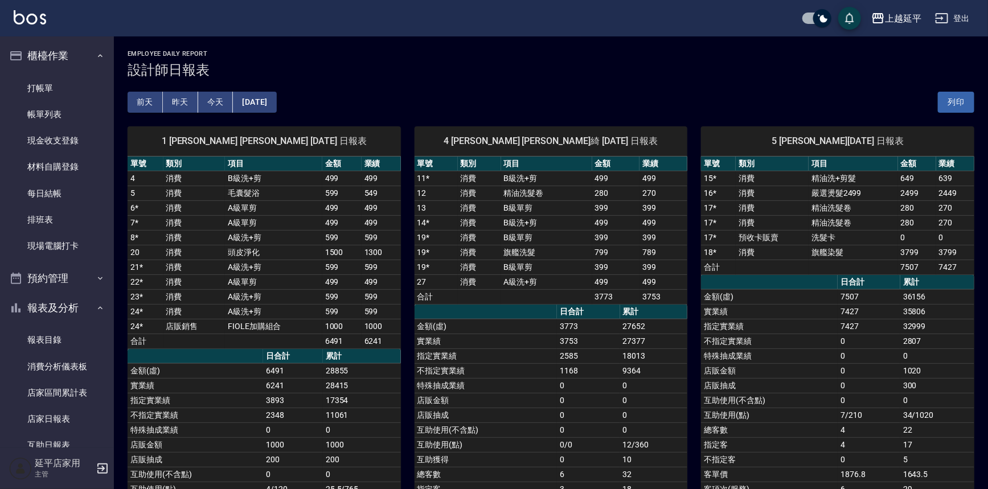
click at [276, 101] on button "[DATE]" at bounding box center [254, 102] width 43 height 21
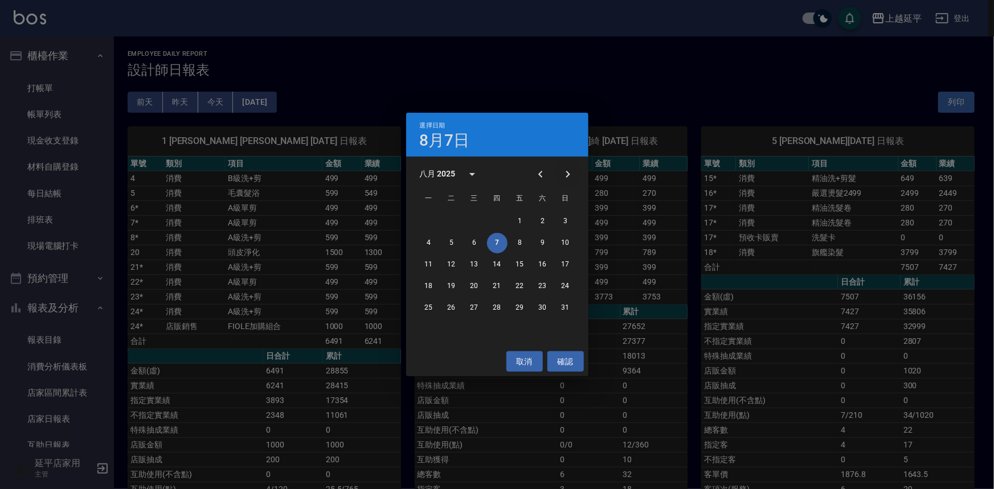
click at [561, 171] on icon "Next month" at bounding box center [568, 174] width 14 height 14
click at [523, 222] on button "5" at bounding box center [520, 221] width 20 height 20
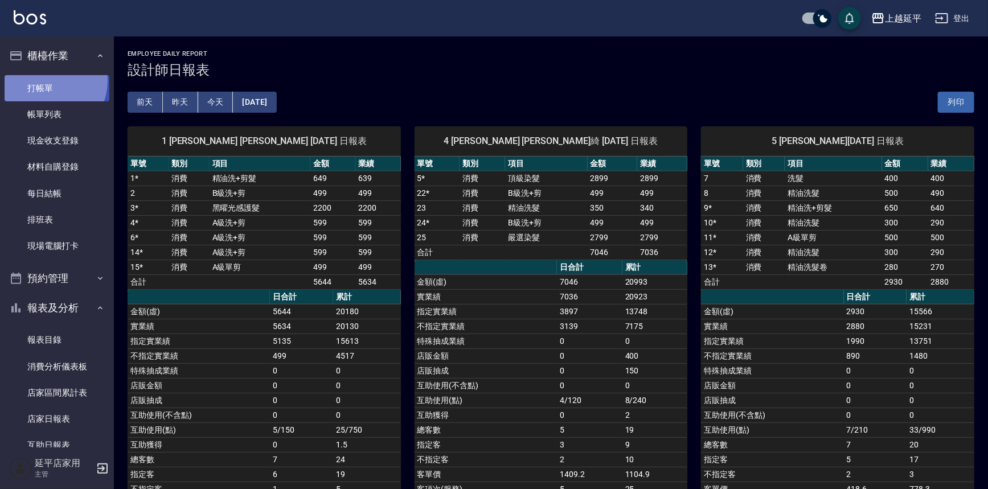
click at [45, 81] on link "打帳單" at bounding box center [57, 88] width 105 height 26
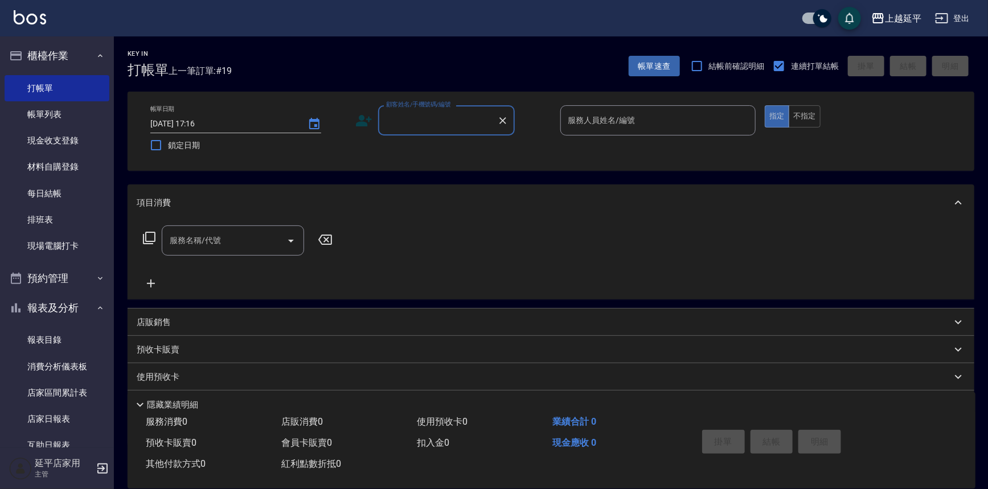
click at [452, 126] on input "顧客姓名/手機號碼/編號" at bounding box center [437, 120] width 109 height 20
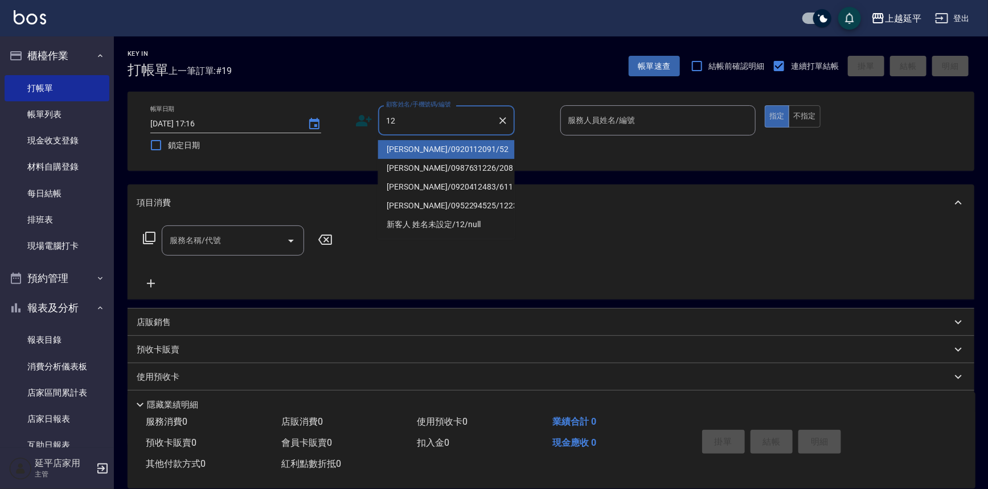
click at [457, 144] on li "[PERSON_NAME]/0920112091/52" at bounding box center [446, 149] width 137 height 19
type input "[PERSON_NAME]/0920112091/52"
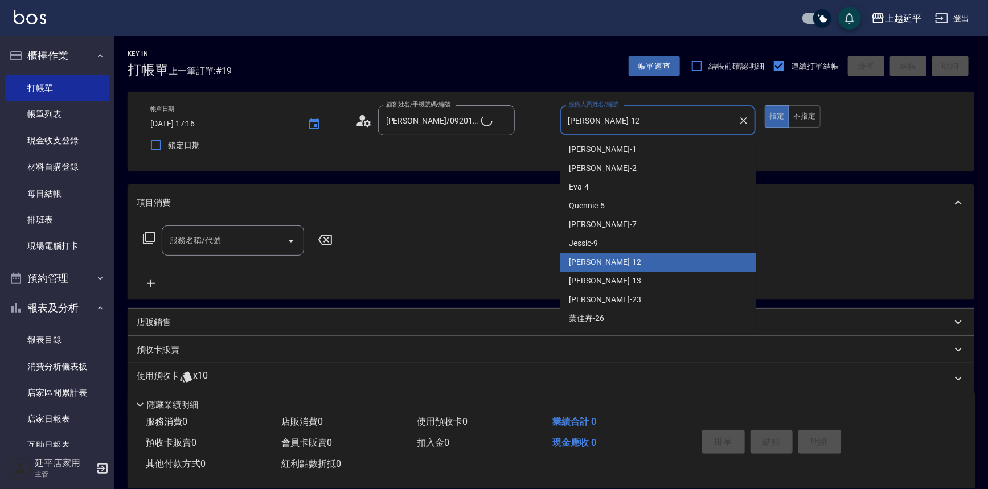
click at [605, 121] on input "[PERSON_NAME]-12" at bounding box center [649, 120] width 169 height 20
type input "[PERSON_NAME]-1212"
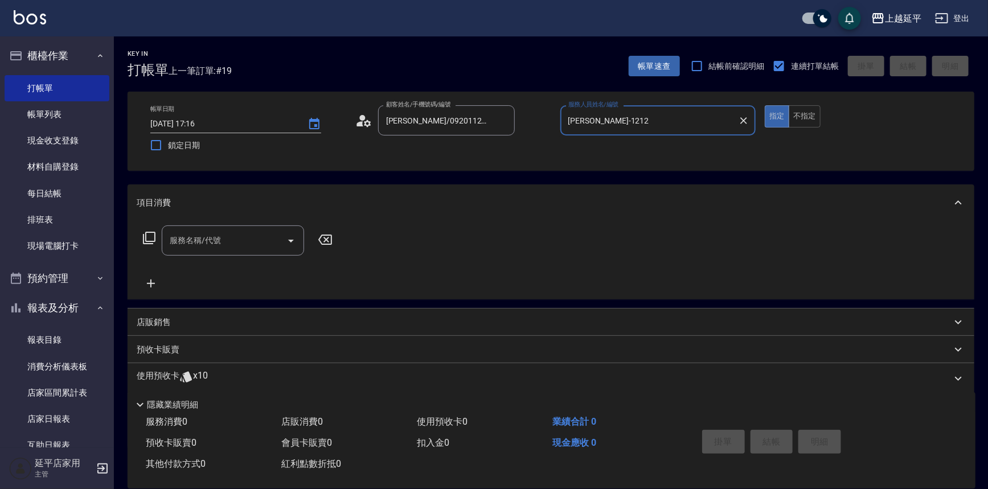
drag, startPoint x: 745, startPoint y: 120, endPoint x: 732, endPoint y: 120, distance: 13.7
click at [745, 120] on icon "Clear" at bounding box center [743, 120] width 11 height 11
click at [683, 120] on input "服務人員姓名/編號" at bounding box center [658, 120] width 186 height 20
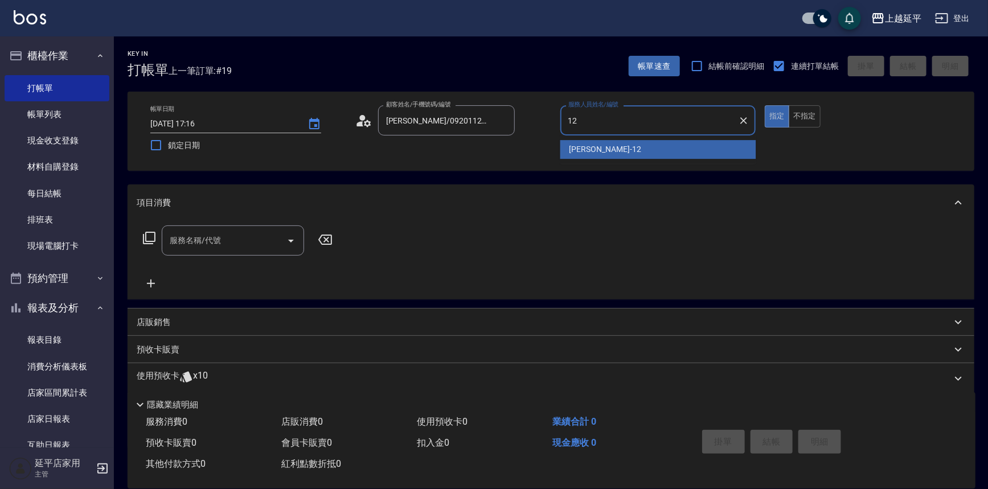
click at [635, 149] on div "[PERSON_NAME] -12" at bounding box center [658, 149] width 196 height 19
type input "[PERSON_NAME]-12"
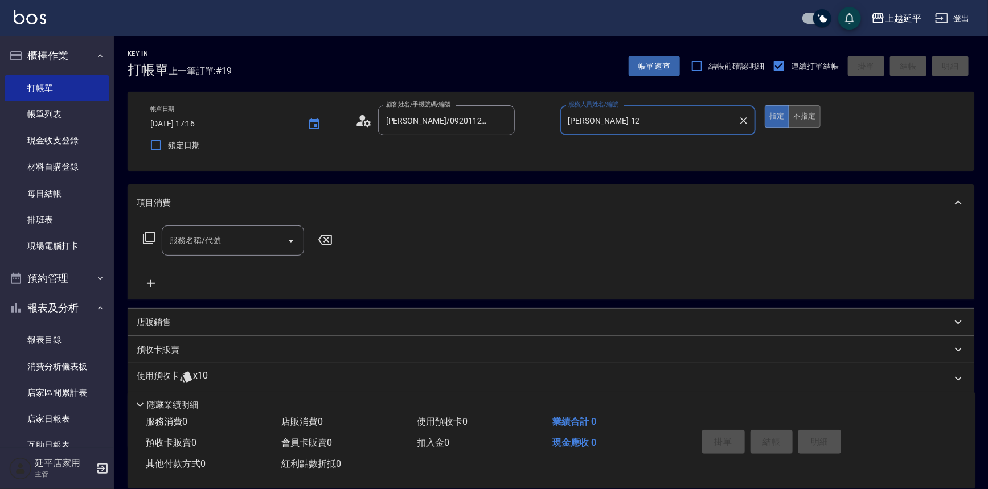
click at [813, 116] on button "不指定" at bounding box center [805, 116] width 32 height 22
click at [252, 240] on input "服務名稱/代號" at bounding box center [224, 241] width 115 height 20
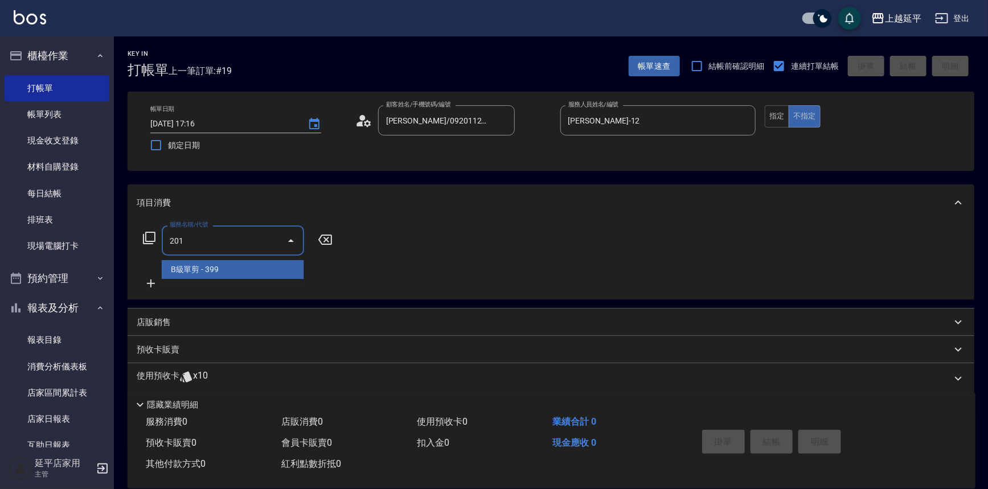
click at [252, 270] on span "B級單剪 - 399" at bounding box center [233, 269] width 142 height 19
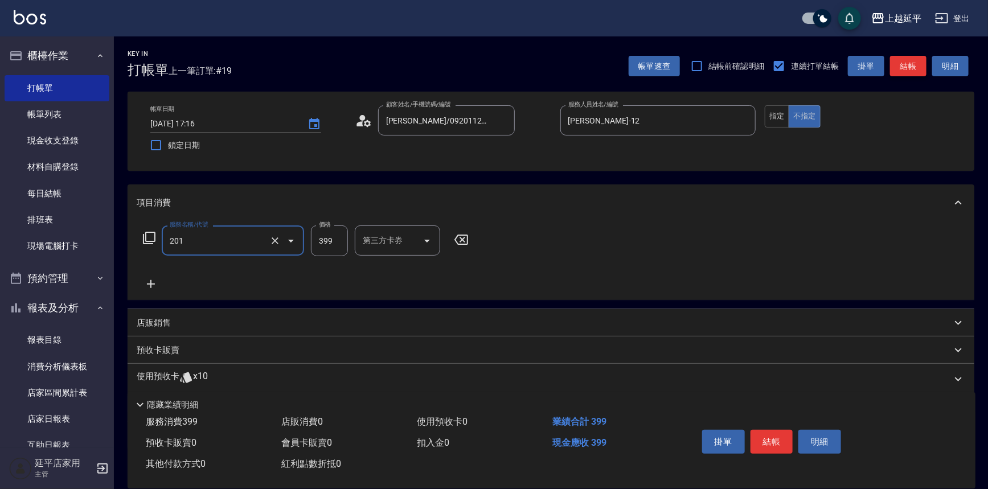
type input "B級單剪(201)"
click at [897, 69] on button "結帳" at bounding box center [908, 66] width 36 height 21
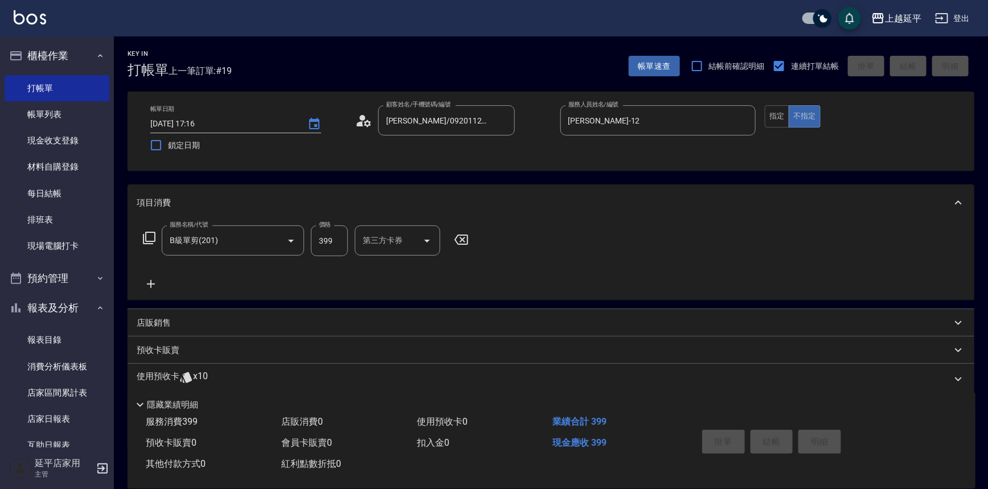
type input "[DATE] 17:33"
